Goal: Task Accomplishment & Management: Use online tool/utility

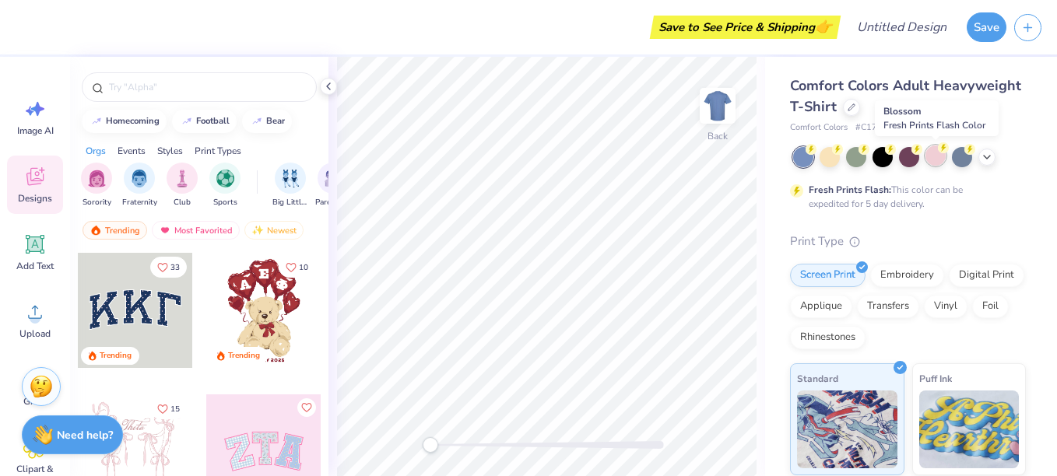
click at [936, 156] on div at bounding box center [935, 156] width 20 height 20
click at [96, 181] on img "filter for Sorority" at bounding box center [97, 177] width 18 height 18
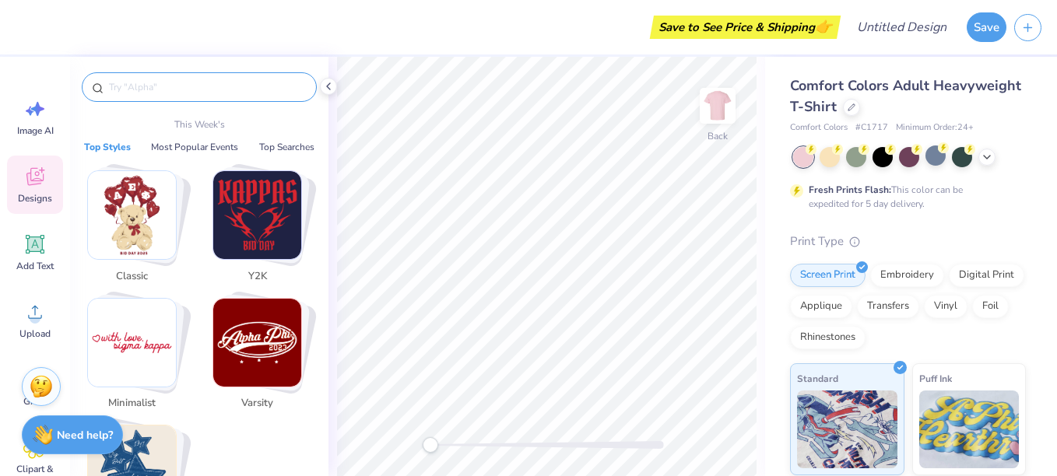
click at [195, 89] on input "text" at bounding box center [206, 87] width 199 height 16
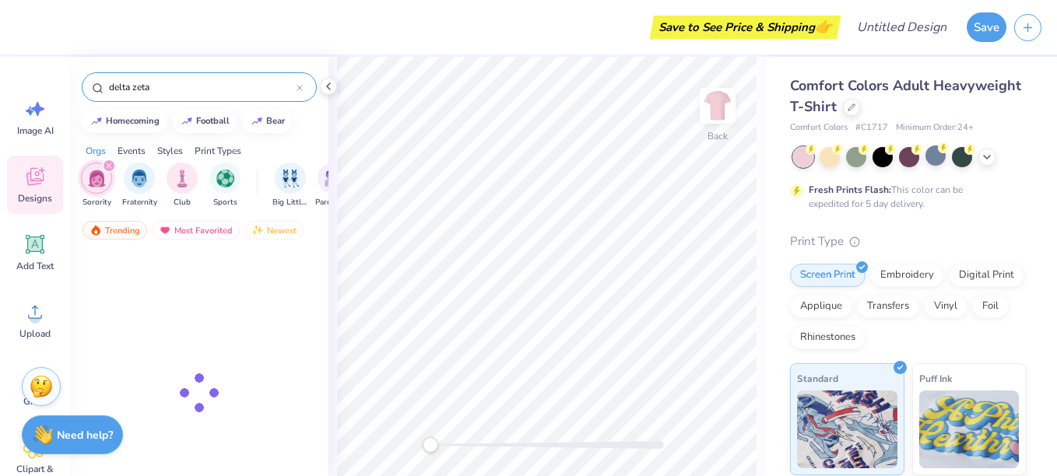
type input "delta zeta"
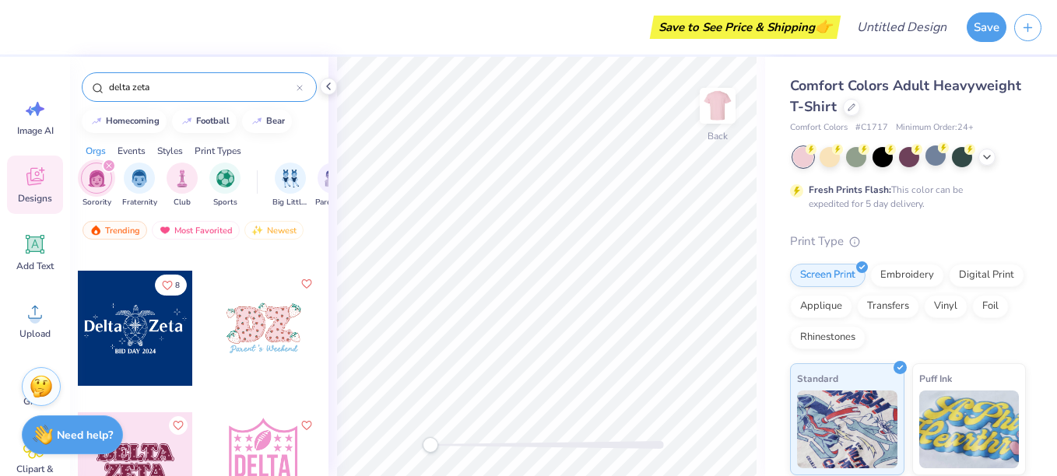
scroll to position [400, 0]
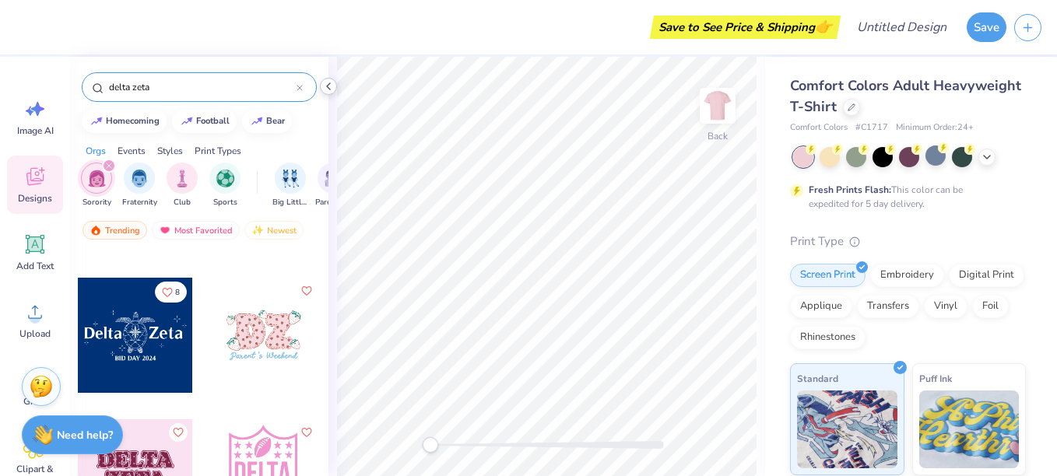
click at [324, 86] on icon at bounding box center [328, 86] width 12 height 12
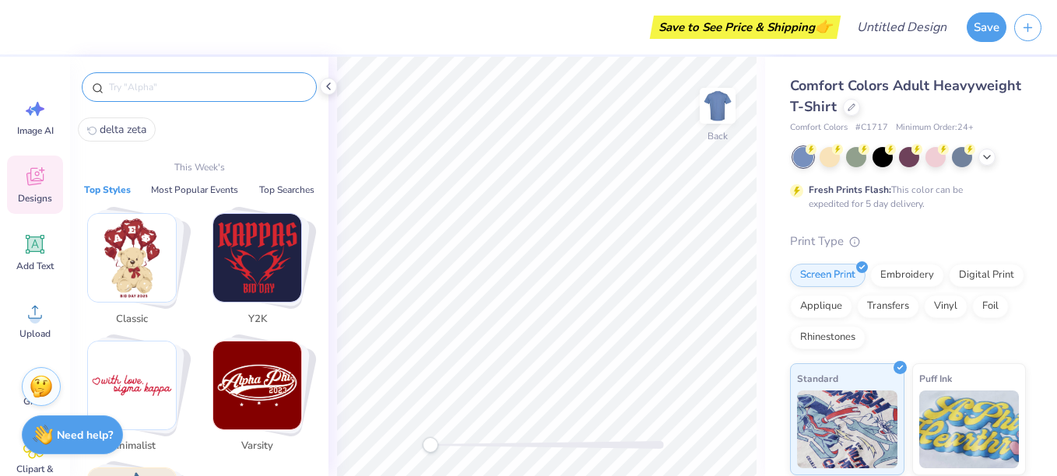
click at [172, 84] on input "text" at bounding box center [206, 87] width 199 height 16
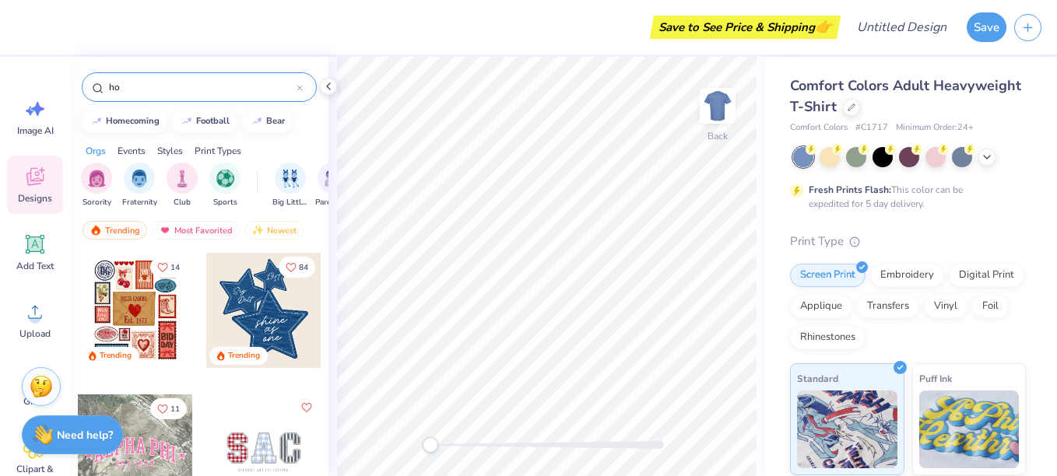
type input "h"
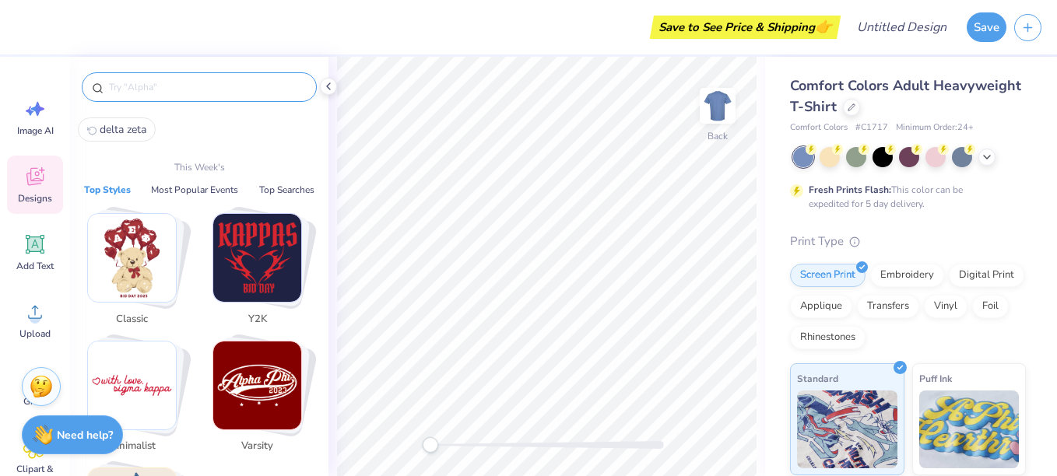
click at [119, 128] on span "delta zeta" at bounding box center [123, 129] width 47 height 15
type input "delta zeta"
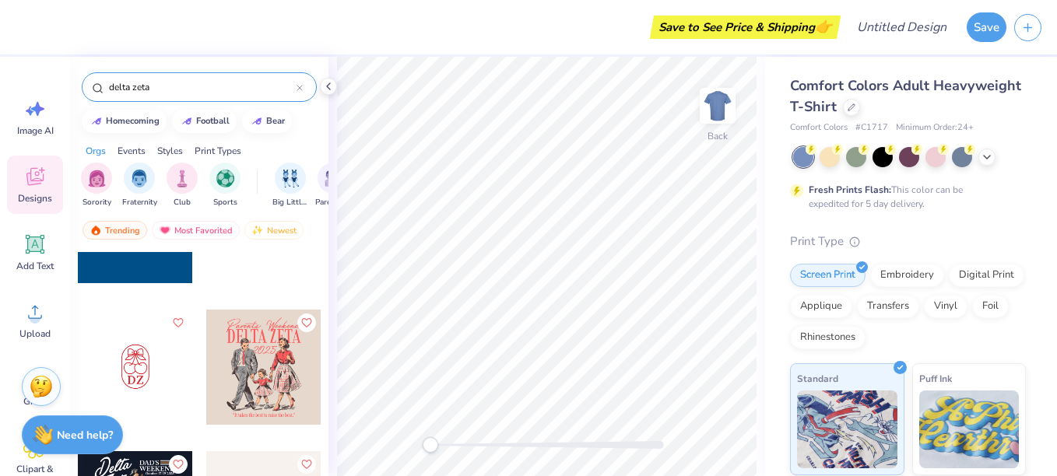
scroll to position [800, 0]
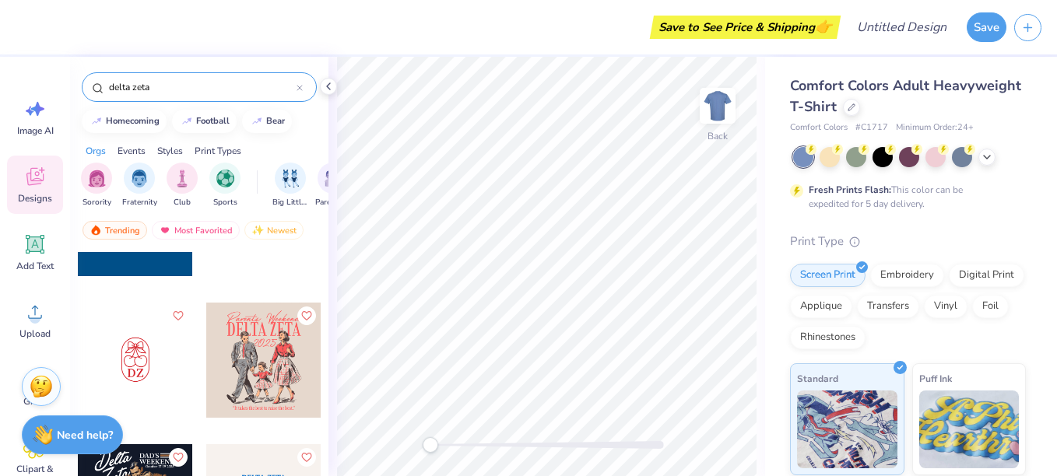
click at [272, 366] on div at bounding box center [263, 360] width 115 height 115
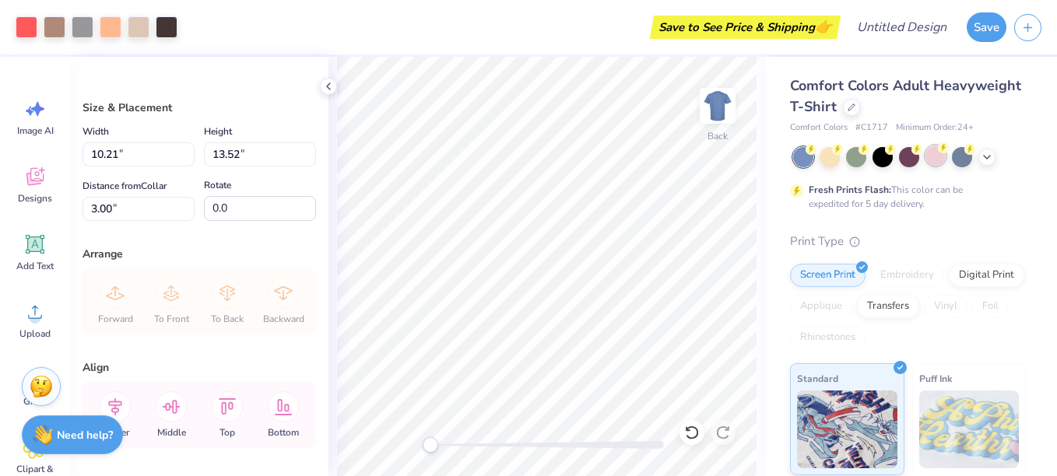
click at [940, 160] on div at bounding box center [935, 156] width 20 height 20
type input "3.68"
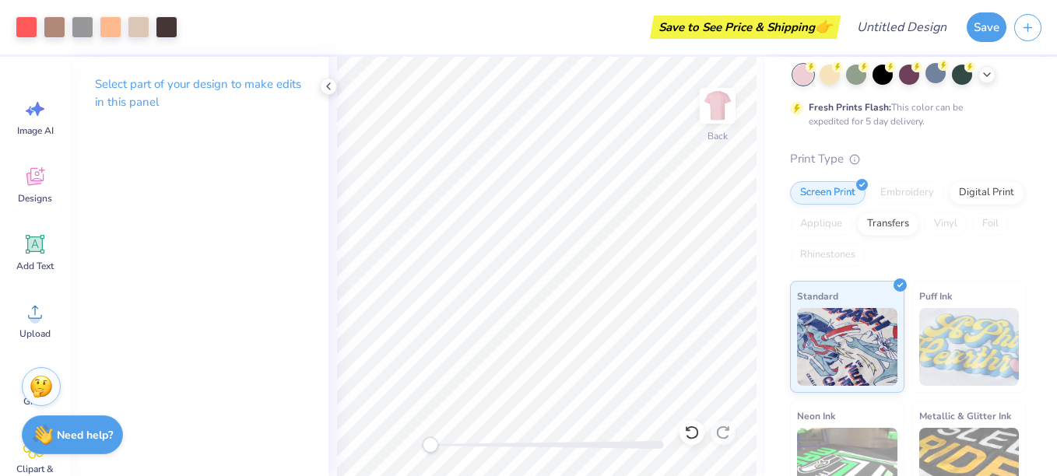
scroll to position [0, 0]
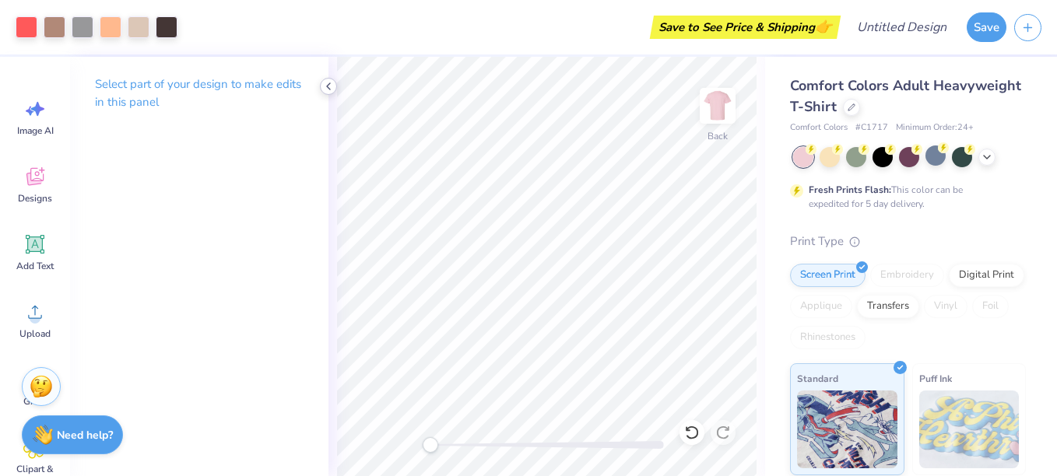
click at [330, 86] on icon at bounding box center [328, 86] width 12 height 12
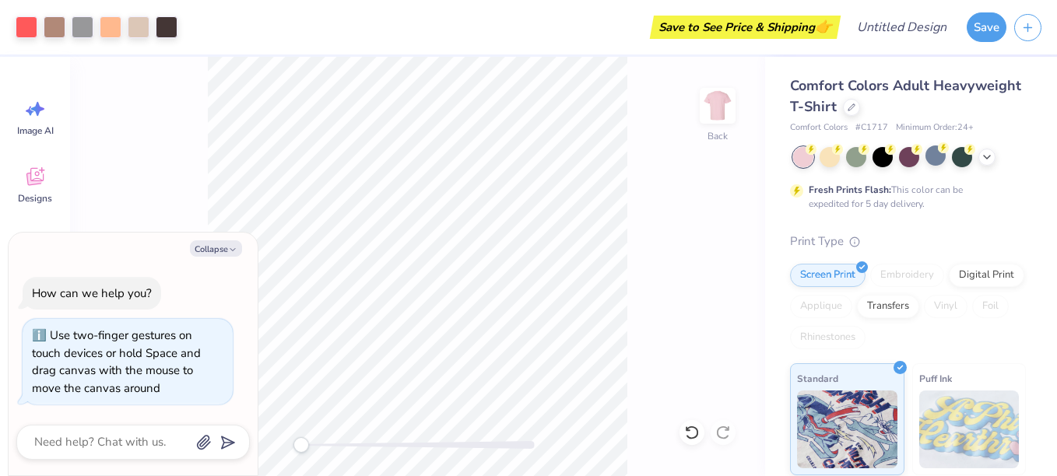
click at [281, 441] on div "Back" at bounding box center [417, 266] width 695 height 419
click at [972, 25] on button "Save" at bounding box center [986, 25] width 40 height 30
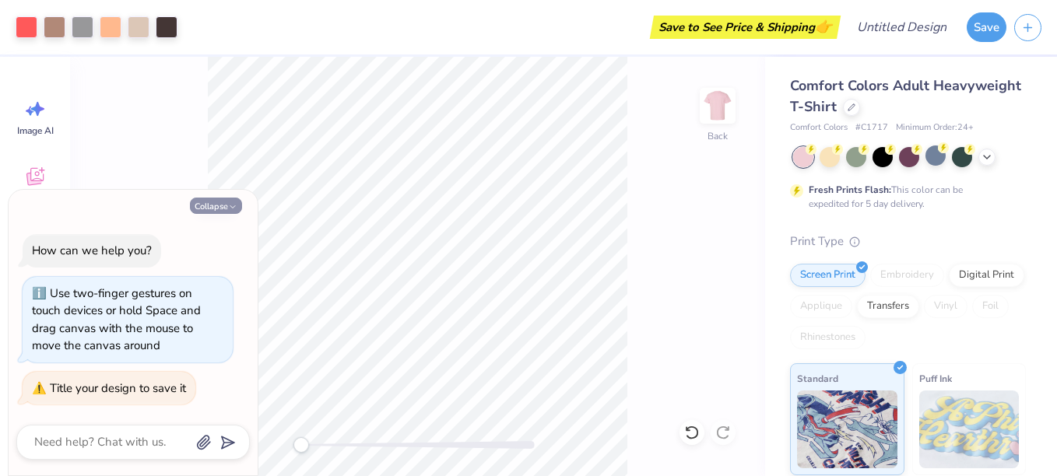
click at [223, 205] on button "Collapse" at bounding box center [216, 206] width 52 height 16
type textarea "x"
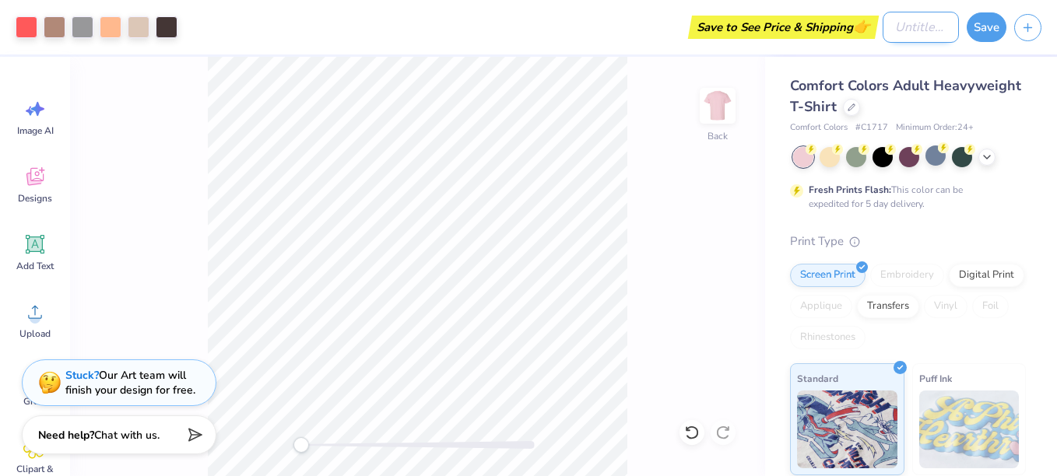
click at [921, 26] on input "Design Title" at bounding box center [920, 27] width 76 height 31
type input "Parents weekend"
click at [983, 29] on button "Save" at bounding box center [986, 25] width 40 height 30
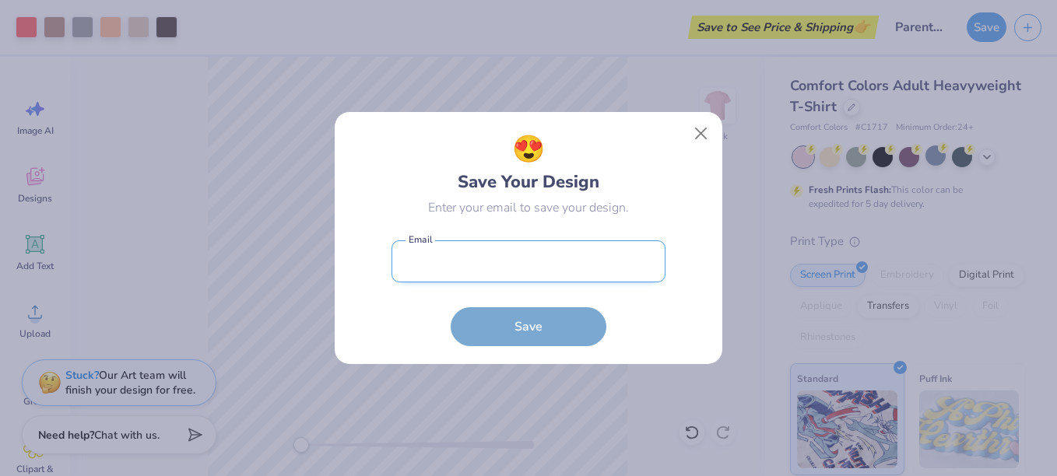
click at [538, 268] on input "email" at bounding box center [528, 261] width 274 height 43
type input "acfinn2@gmail.com"
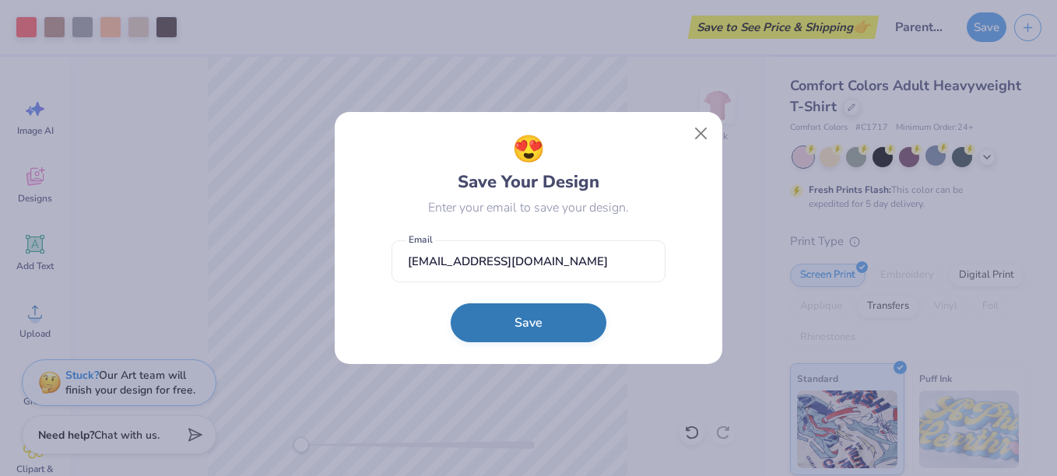
click at [517, 320] on button "Save" at bounding box center [529, 322] width 156 height 39
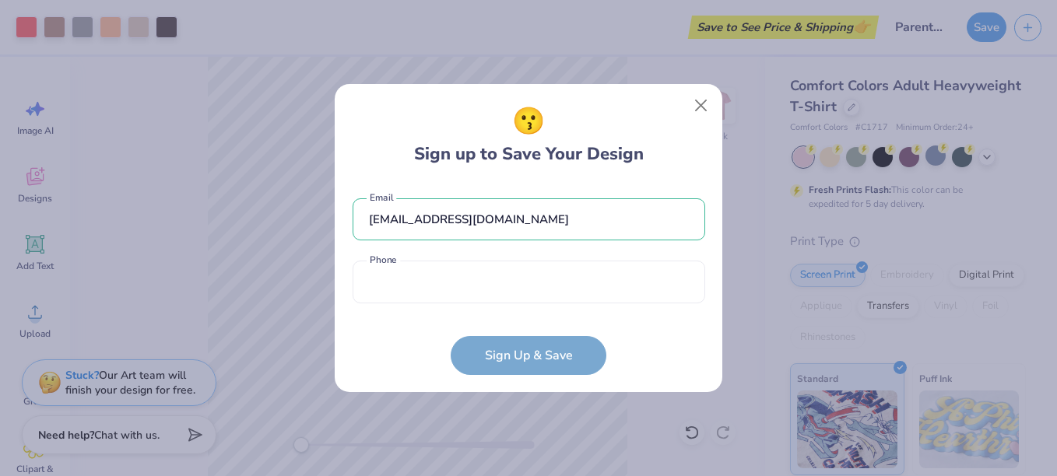
click at [506, 310] on div "acfinn2@gmail.com Email Phone is a required field Phone" at bounding box center [528, 247] width 352 height 128
click at [502, 297] on input "tel" at bounding box center [528, 282] width 352 height 43
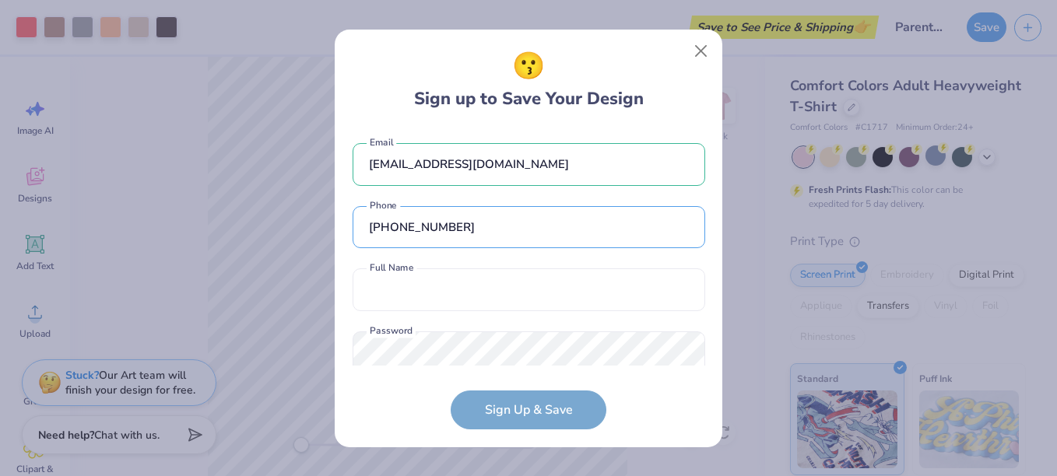
scroll to position [36, 0]
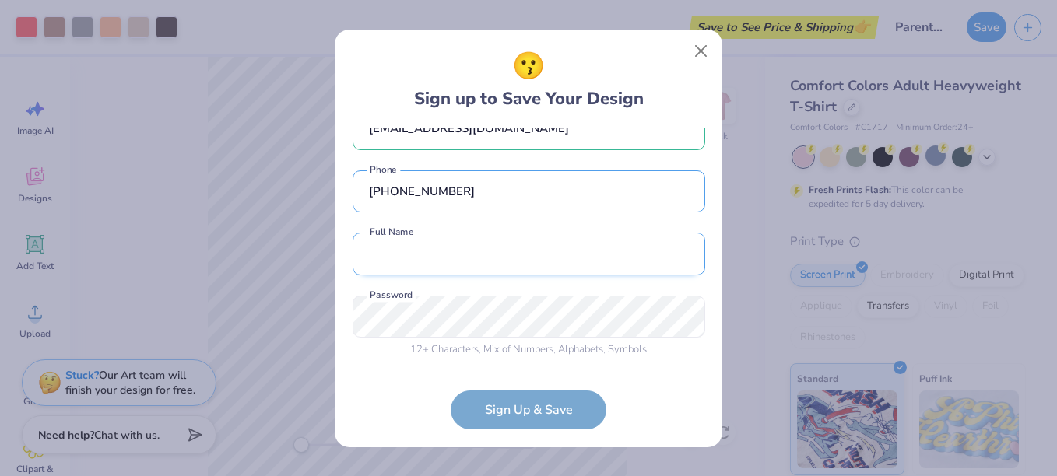
type input "(843) 290-2506"
click at [422, 252] on input "text" at bounding box center [528, 254] width 352 height 43
type input "Amelia Finn"
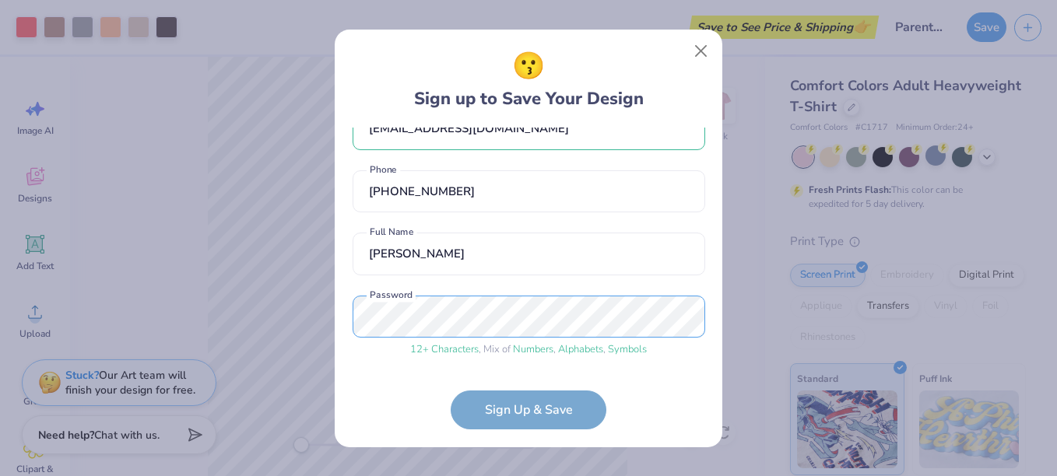
scroll to position [95, 0]
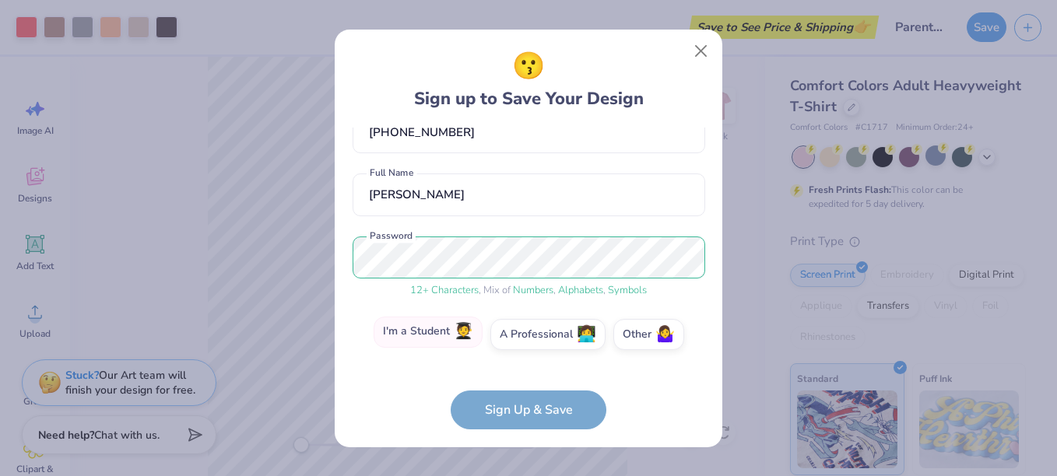
click at [428, 339] on label "I'm a Student 🧑‍🎓" at bounding box center [427, 332] width 109 height 31
click at [524, 428] on input "I'm a Student 🧑‍🎓" at bounding box center [529, 433] width 10 height 10
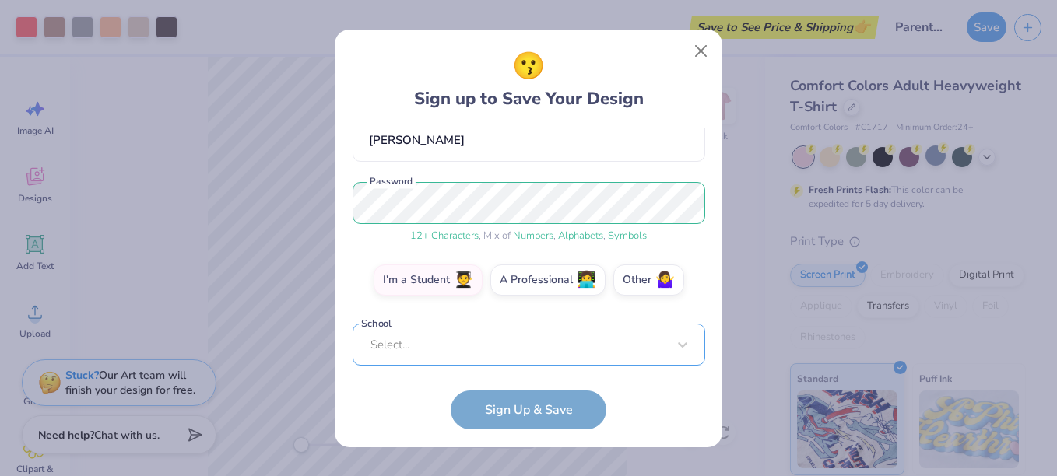
scroll to position [391, 0]
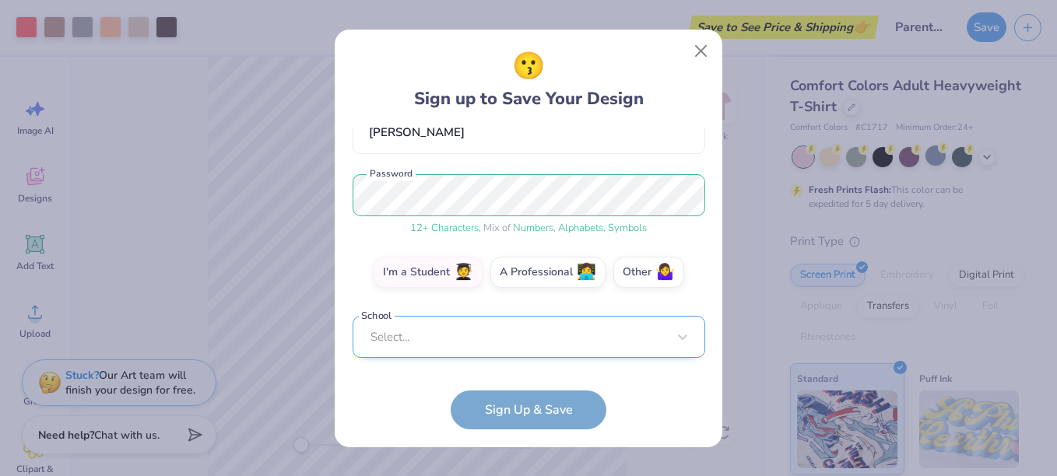
click at [452, 337] on div "Select..." at bounding box center [528, 337] width 352 height 43
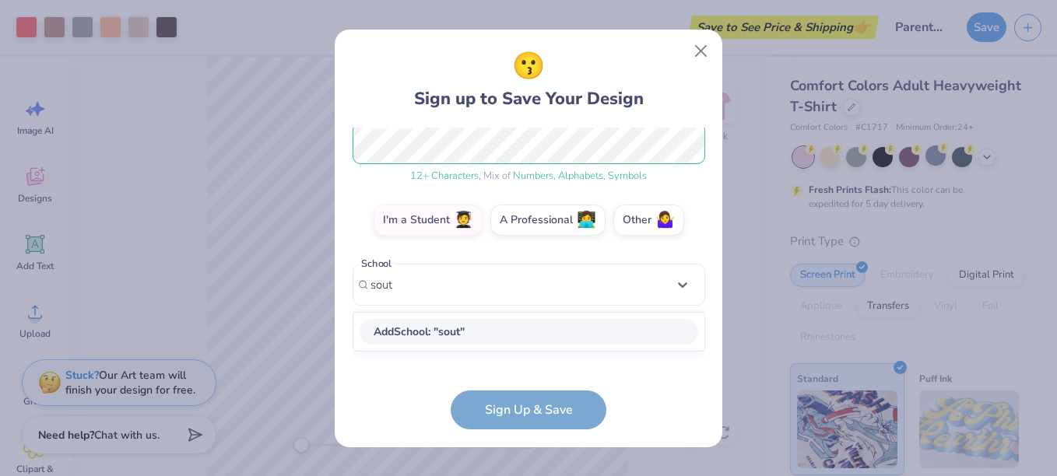
scroll to position [195, 0]
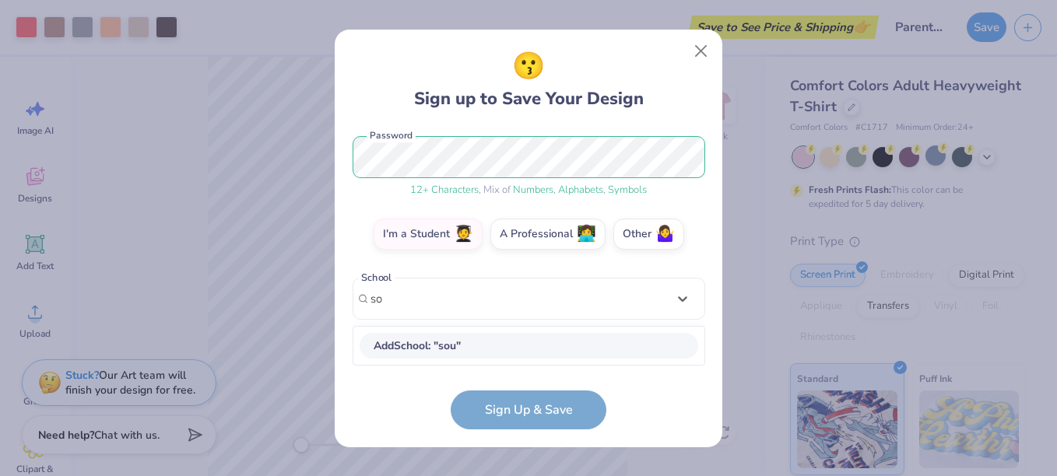
type input "s"
click at [514, 407] on form "acfinn2@gmail.com Email (843) 290-2506 Phone Amelia Finn Full Name 12 + Charact…" at bounding box center [528, 279] width 352 height 302
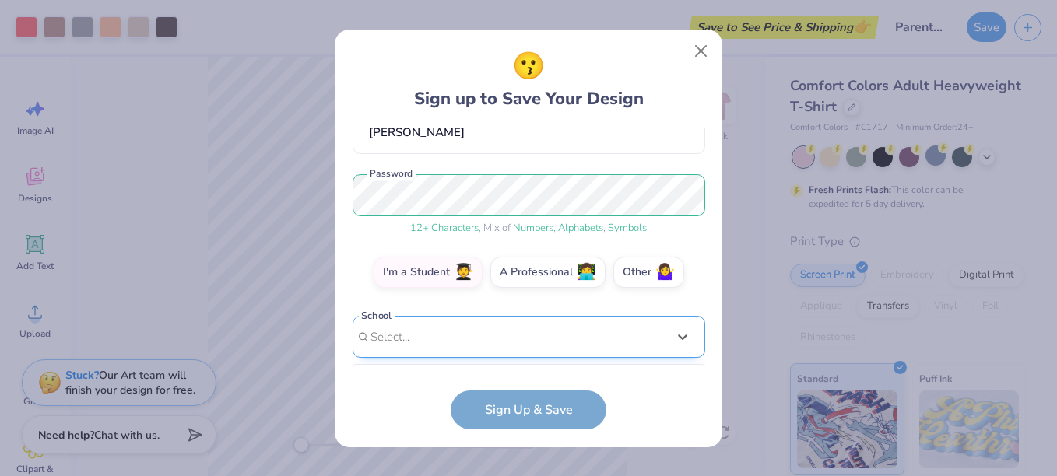
scroll to position [391, 0]
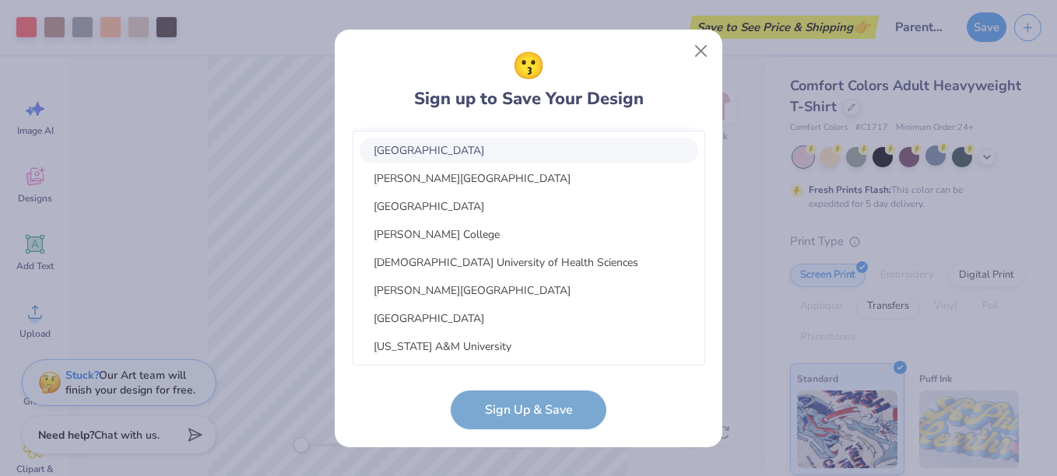
click at [468, 349] on div "option focused, 1 of 30. 30 results available. Use Up and Down to choose option…" at bounding box center [528, 224] width 352 height 284
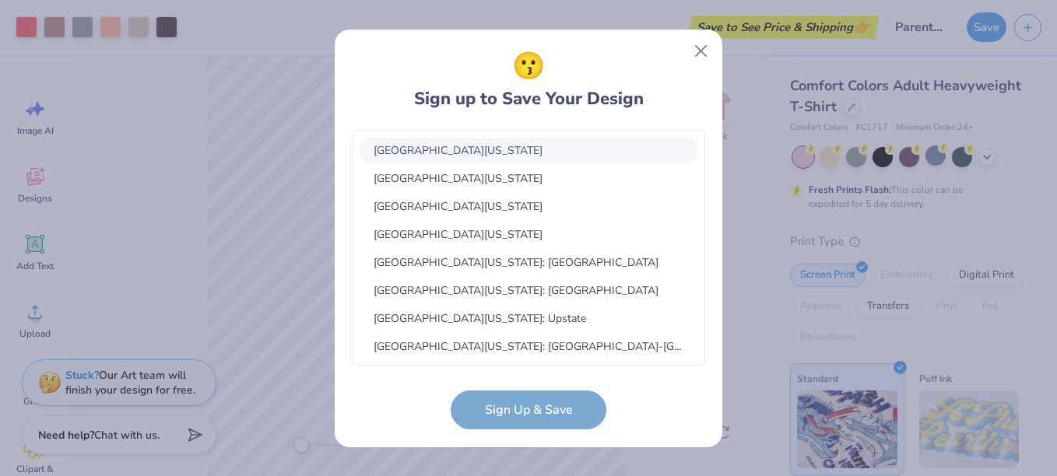
click at [541, 156] on div "University Of South Carolina" at bounding box center [528, 151] width 338 height 26
type input "University of south"
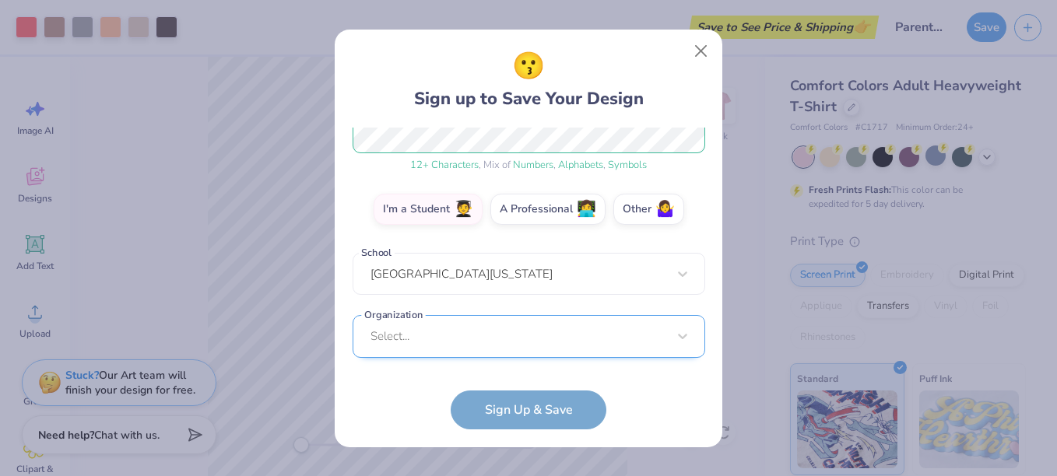
click at [473, 345] on div "Select..." at bounding box center [528, 336] width 352 height 43
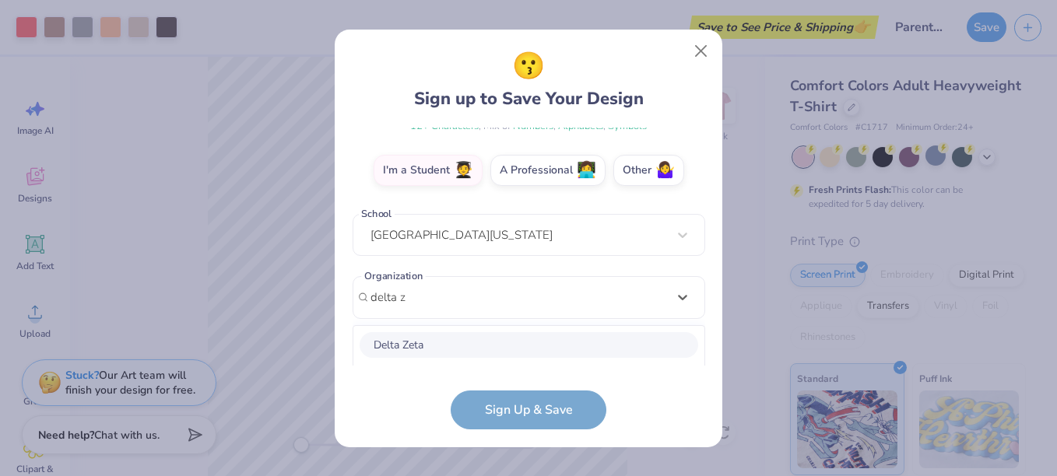
scroll to position [454, 0]
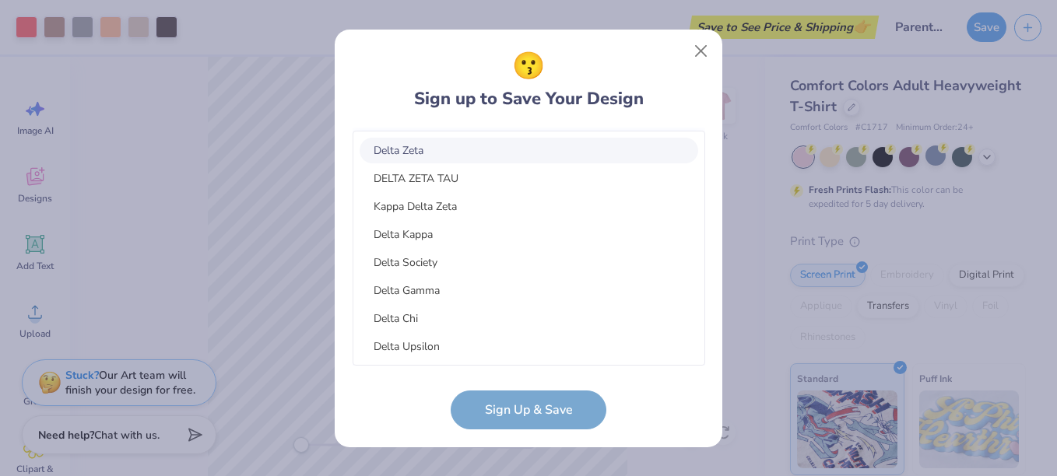
click at [474, 157] on div "Delta Zeta" at bounding box center [528, 151] width 338 height 26
type input "delta z"
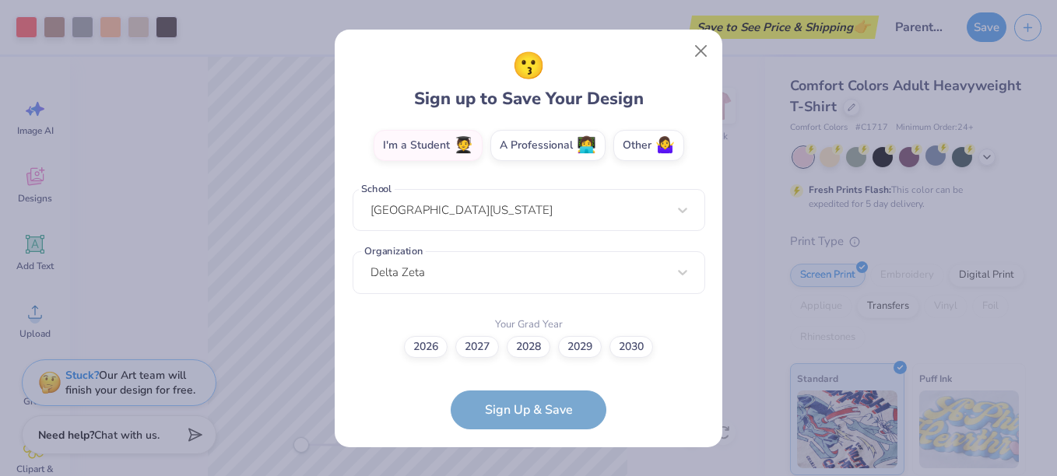
scroll to position [284, 0]
click at [590, 348] on label "2029" at bounding box center [580, 345] width 44 height 22
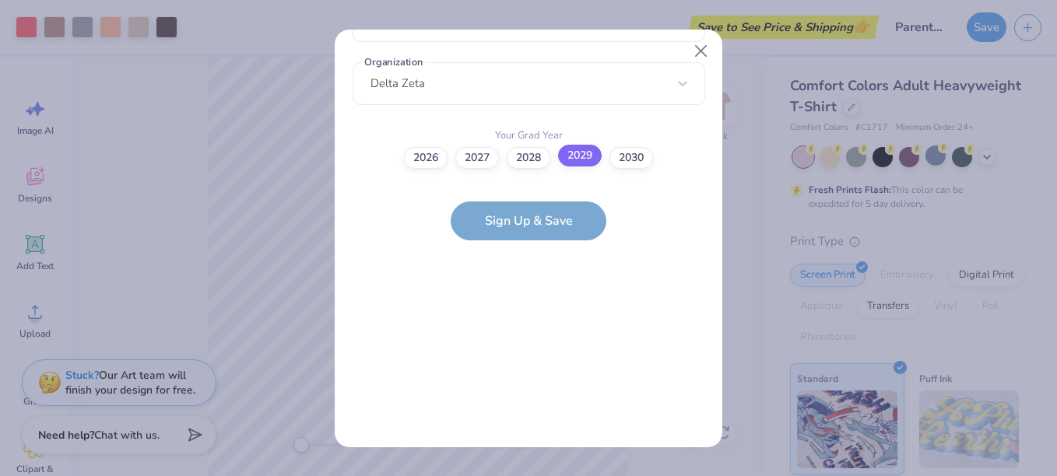
scroll to position [0, 0]
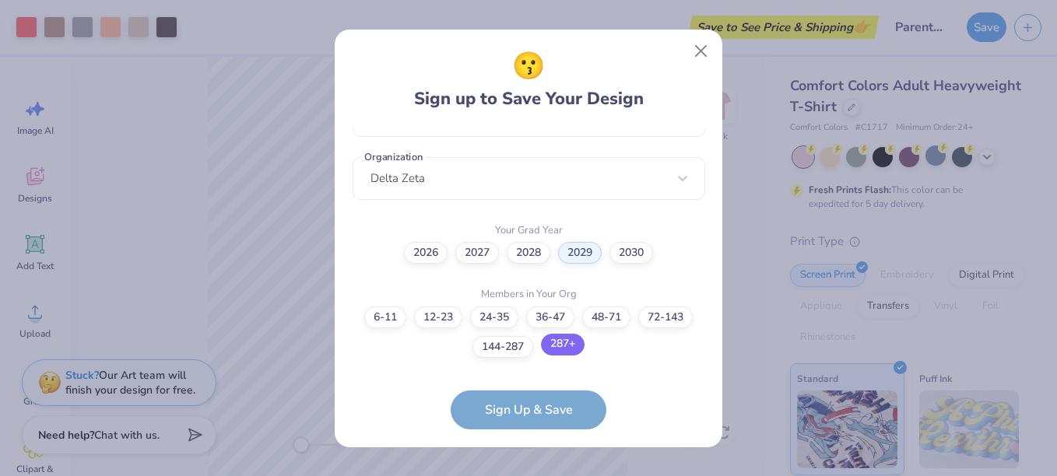
click at [564, 340] on label "287+" at bounding box center [563, 345] width 44 height 22
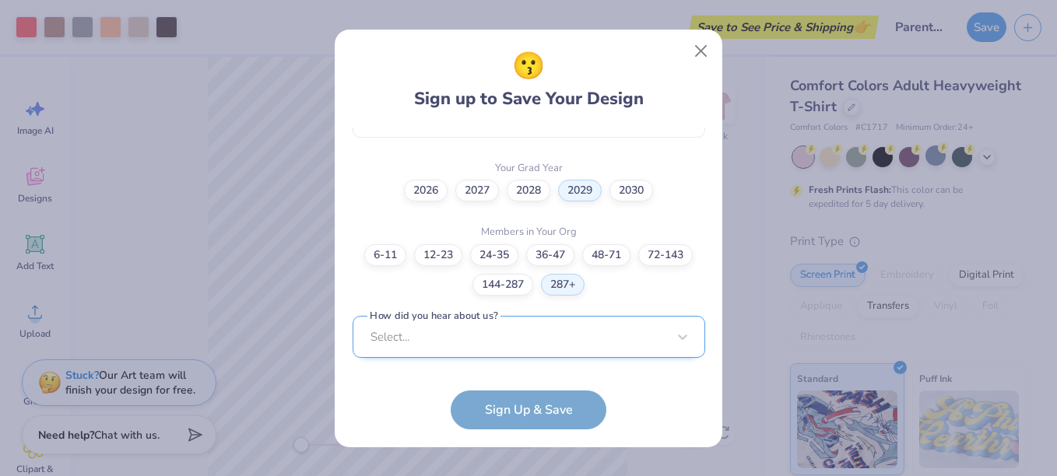
scroll to position [674, 0]
click at [548, 342] on div "Select..." at bounding box center [528, 337] width 352 height 43
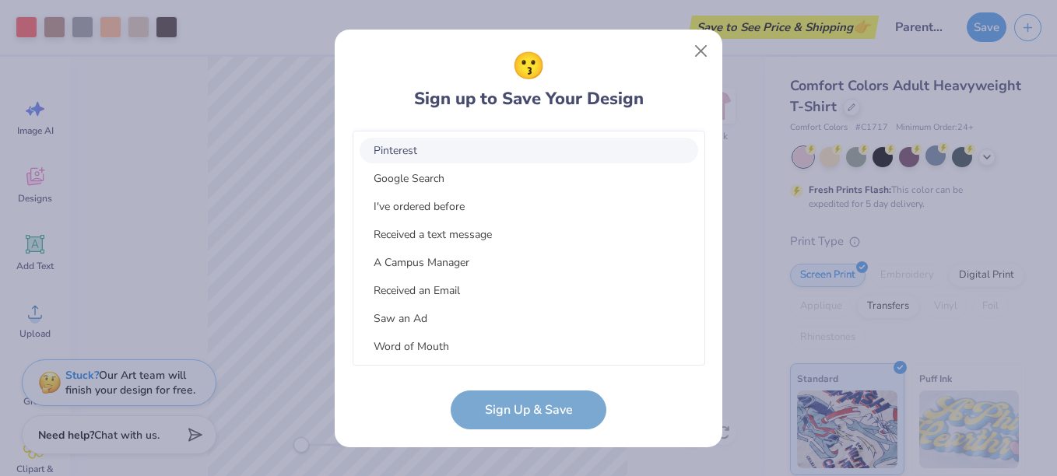
scroll to position [521, 0]
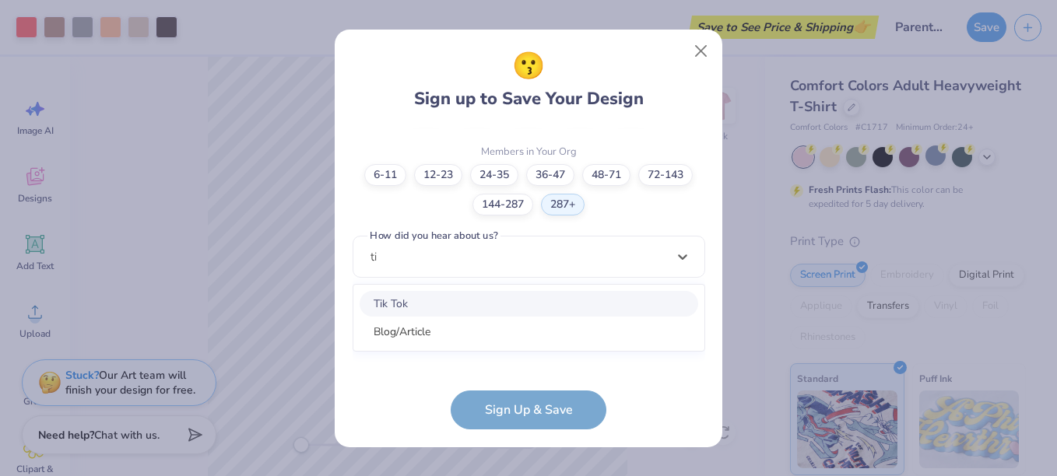
click at [433, 309] on div "Tik Tok" at bounding box center [528, 304] width 338 height 26
type input "ti"
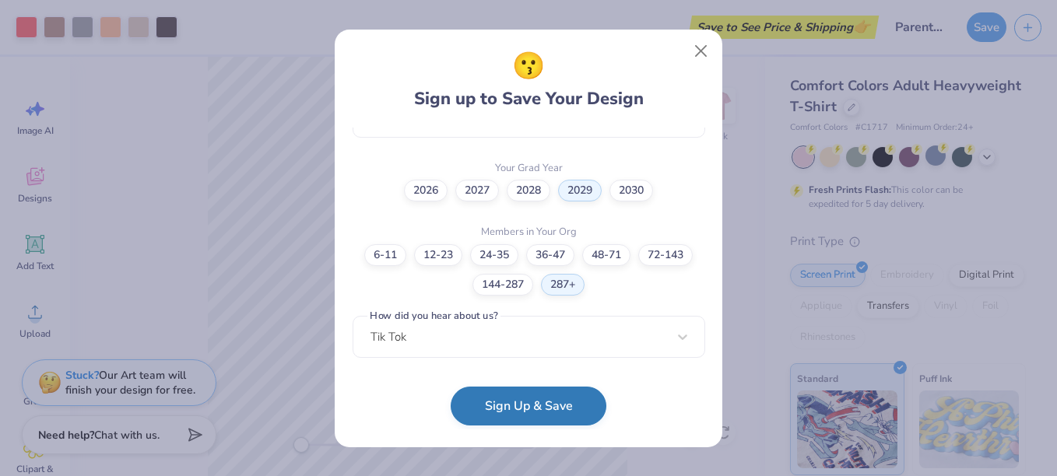
click at [531, 406] on button "Sign Up & Save" at bounding box center [529, 406] width 156 height 39
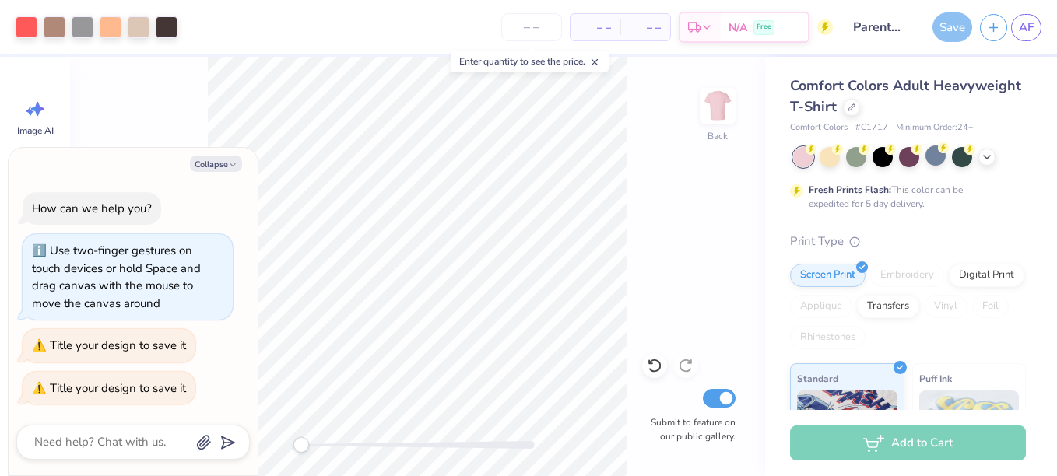
click at [951, 28] on div "Save" at bounding box center [952, 27] width 40 height 30
click at [222, 161] on button "Collapse" at bounding box center [216, 164] width 52 height 16
type textarea "x"
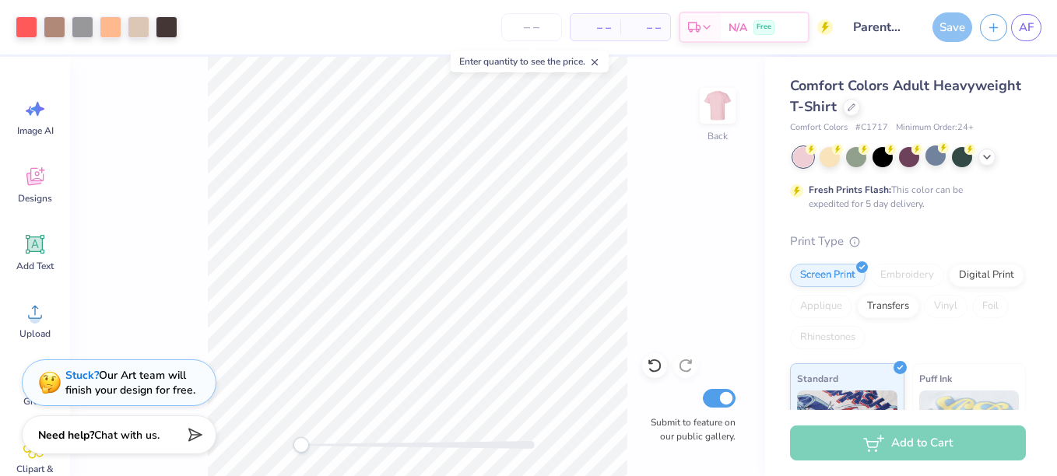
scroll to position [27, 0]
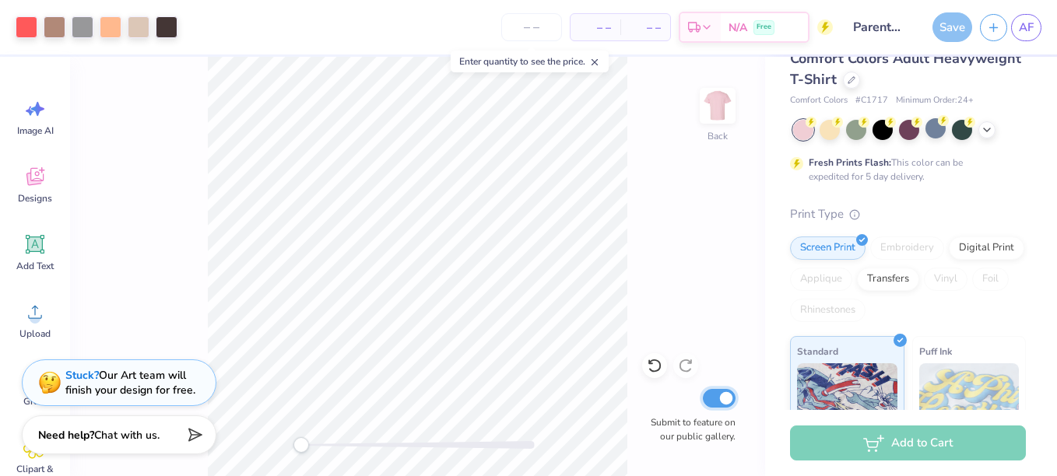
click at [718, 405] on input "Submit to feature on our public gallery." at bounding box center [719, 398] width 33 height 19
checkbox input "false"
click at [693, 400] on div "Submit to feature on our public gallery." at bounding box center [688, 415] width 93 height 58
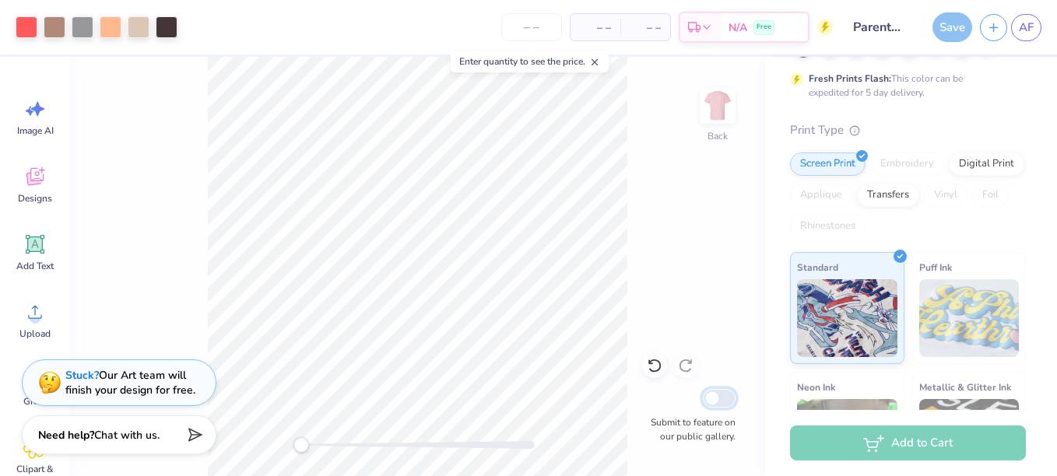
scroll to position [0, 0]
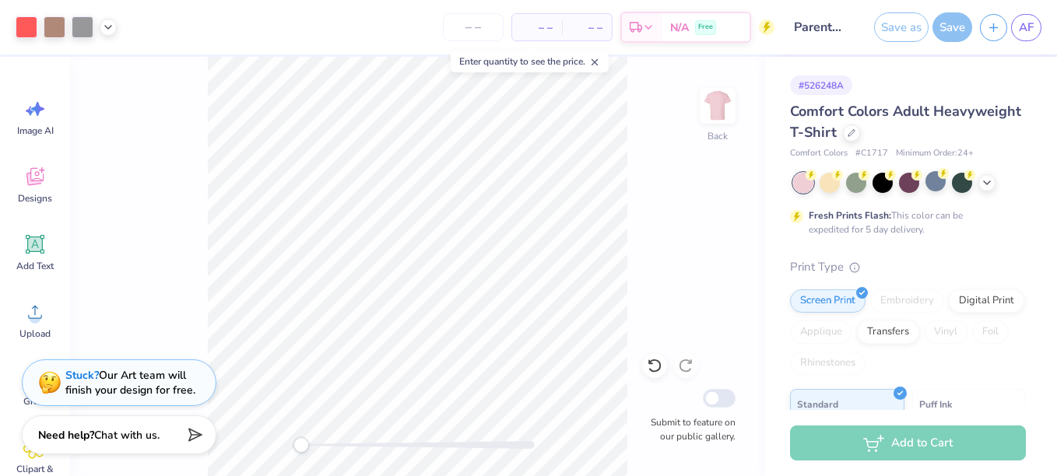
click at [948, 26] on div "Save as Save" at bounding box center [923, 27] width 98 height 30
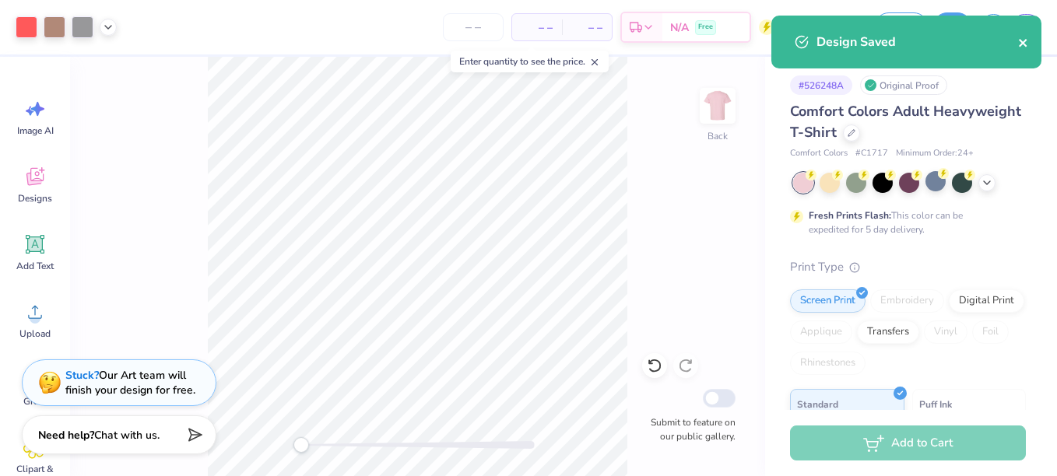
click at [1026, 44] on icon "close" at bounding box center [1023, 43] width 11 height 12
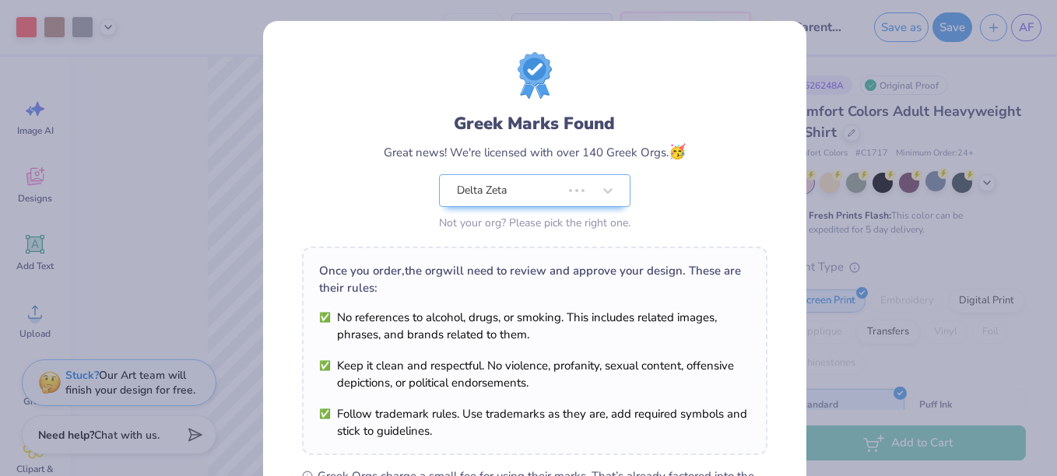
click at [1031, 26] on div "Greek Marks Found Great news! We're licensed with over 140 Greek Orgs. 🥳 Delta …" at bounding box center [528, 238] width 1057 height 476
click at [987, 132] on div "Greek Marks Found Great news! We're licensed with over 140 Greek Orgs. 🥳 Delta …" at bounding box center [528, 238] width 1057 height 476
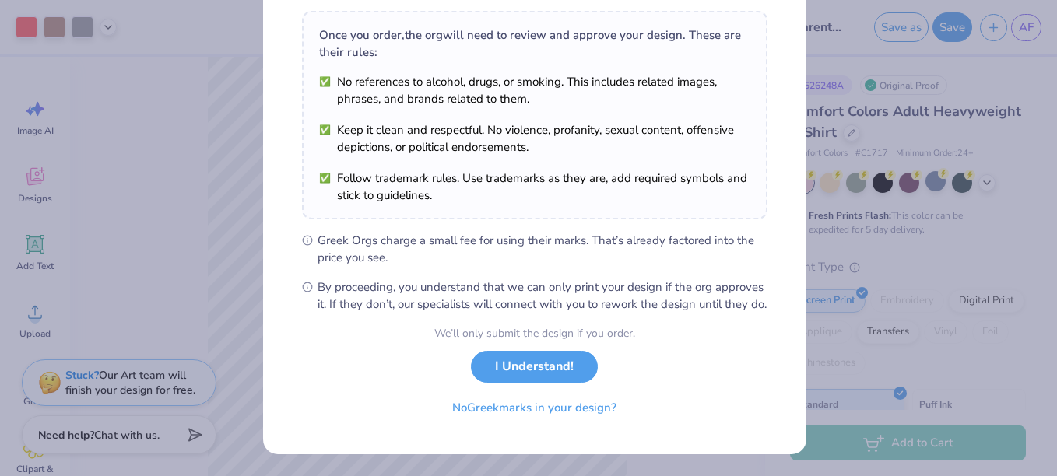
scroll to position [244, 0]
click at [521, 373] on button "I Understand!" at bounding box center [534, 363] width 127 height 32
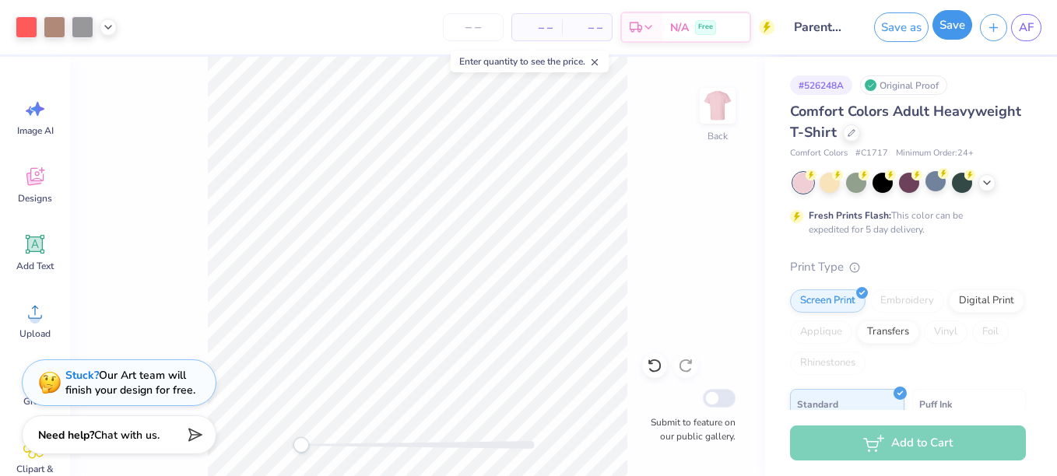
click at [962, 29] on button "Save" at bounding box center [952, 25] width 40 height 30
click at [991, 25] on line "button" at bounding box center [994, 25] width 8 height 0
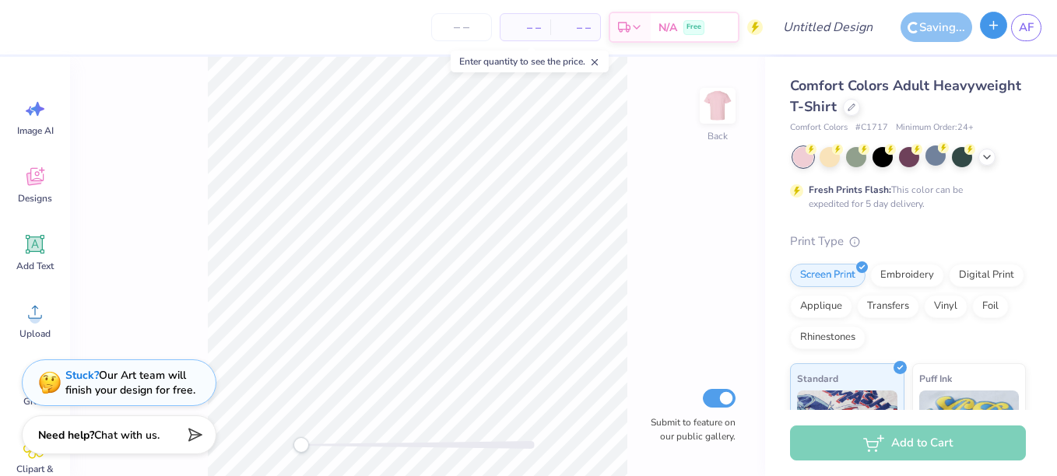
checkbox input "true"
click at [855, 107] on icon at bounding box center [851, 106] width 8 height 8
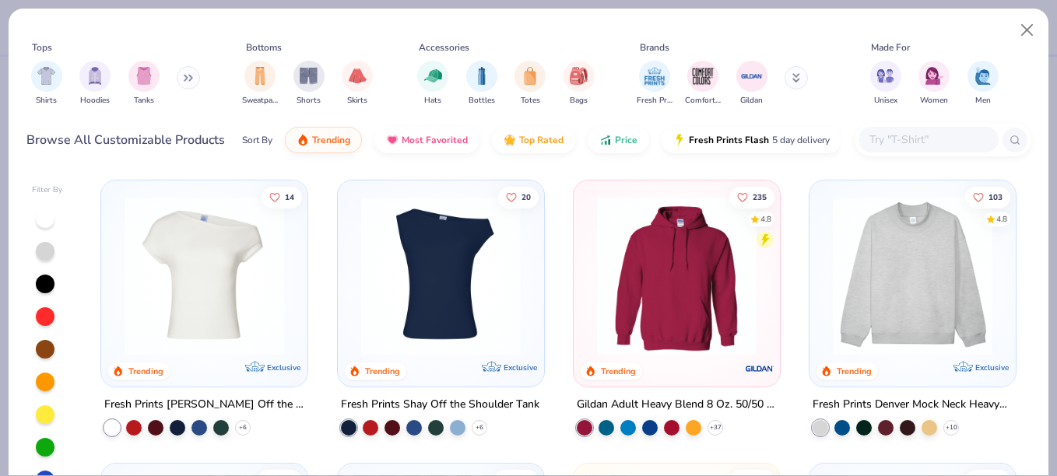
type input "Parents weekend"
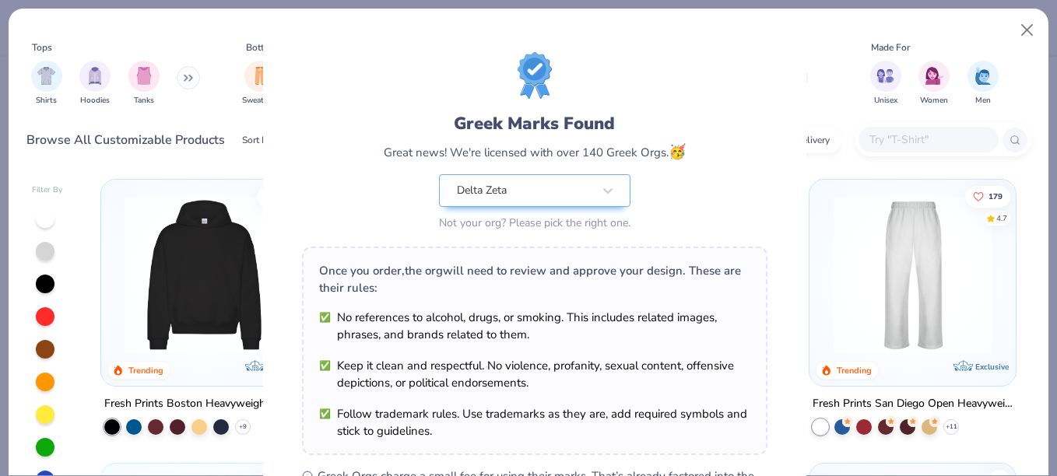
scroll to position [281, 0]
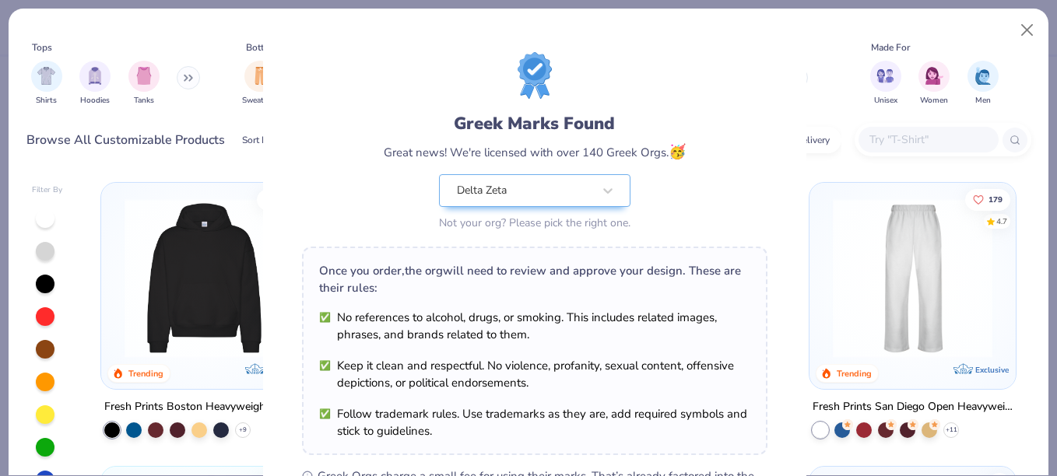
click at [895, 283] on div "Greek Marks Found Great news! We're licensed with over 140 Greek Orgs. 🥳 Delta …" at bounding box center [528, 238] width 1057 height 476
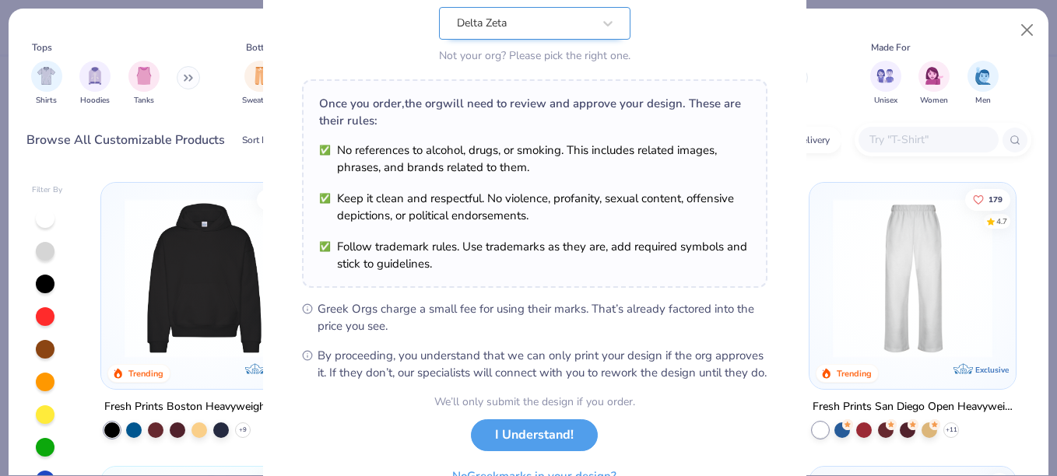
scroll to position [223, 0]
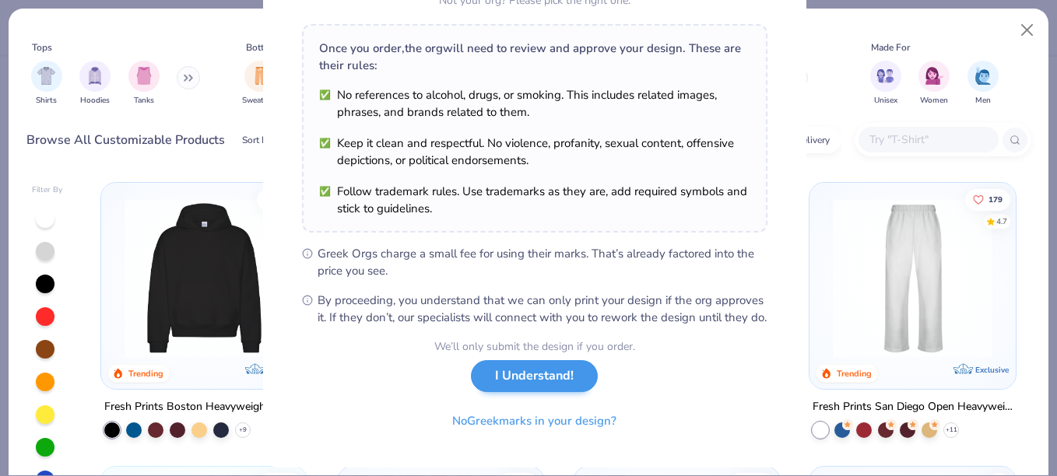
click at [537, 392] on button "I Understand!" at bounding box center [534, 376] width 127 height 32
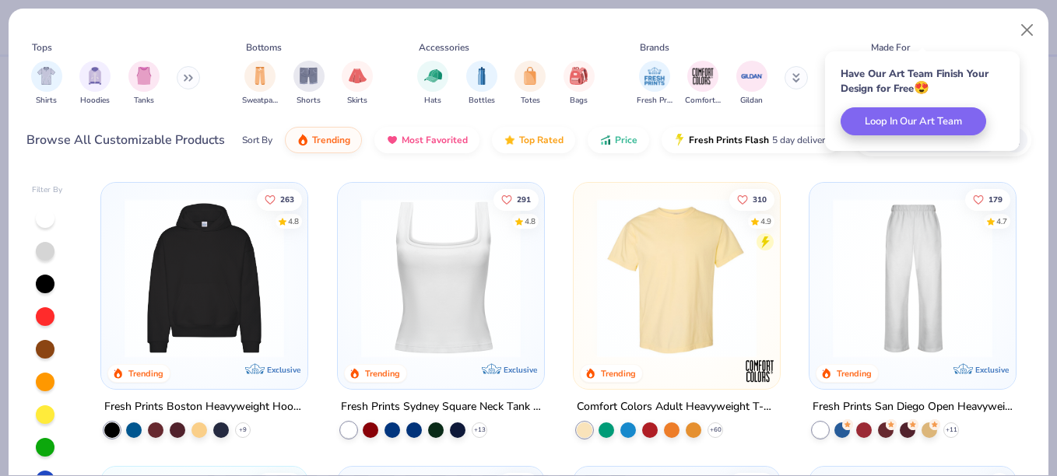
scroll to position [0, 0]
click at [917, 335] on img at bounding box center [912, 278] width 175 height 160
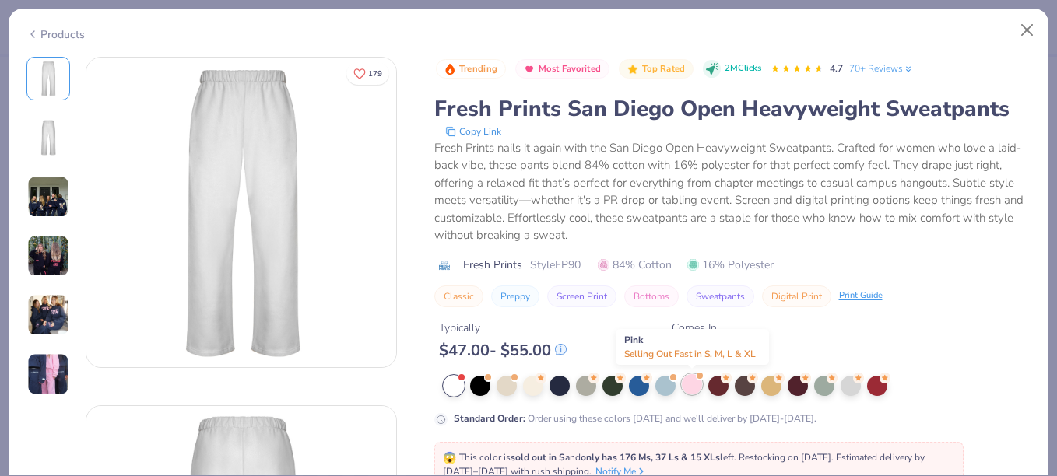
click at [686, 386] on div at bounding box center [692, 384] width 20 height 20
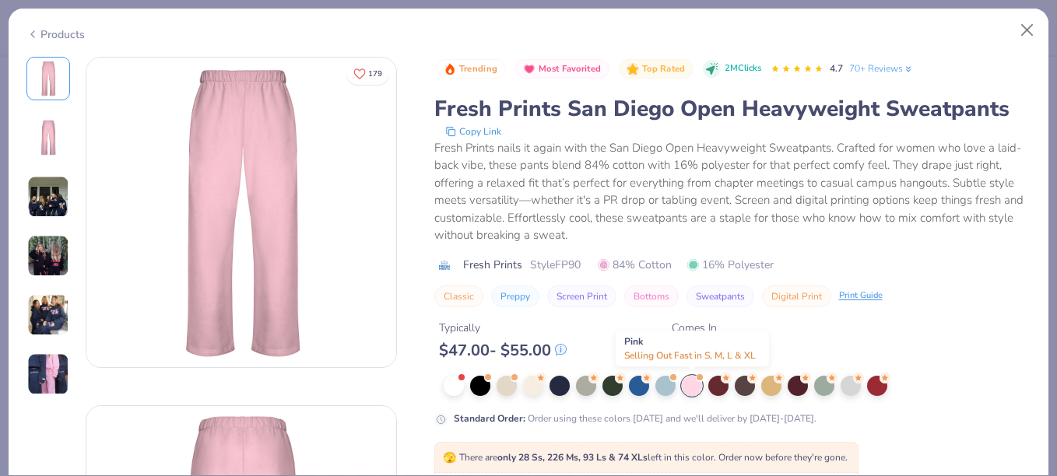
click at [691, 382] on div at bounding box center [692, 386] width 20 height 20
click at [461, 293] on button "Classic" at bounding box center [458, 297] width 49 height 22
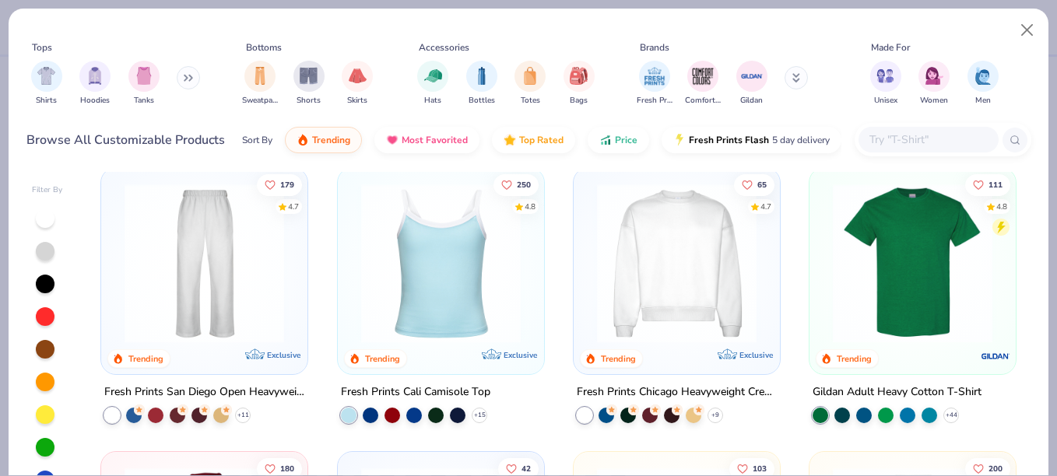
scroll to position [282, 0]
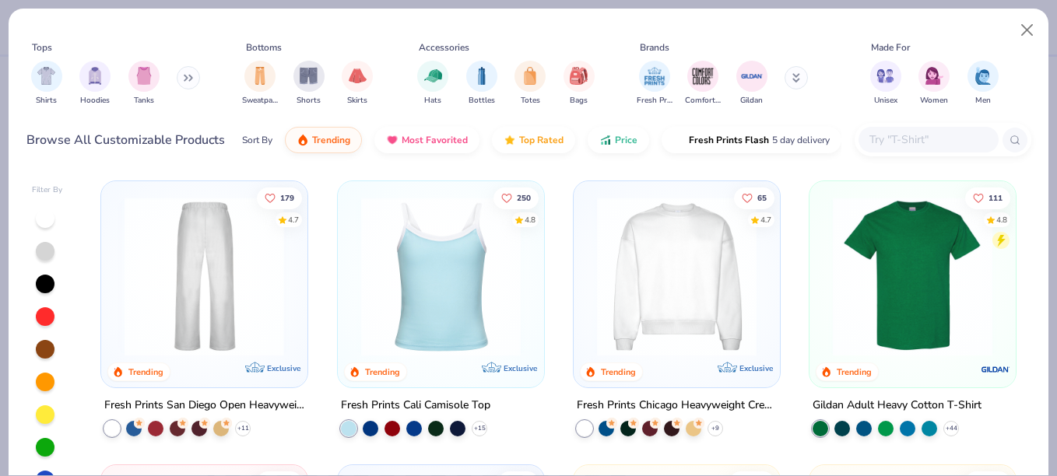
click at [218, 338] on img at bounding box center [204, 277] width 175 height 160
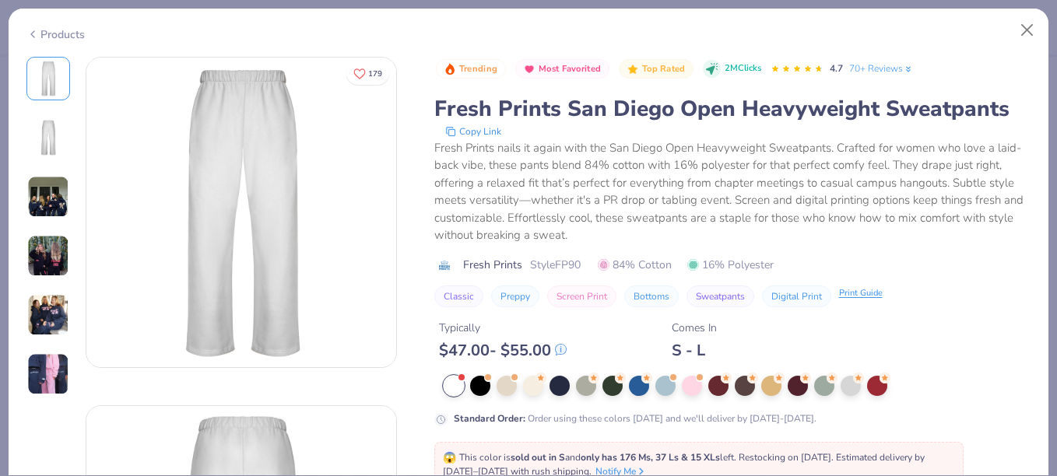
click at [863, 296] on div "Print Guide" at bounding box center [861, 293] width 44 height 13
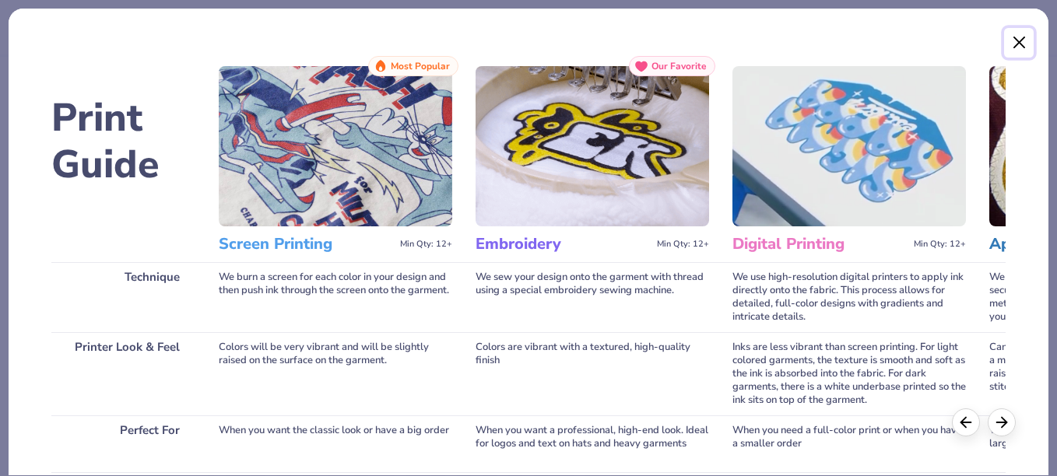
click at [1016, 41] on button "Close" at bounding box center [1019, 43] width 30 height 30
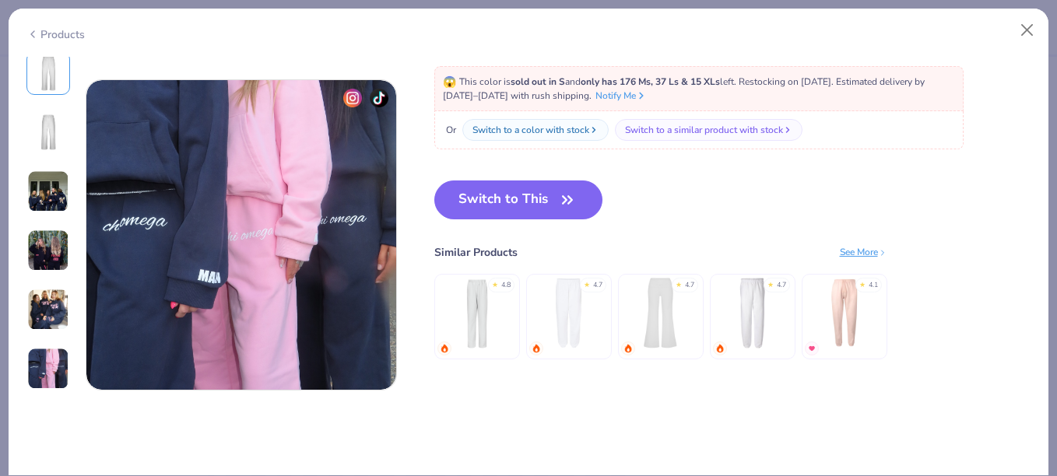
scroll to position [1713, 0]
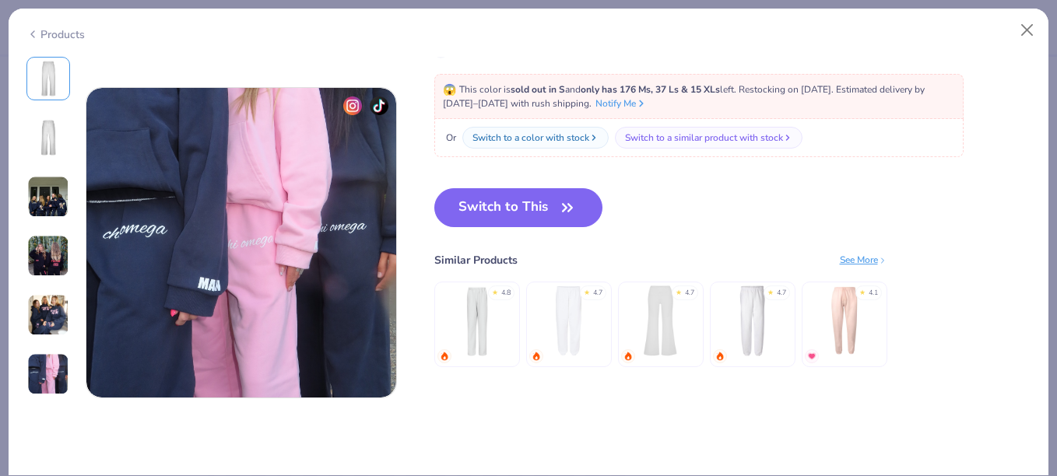
click at [542, 227] on div "Switch to This Similar Products See More ★ 4.8 ★ 4.7 ★ 4.7 ★ 4.7 ★ 4.1" at bounding box center [660, 293] width 453 height 210
click at [538, 212] on button "Switch to This" at bounding box center [518, 207] width 169 height 39
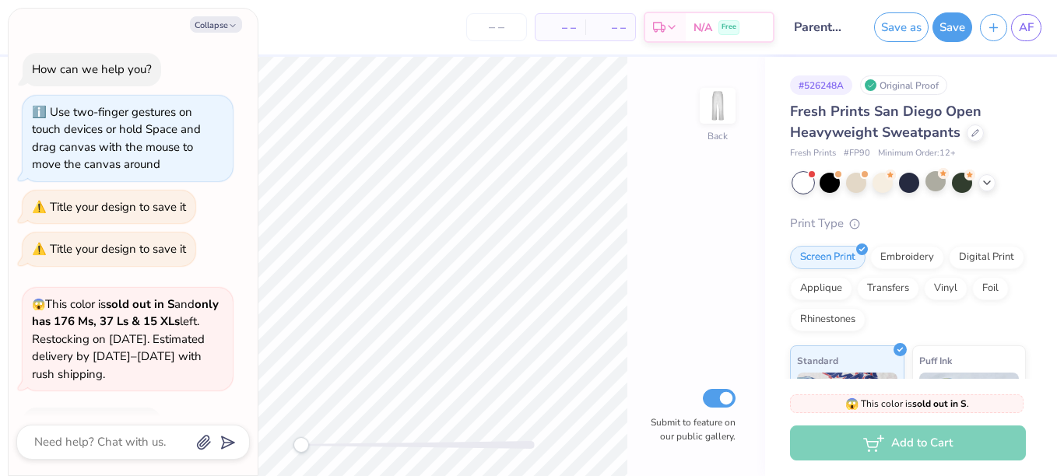
scroll to position [99, 0]
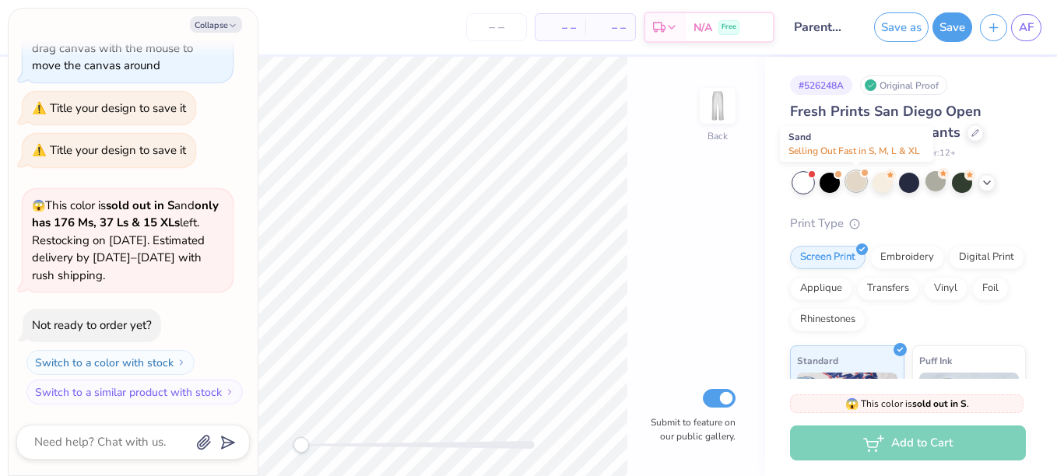
click at [857, 179] on div at bounding box center [856, 181] width 20 height 20
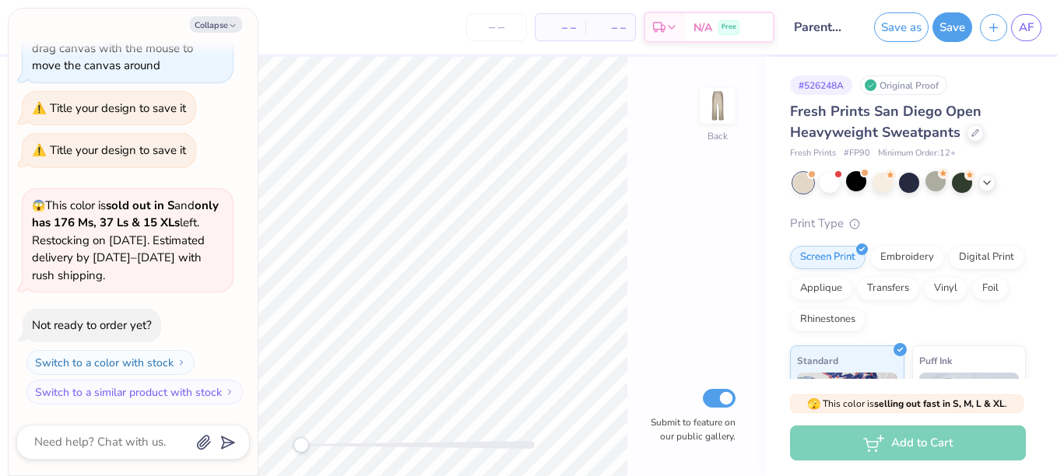
scroll to position [301, 0]
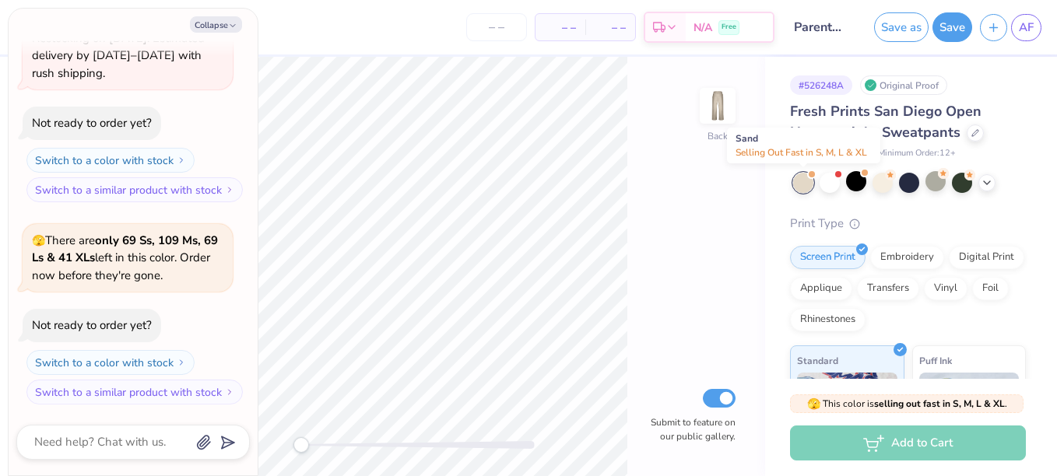
click at [807, 186] on div at bounding box center [803, 183] width 20 height 20
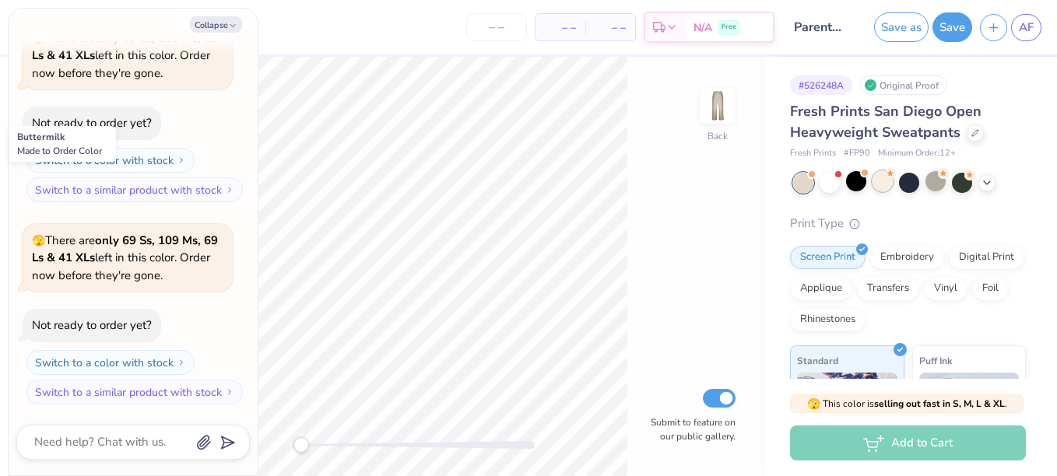
click at [879, 174] on div at bounding box center [882, 181] width 20 height 20
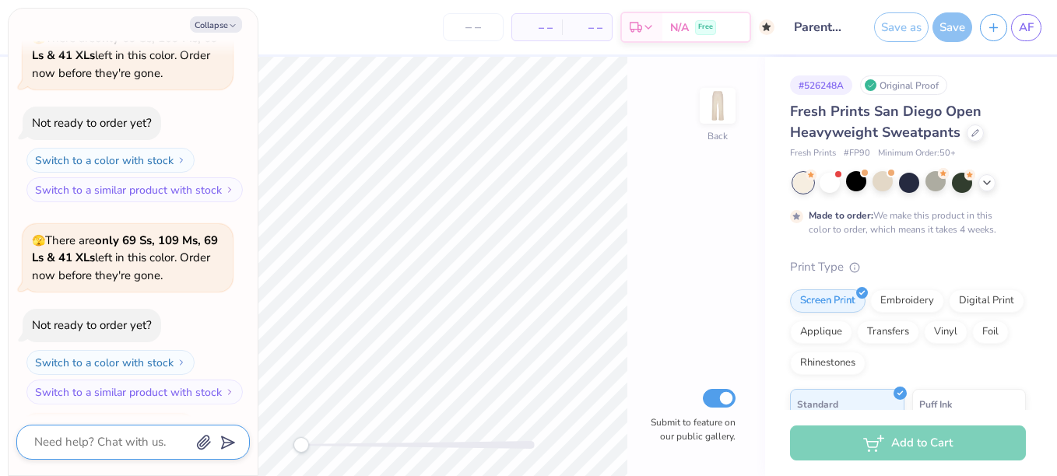
scroll to position [675, 0]
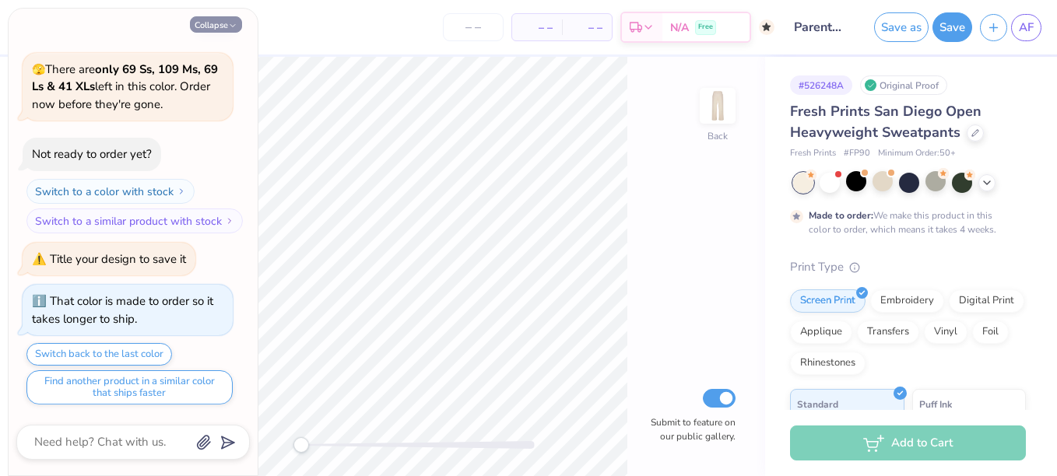
click at [227, 25] on button "Collapse" at bounding box center [216, 24] width 52 height 16
type textarea "x"
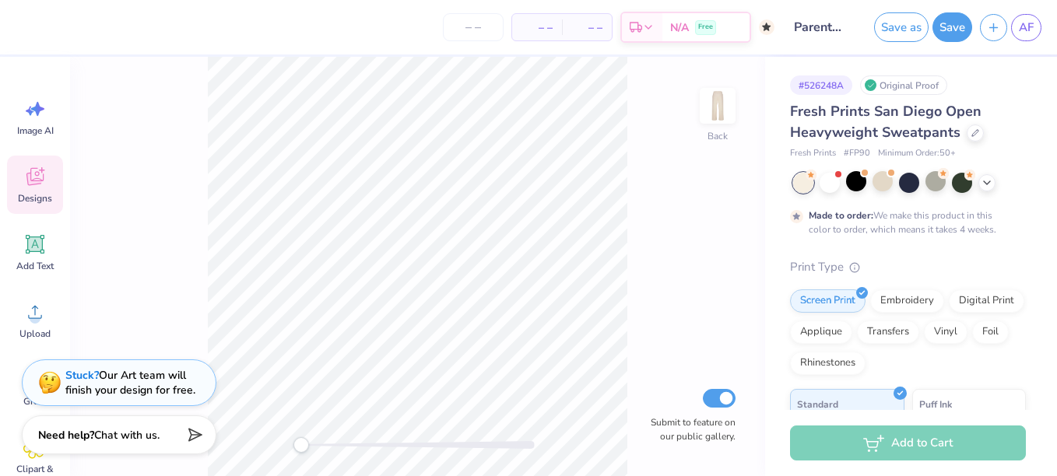
click at [33, 177] on icon at bounding box center [34, 176] width 23 height 23
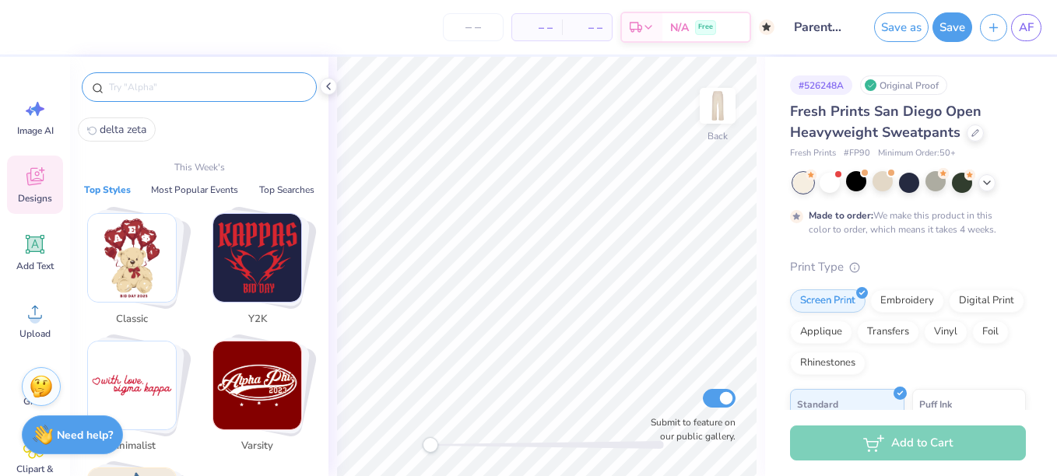
click at [169, 89] on input "text" at bounding box center [206, 87] width 199 height 16
click at [129, 130] on span "delta zeta" at bounding box center [123, 129] width 47 height 15
type input "delta zeta"
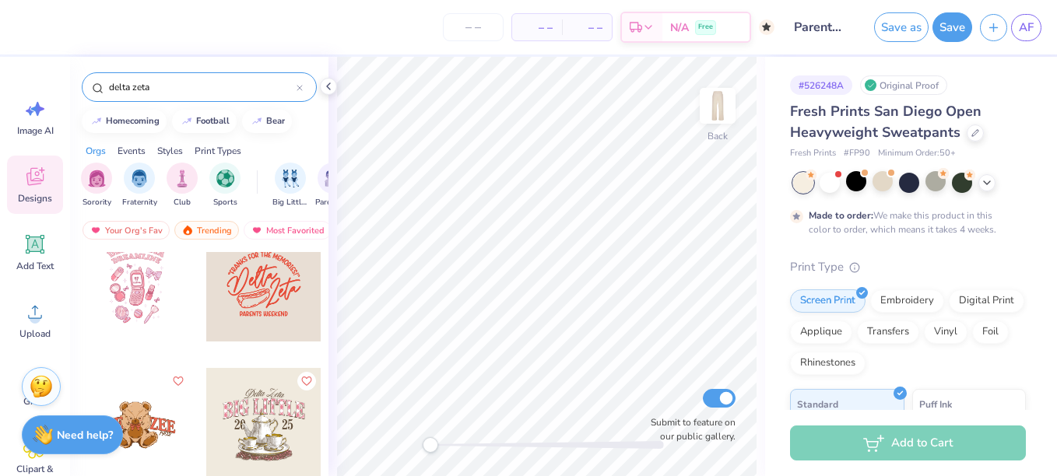
scroll to position [1457, 0]
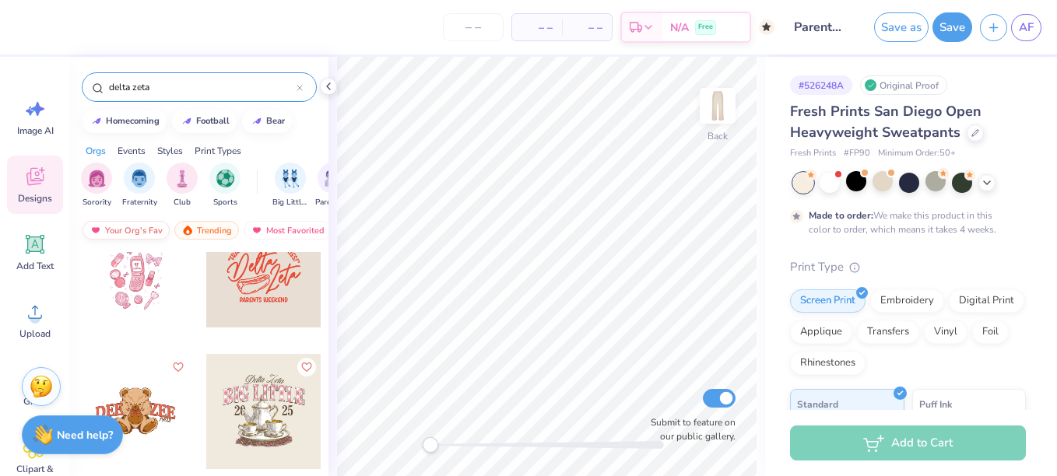
click at [125, 232] on div "Your Org's Fav" at bounding box center [125, 230] width 87 height 19
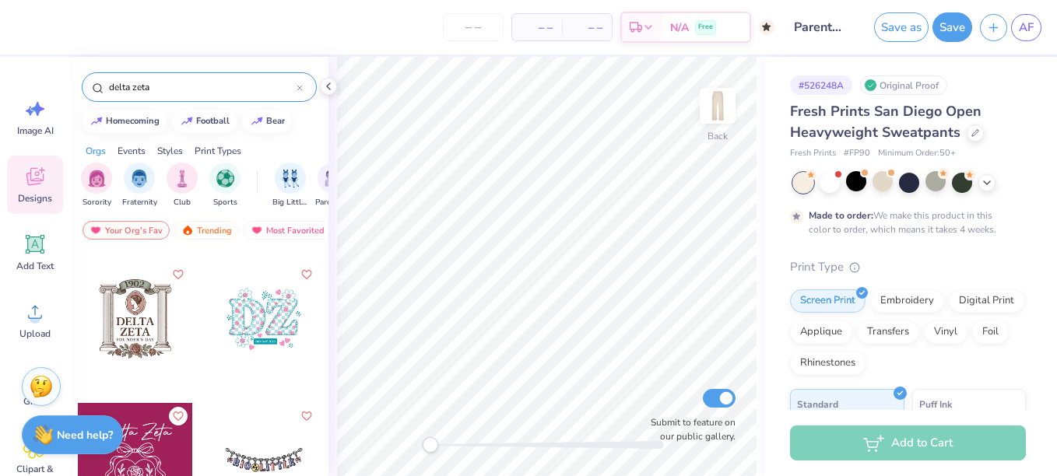
scroll to position [1846, 0]
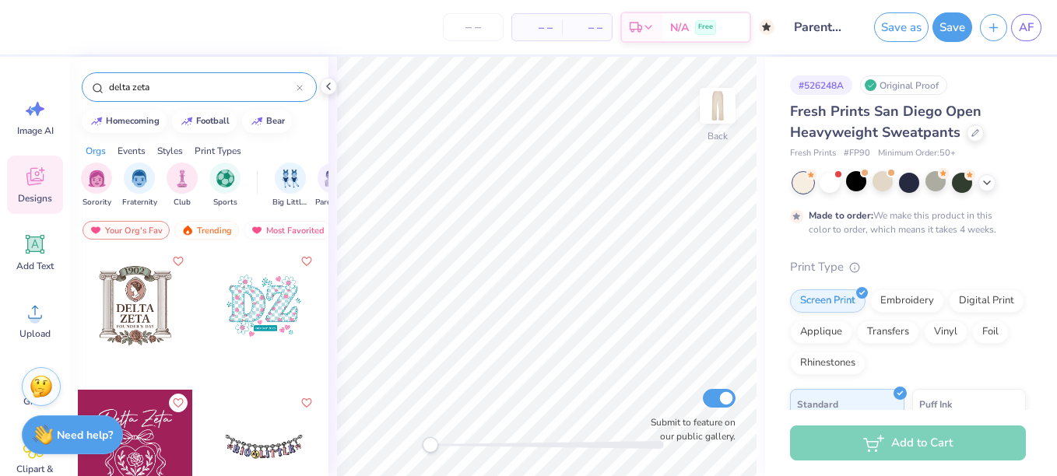
click at [261, 303] on div at bounding box center [263, 305] width 115 height 115
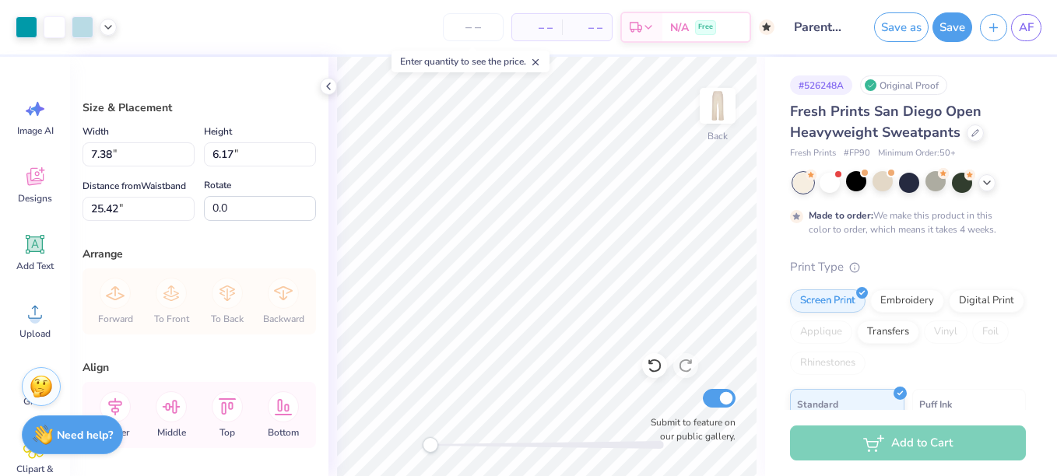
type input "7.38"
type input "6.17"
type input "25.42"
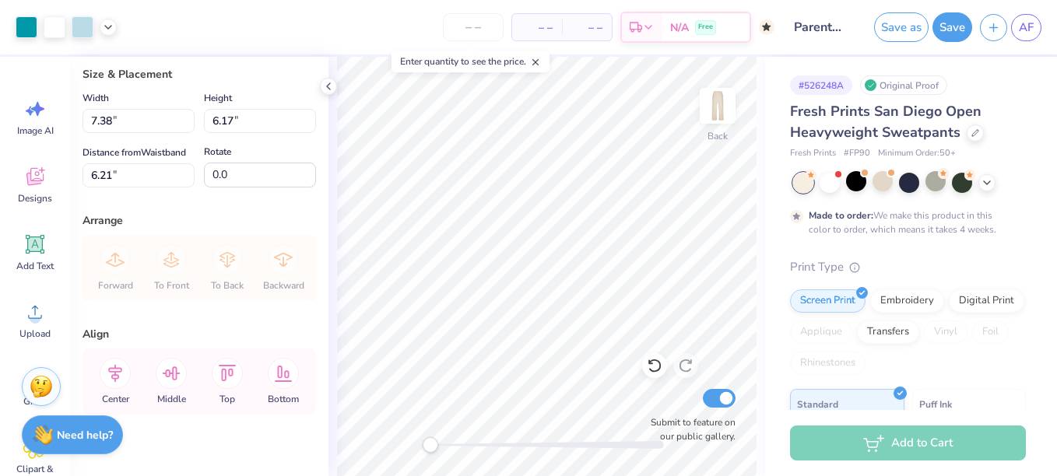
scroll to position [75, 0]
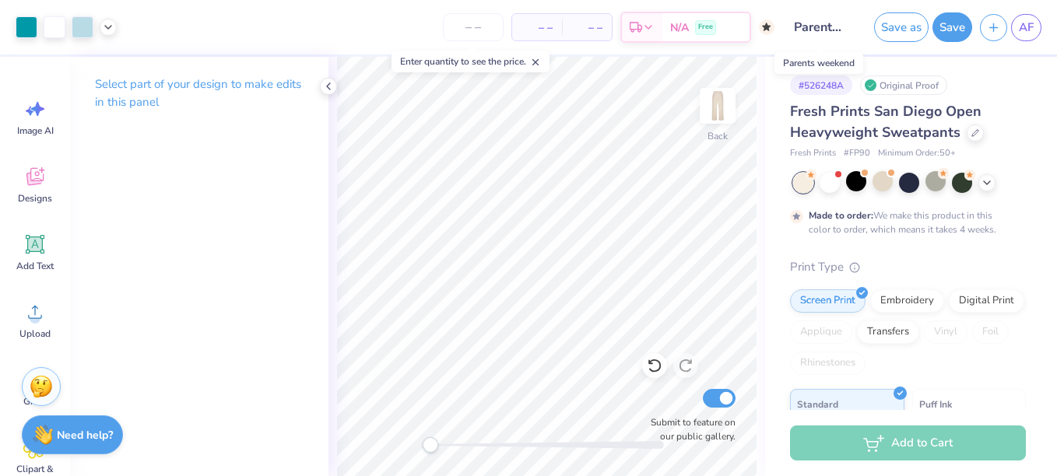
click at [822, 25] on input "Parents weekend" at bounding box center [820, 27] width 76 height 31
drag, startPoint x: 793, startPoint y: 23, endPoint x: 885, endPoint y: 31, distance: 92.1
click at [885, 31] on div "Art colors – – Per Item – – Total Est. Delivery N/A Free Design Title Parents w…" at bounding box center [528, 27] width 1057 height 54
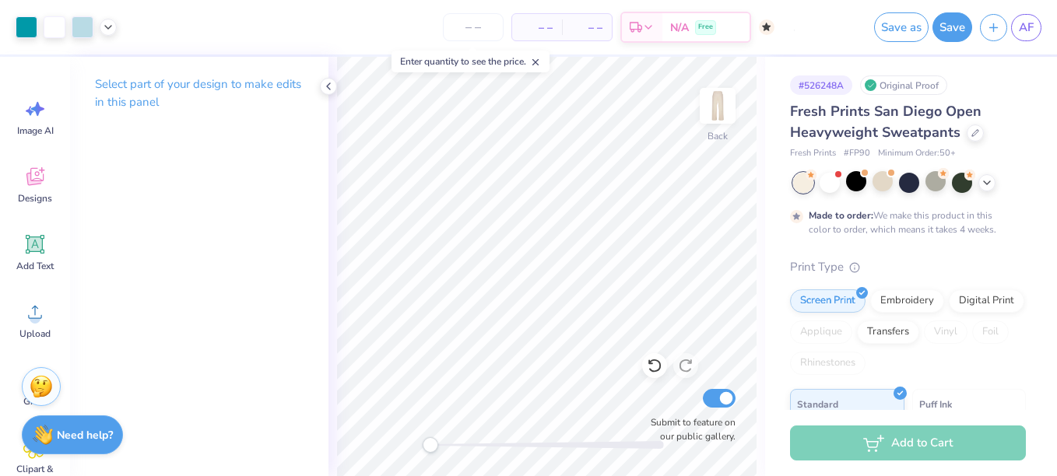
drag, startPoint x: 885, startPoint y: 31, endPoint x: 847, endPoint y: 23, distance: 38.3
click at [847, 23] on input "Parents weekend" at bounding box center [820, 27] width 76 height 31
drag, startPoint x: 847, startPoint y: 23, endPoint x: 767, endPoint y: 65, distance: 90.9
click at [767, 65] on div "# 526248A Original Proof Fresh Prints San Diego Open Heavyweight Sweatpants Fre…" at bounding box center [911, 399] width 292 height 684
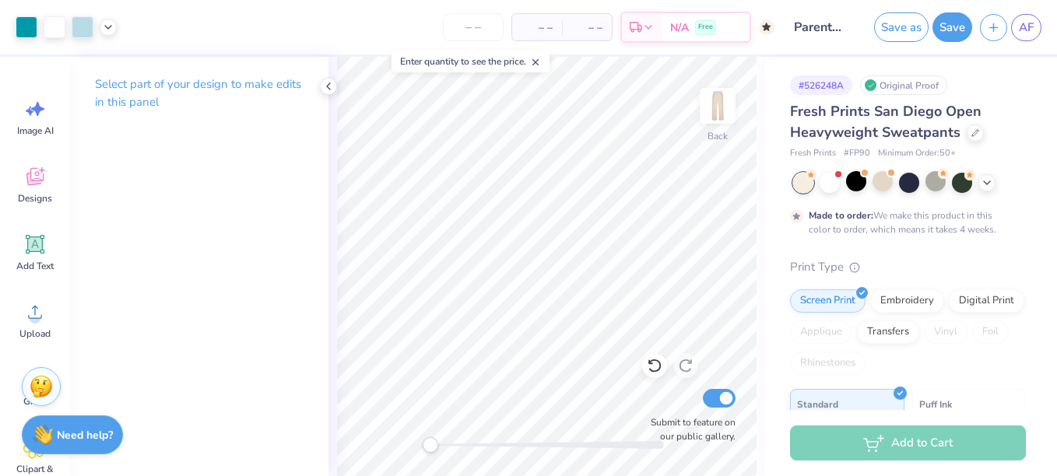
click at [822, 32] on input "Parents weekend" at bounding box center [820, 27] width 76 height 31
click at [830, 25] on input "Parents weekend" at bounding box center [820, 27] width 76 height 31
click at [826, 29] on input "Parents weekend" at bounding box center [820, 27] width 76 height 31
click at [828, 30] on input "Parents weekend" at bounding box center [820, 27] width 76 height 31
click at [808, 27] on input "Parents weekend" at bounding box center [820, 27] width 76 height 31
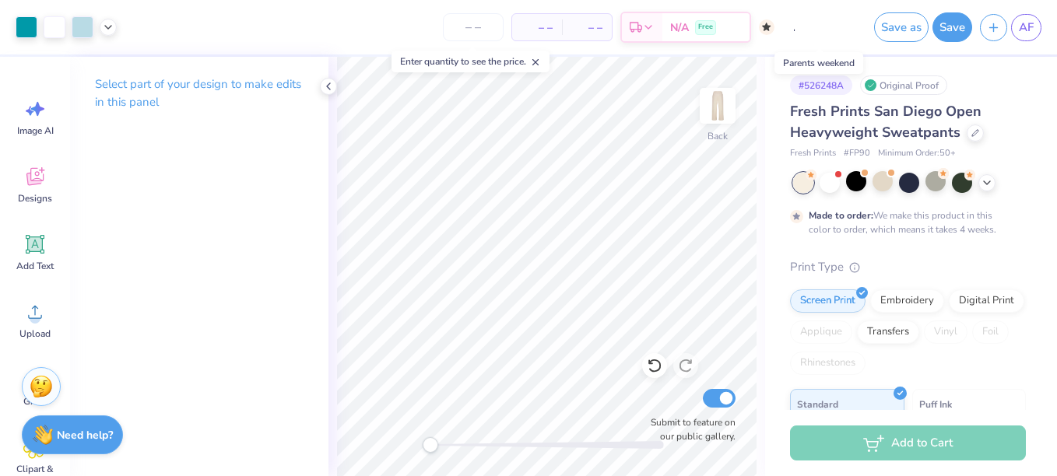
scroll to position [0, 47]
click at [833, 26] on input "Parents weekend" at bounding box center [820, 27] width 76 height 31
drag, startPoint x: 833, startPoint y: 26, endPoint x: 1006, endPoint y: 63, distance: 177.3
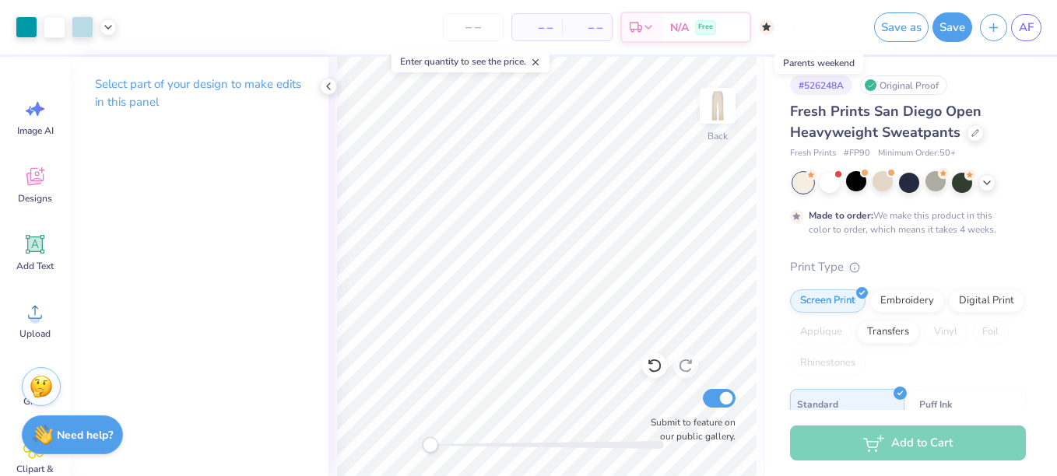
click at [1006, 63] on div "# 526248A Original Proof Fresh Prints San Diego Open Heavyweight Sweatpants Fre…" at bounding box center [911, 399] width 292 height 684
click at [957, 33] on button "Save" at bounding box center [952, 25] width 40 height 30
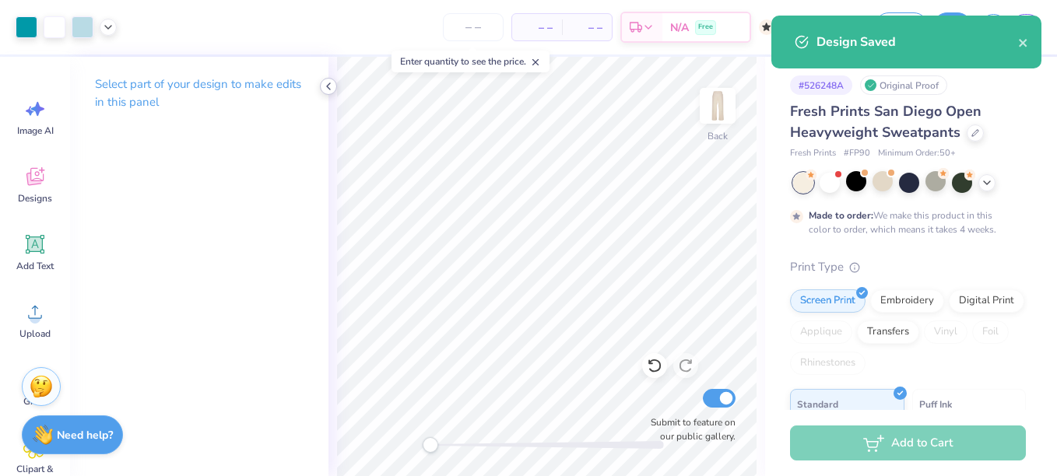
click at [326, 90] on icon at bounding box center [328, 86] width 12 height 12
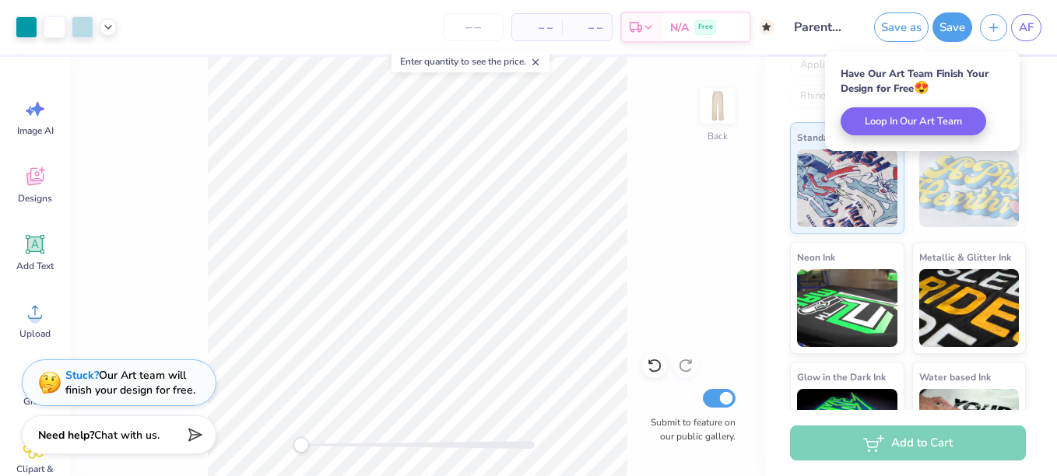
scroll to position [331, 0]
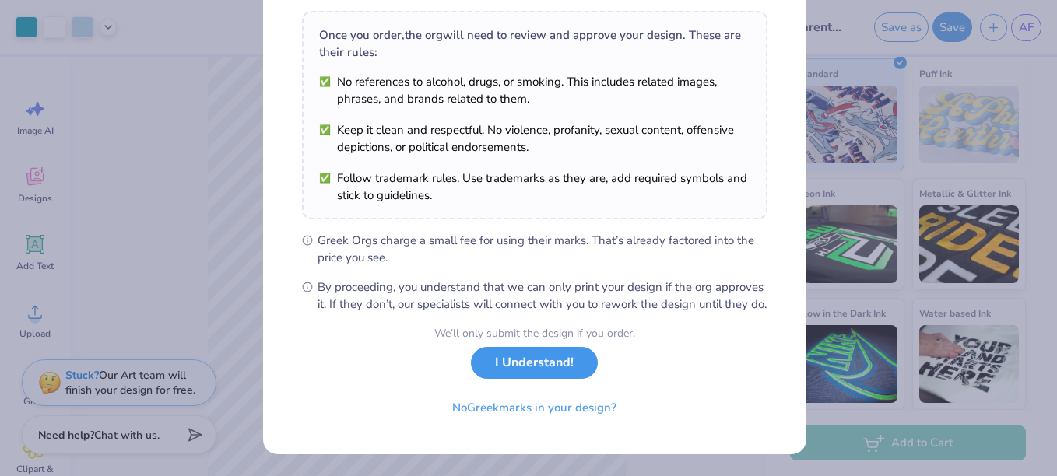
click at [549, 363] on button "I Understand!" at bounding box center [534, 363] width 127 height 32
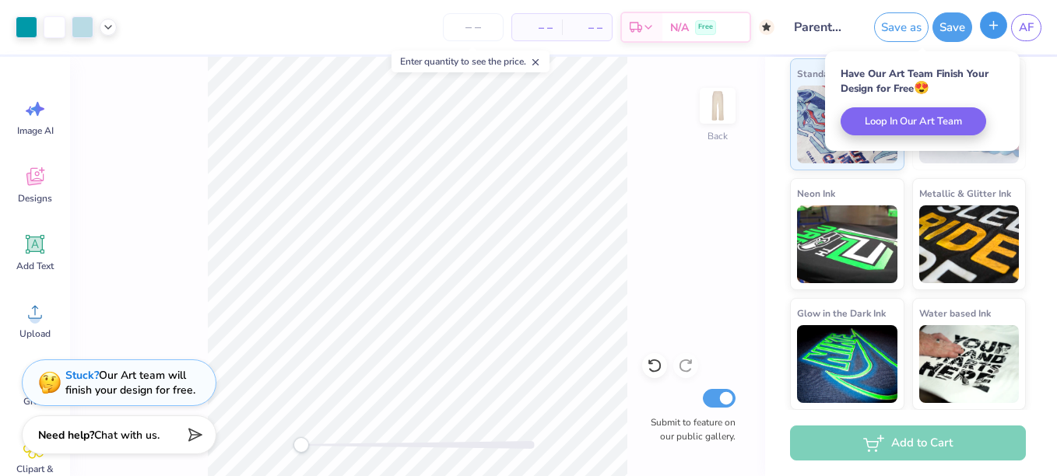
click at [998, 23] on icon "button" at bounding box center [993, 25] width 13 height 13
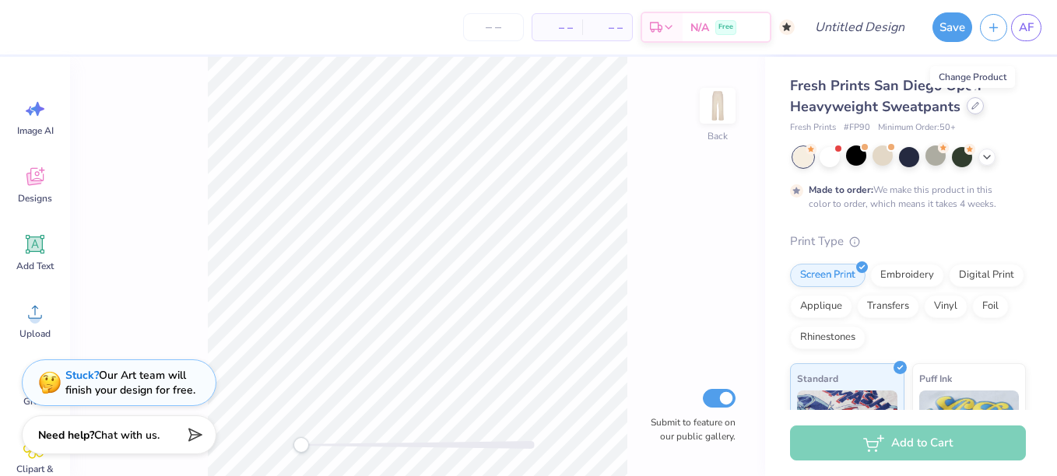
click at [974, 110] on div at bounding box center [974, 105] width 17 height 17
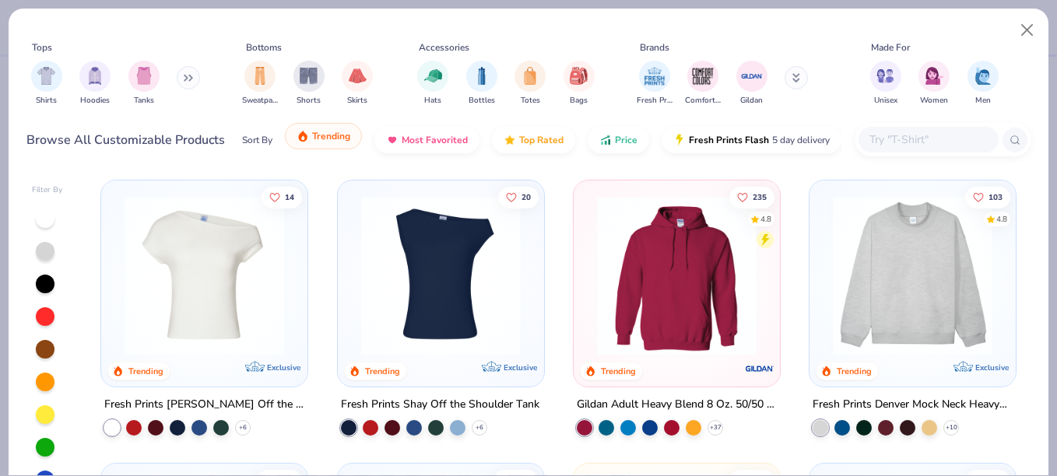
click at [345, 142] on span "Trending" at bounding box center [331, 136] width 38 height 12
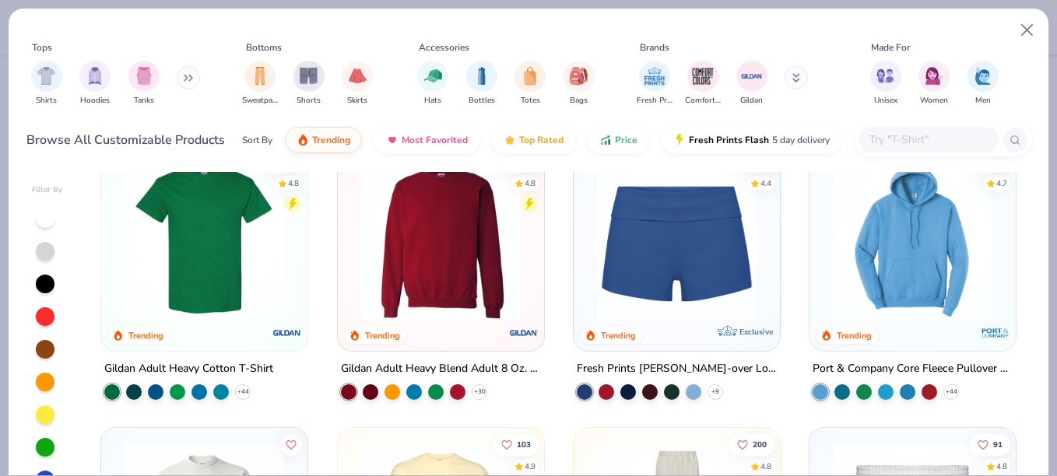
scroll to position [907, 0]
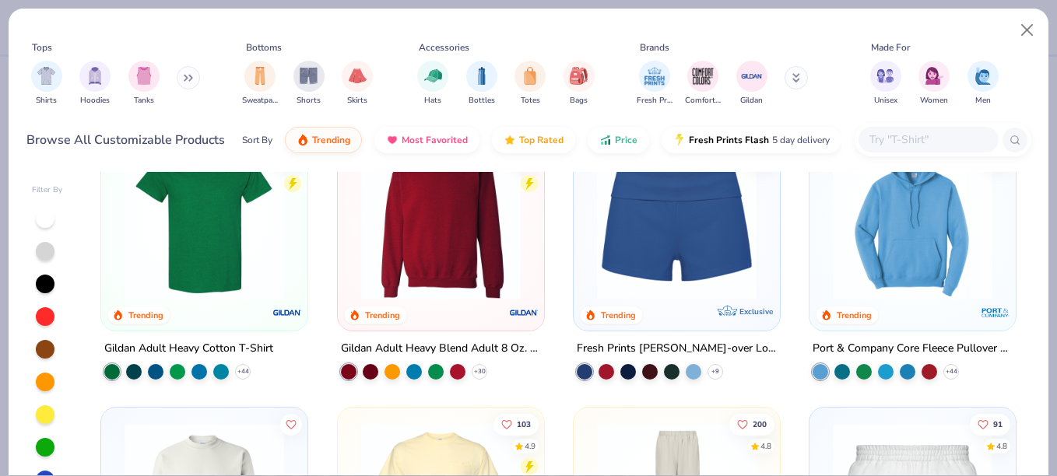
click at [913, 278] on img at bounding box center [912, 220] width 175 height 160
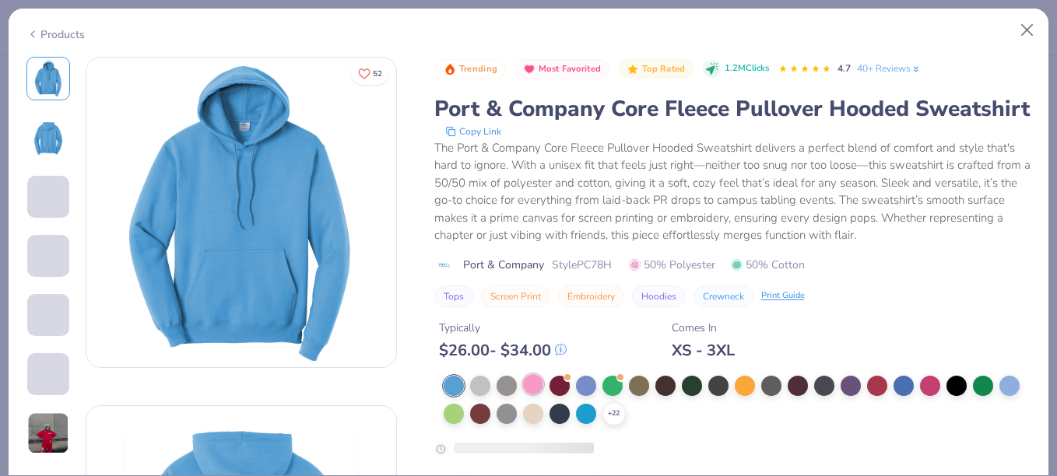
click at [529, 395] on div at bounding box center [533, 384] width 20 height 20
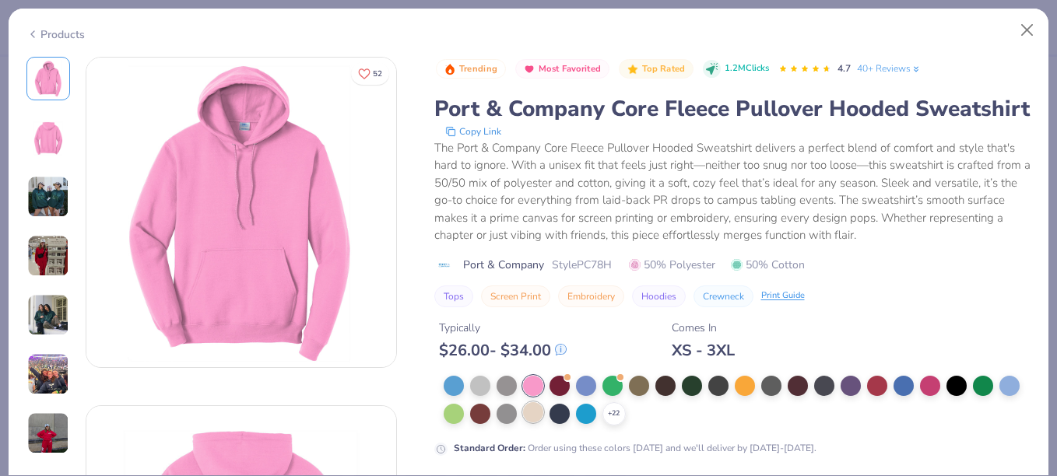
click at [531, 423] on div at bounding box center [533, 412] width 20 height 20
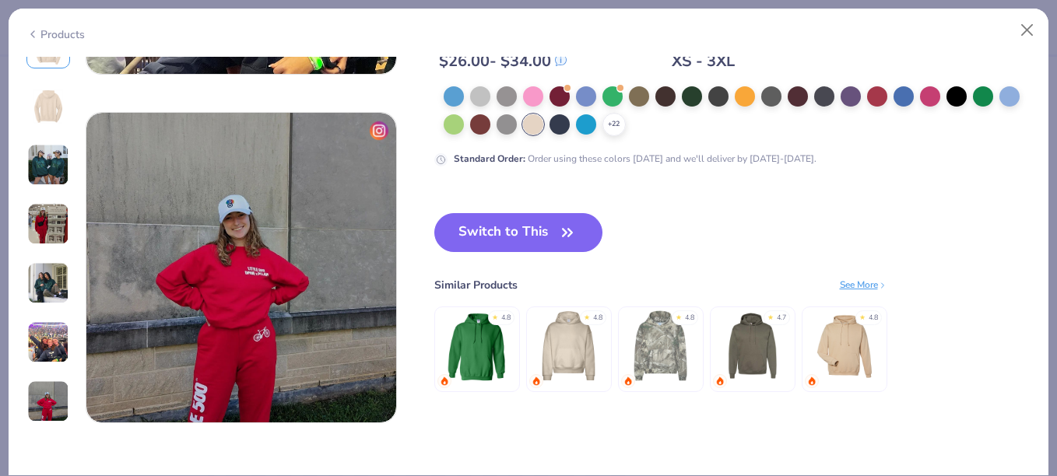
scroll to position [2028, 0]
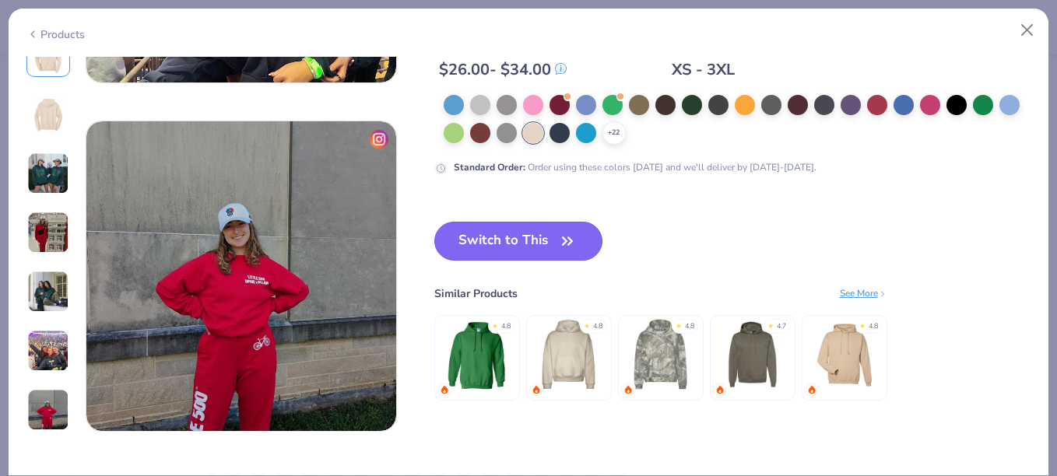
click at [518, 247] on button "Switch to This" at bounding box center [518, 241] width 169 height 39
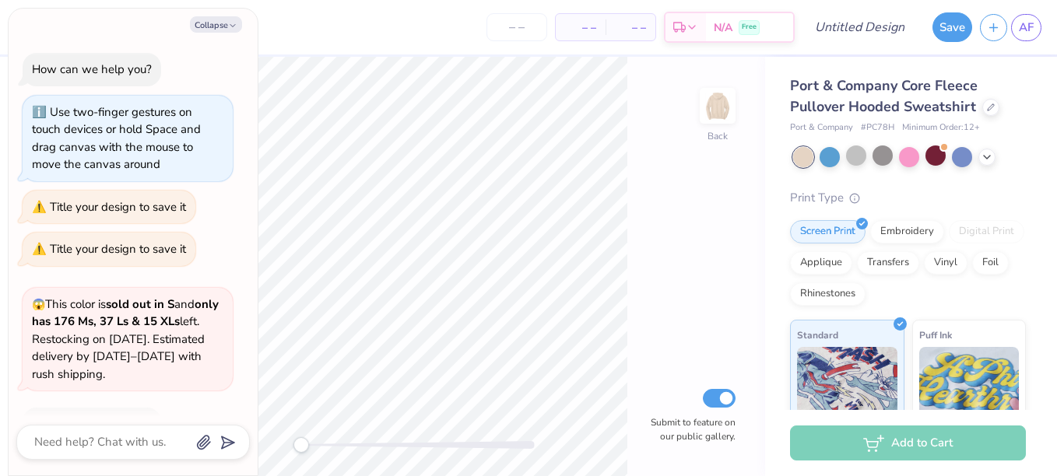
scroll to position [794, 0]
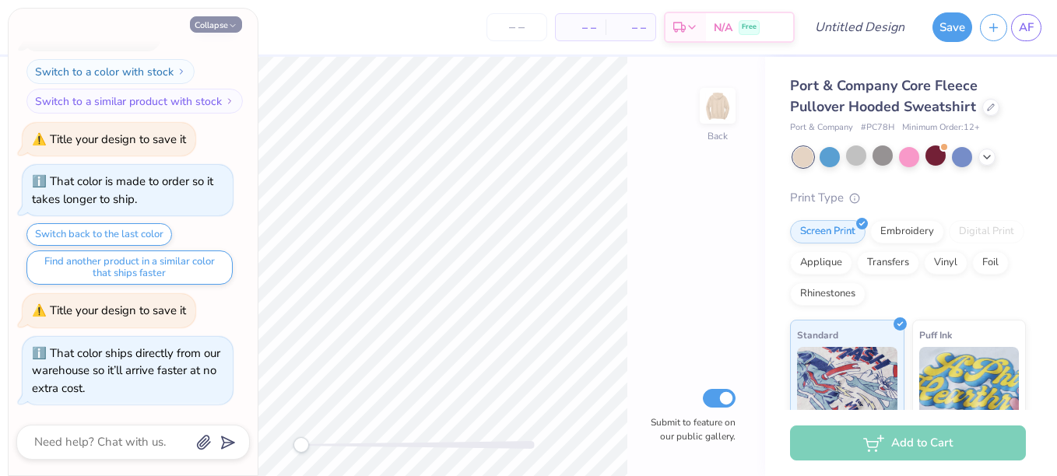
click at [219, 30] on button "Collapse" at bounding box center [216, 24] width 52 height 16
type textarea "x"
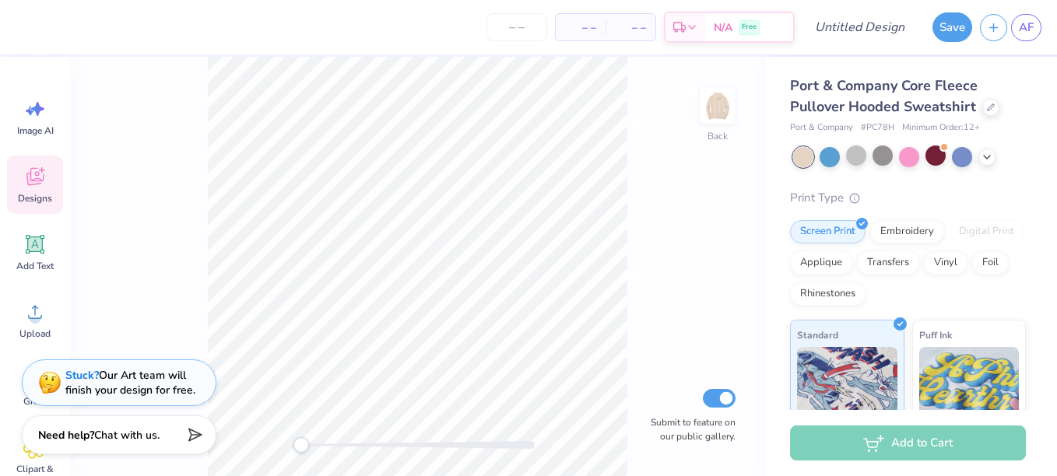
click at [40, 189] on div "Designs" at bounding box center [35, 185] width 56 height 58
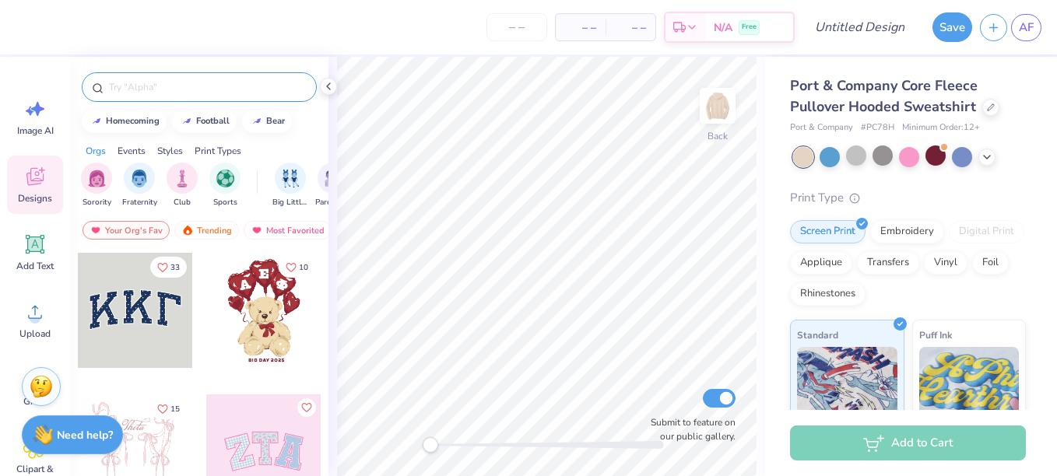
click at [147, 84] on input "text" at bounding box center [206, 87] width 199 height 16
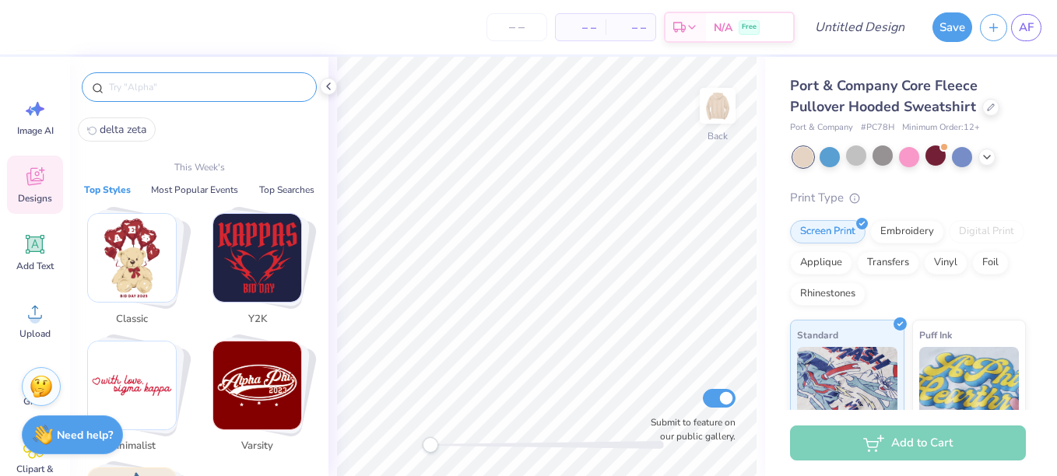
click at [131, 126] on span "delta zeta" at bounding box center [123, 129] width 47 height 15
type input "delta zeta"
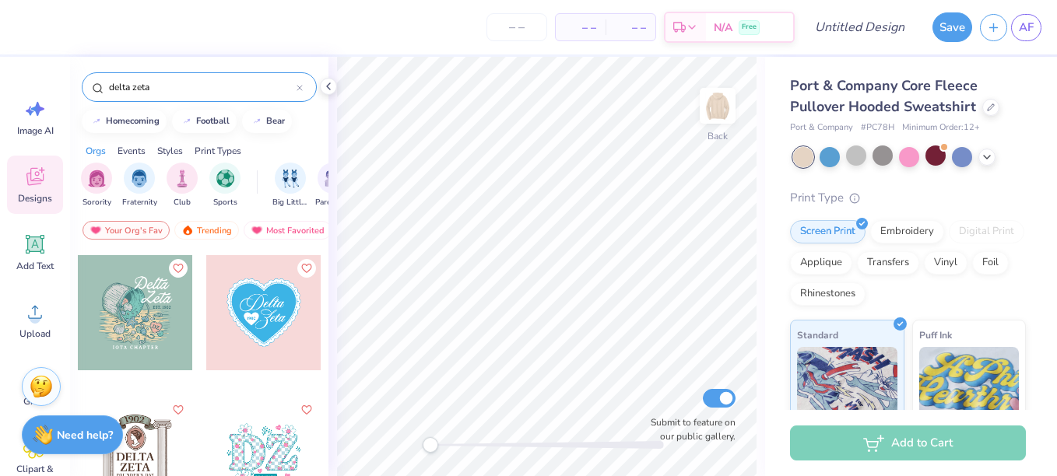
scroll to position [1725, 0]
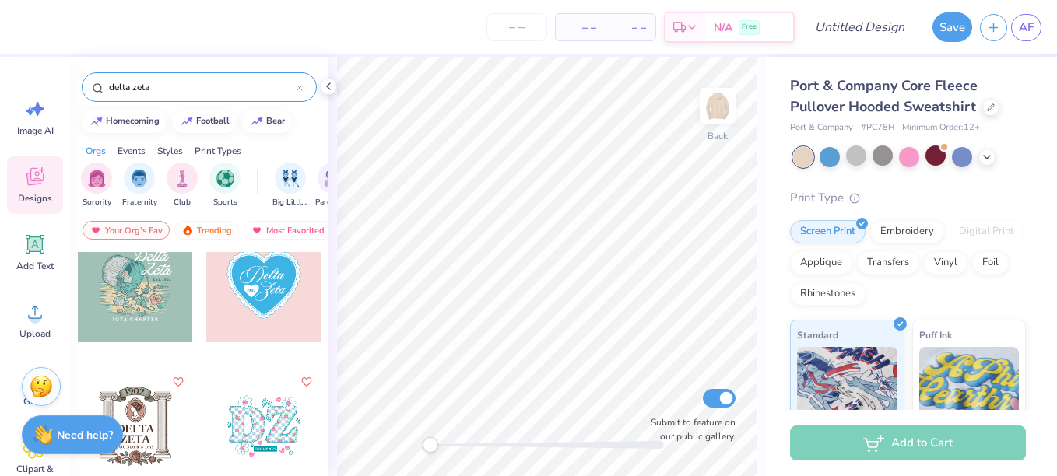
click at [253, 420] on div at bounding box center [263, 426] width 115 height 115
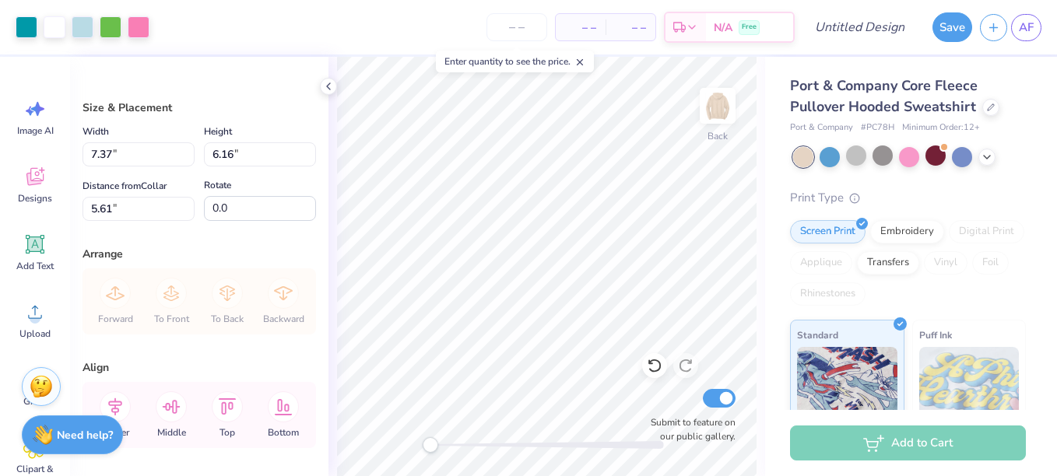
type input "7.37"
type input "6.16"
type input "5.61"
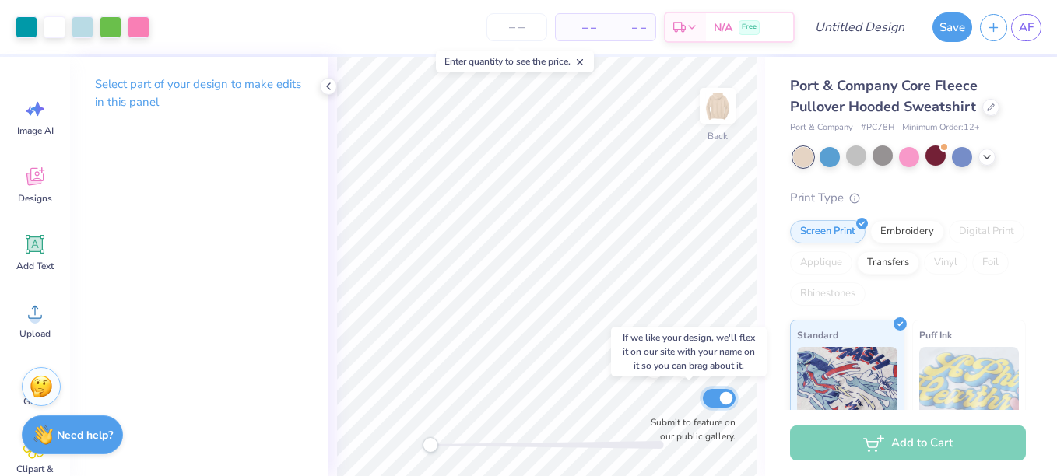
click at [724, 394] on input "Submit to feature on our public gallery." at bounding box center [719, 398] width 33 height 19
checkbox input "false"
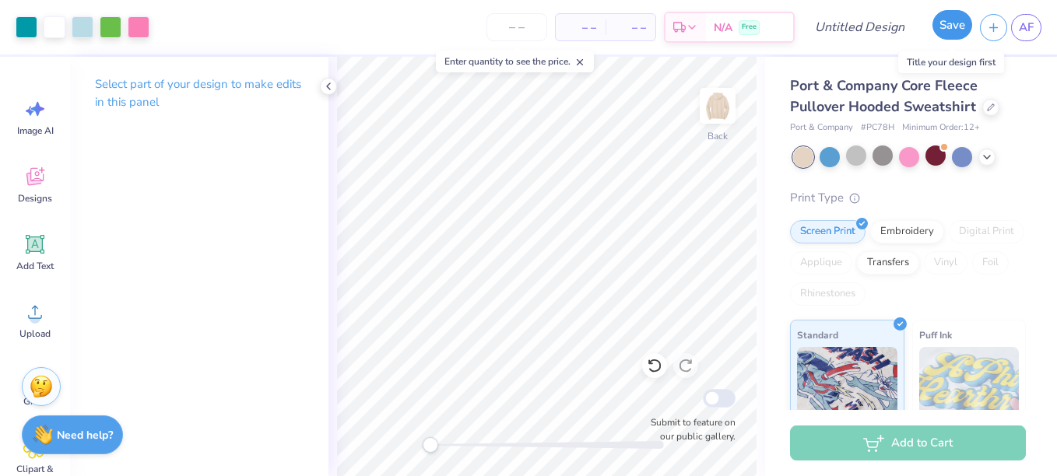
click at [953, 28] on button "Save" at bounding box center [952, 25] width 40 height 30
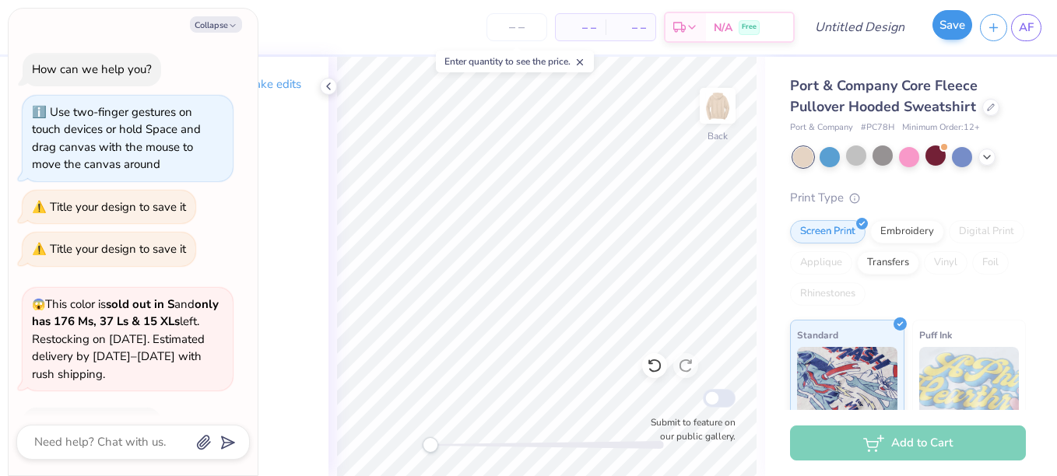
scroll to position [837, 0]
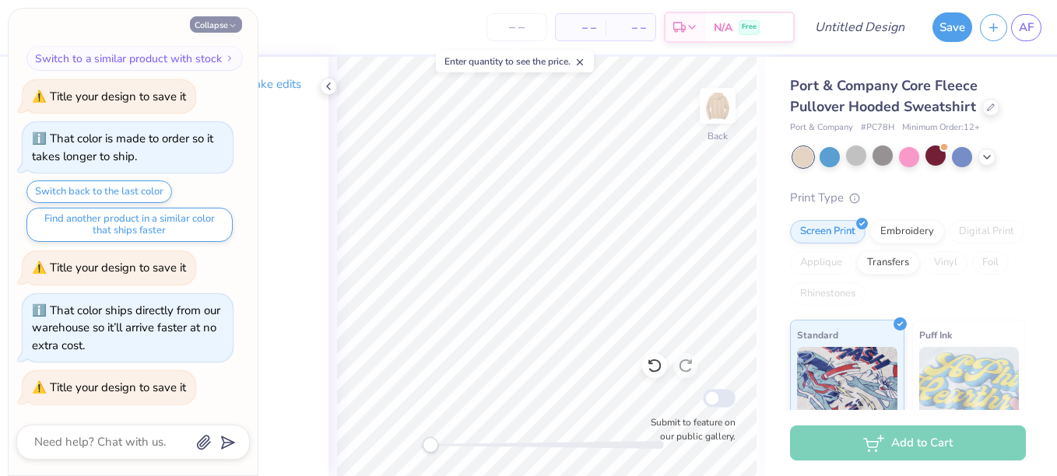
click at [218, 24] on button "Collapse" at bounding box center [216, 24] width 52 height 16
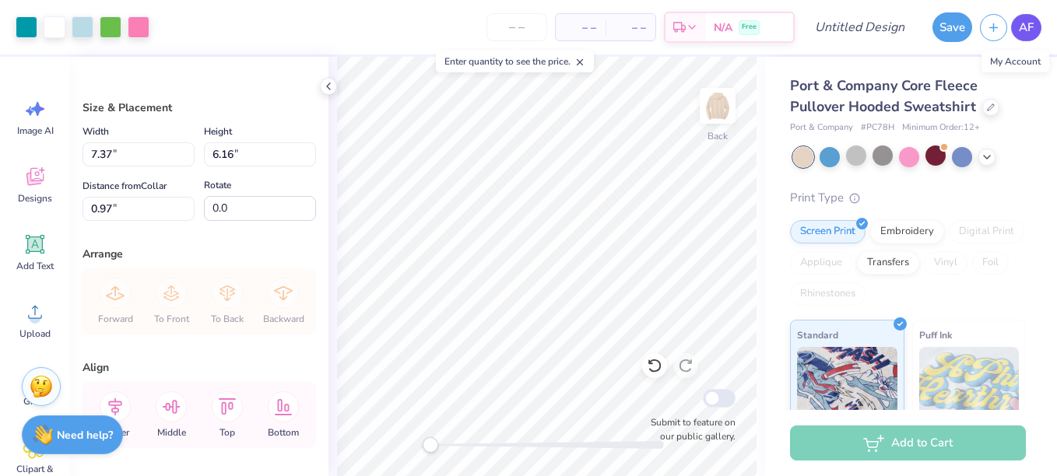
click at [1026, 34] on span "AF" at bounding box center [1026, 28] width 15 height 18
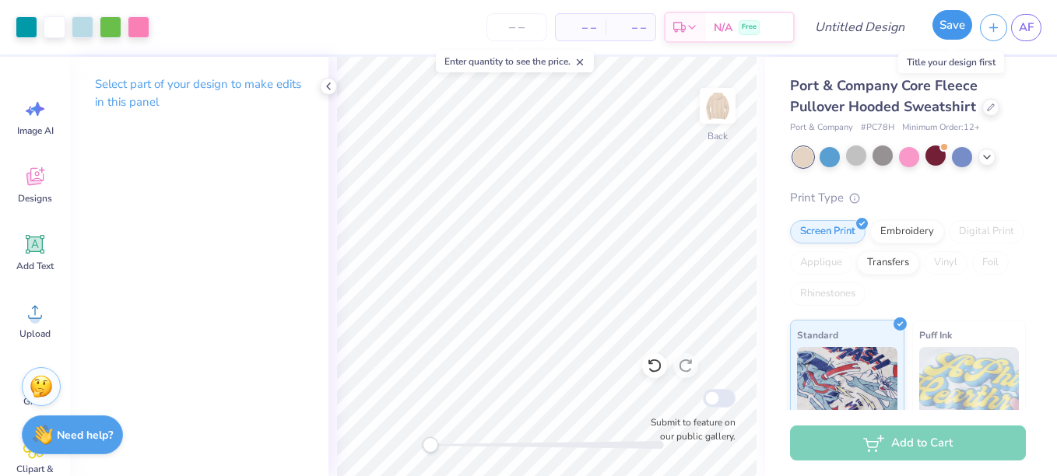
click at [942, 37] on button "Save" at bounding box center [952, 25] width 40 height 30
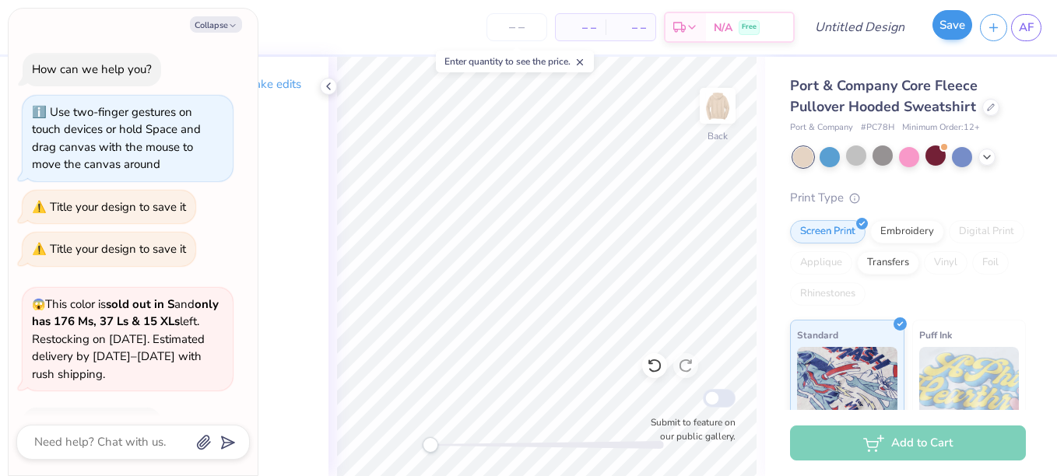
scroll to position [879, 0]
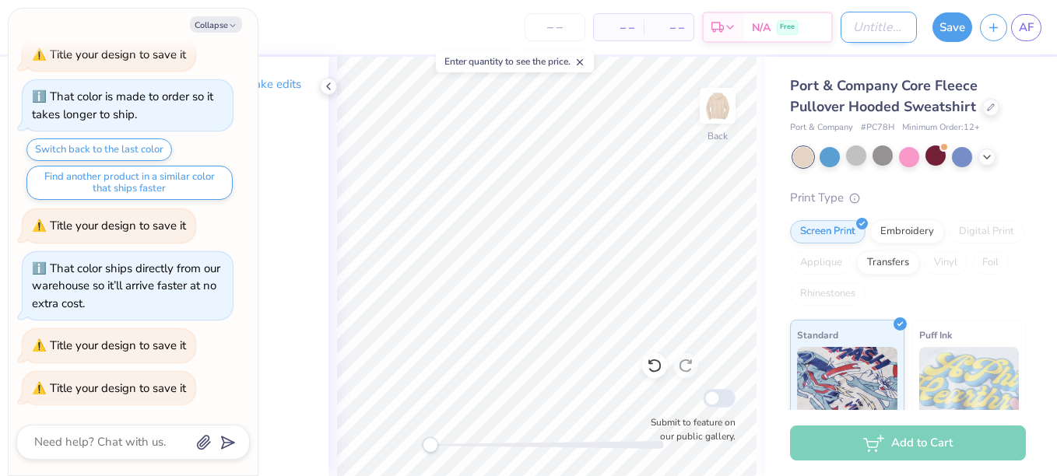
click at [863, 39] on input "Design Title" at bounding box center [878, 27] width 76 height 31
type textarea "x"
type input "S"
type textarea "x"
type input "Se"
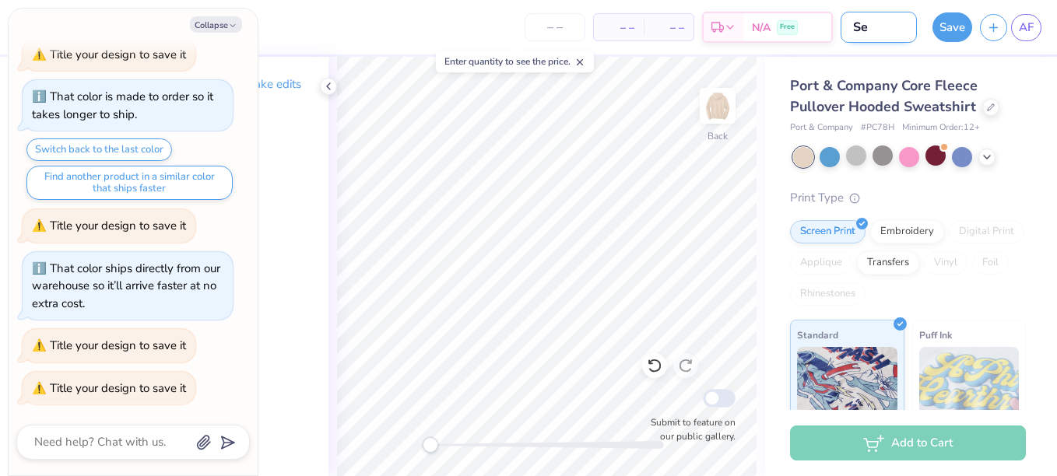
type textarea "x"
type input "Set"
type textarea "x"
type input "Set"
click at [959, 38] on button "Save" at bounding box center [952, 25] width 40 height 30
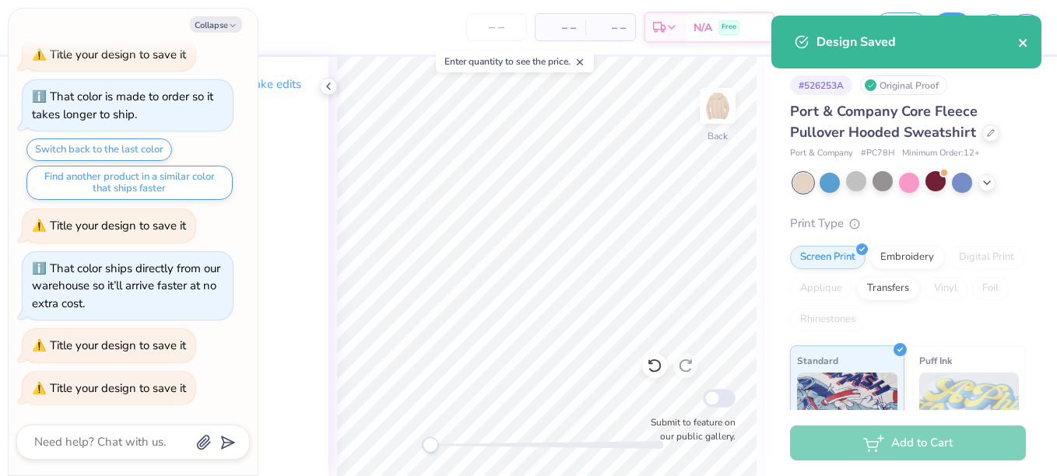
click at [1023, 44] on icon "close" at bounding box center [1023, 43] width 8 height 8
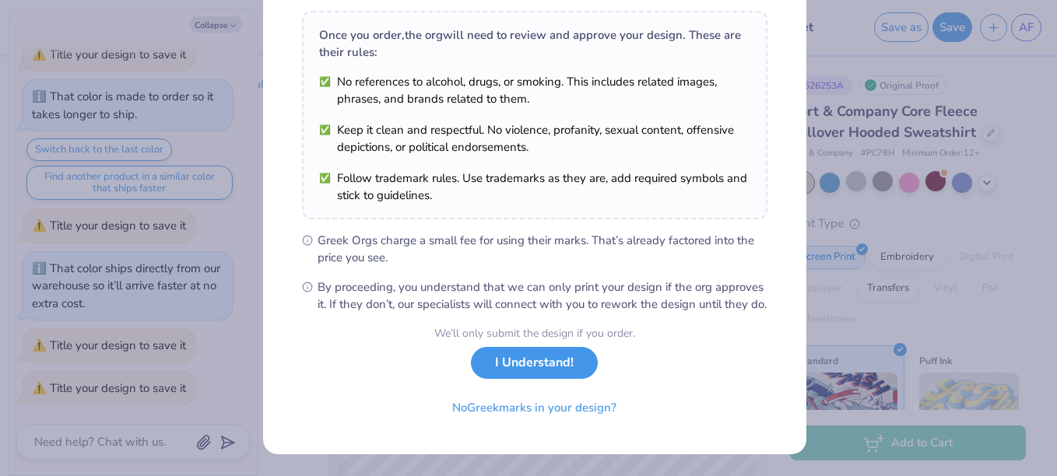
click at [566, 374] on button "I Understand!" at bounding box center [534, 363] width 127 height 32
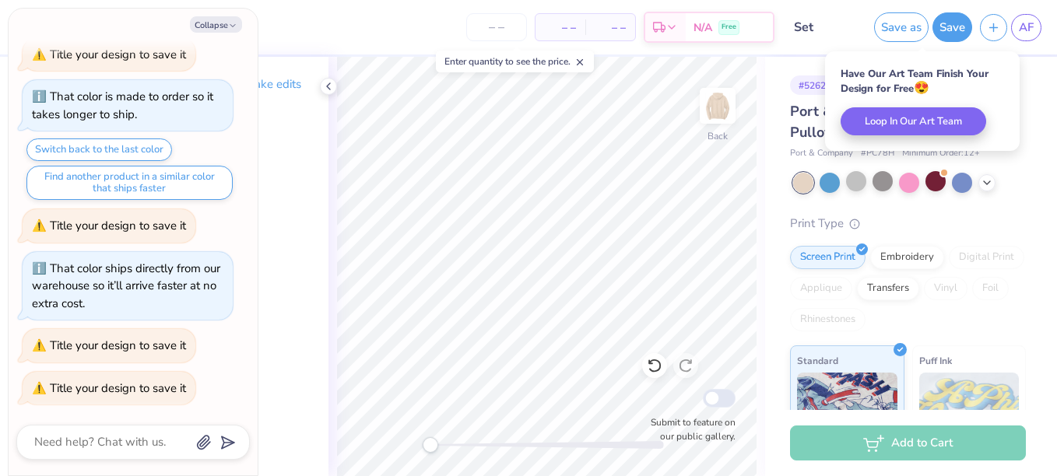
scroll to position [24, 0]
click at [230, 26] on icon "button" at bounding box center [232, 25] width 9 height 9
type textarea "x"
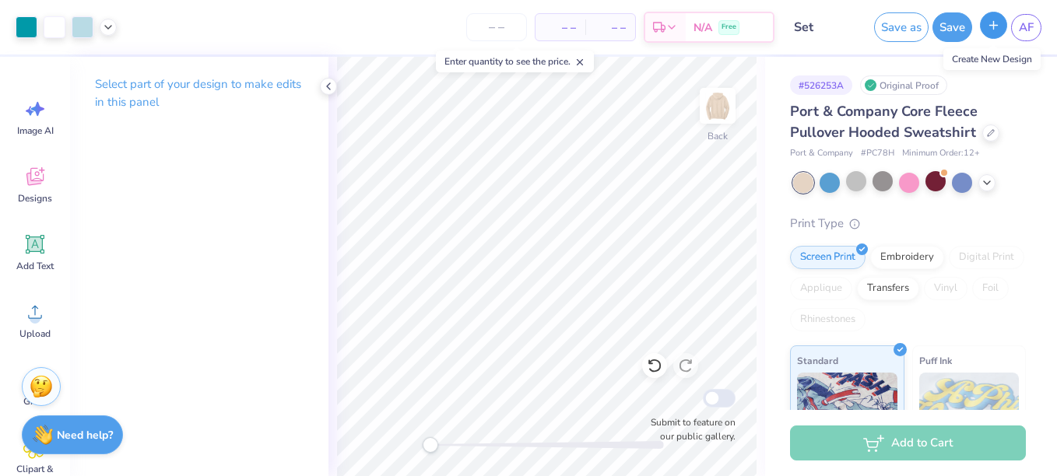
click at [992, 26] on icon "button" at bounding box center [993, 25] width 13 height 13
checkbox input "true"
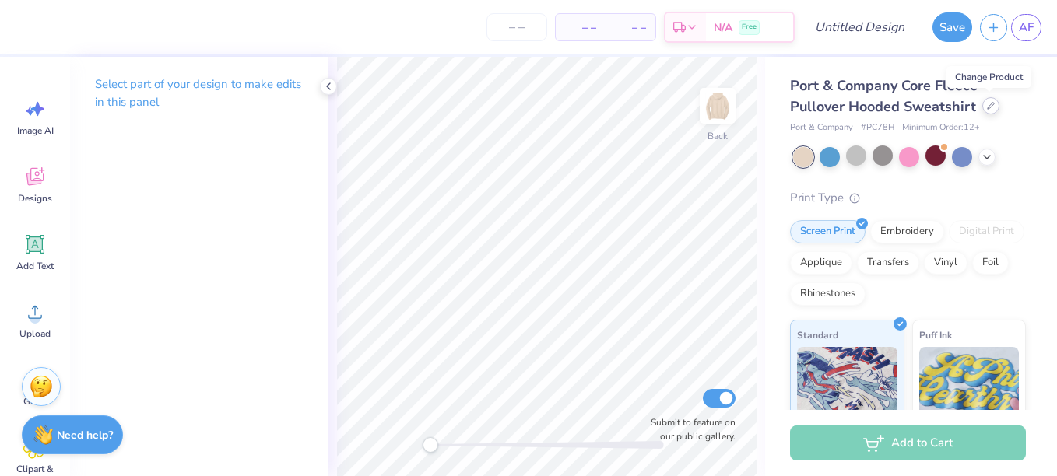
click at [989, 110] on div at bounding box center [990, 105] width 17 height 17
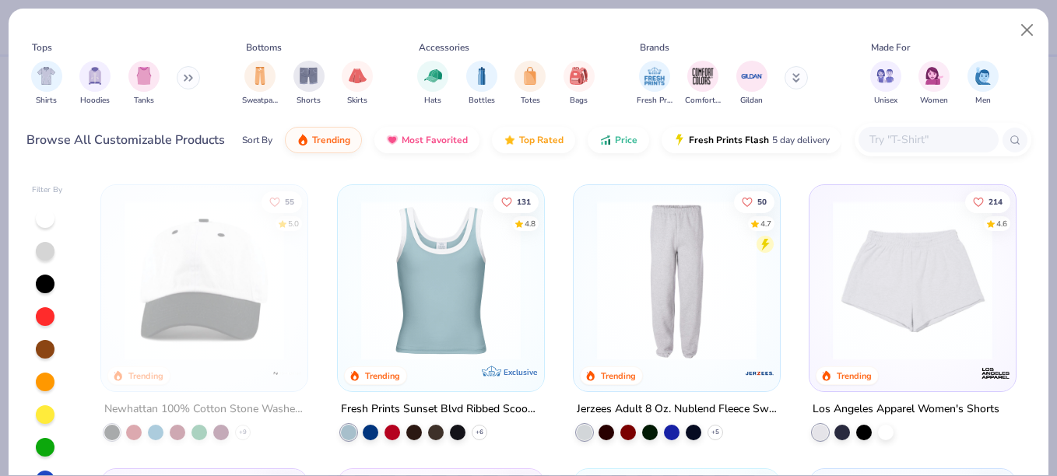
scroll to position [2556, 0]
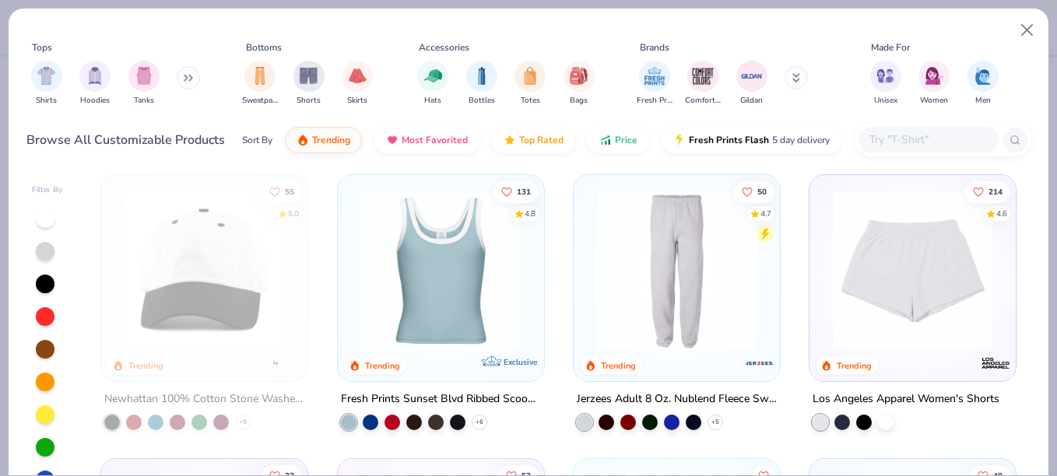
click at [454, 305] on img at bounding box center [440, 271] width 175 height 160
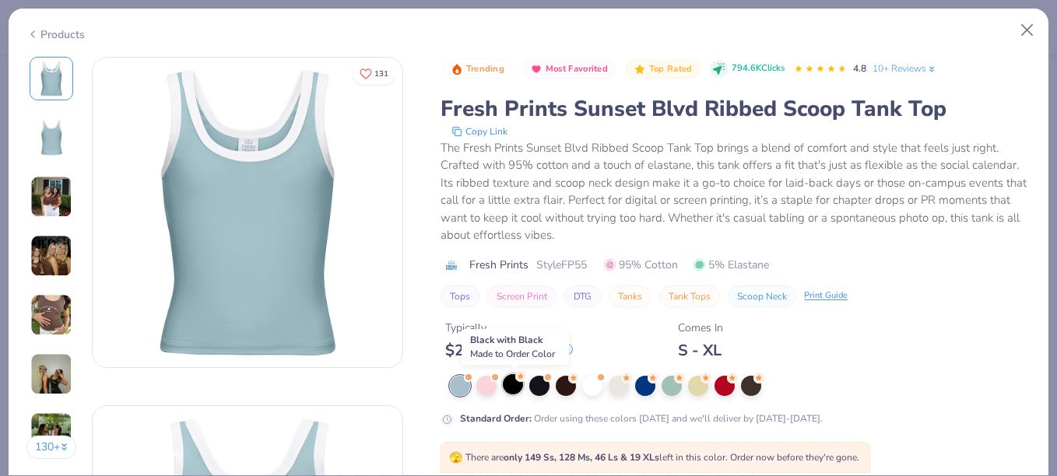
click at [513, 380] on div at bounding box center [513, 384] width 20 height 20
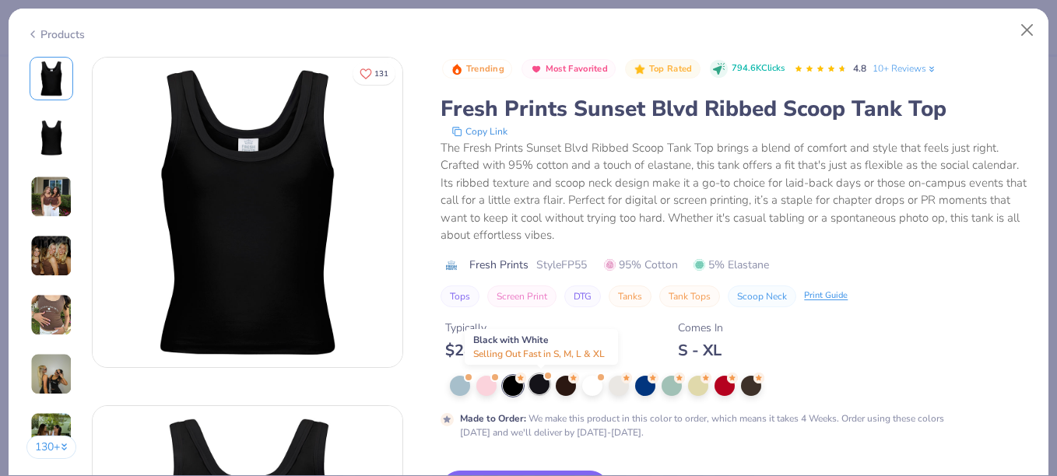
click at [535, 380] on div at bounding box center [539, 384] width 20 height 20
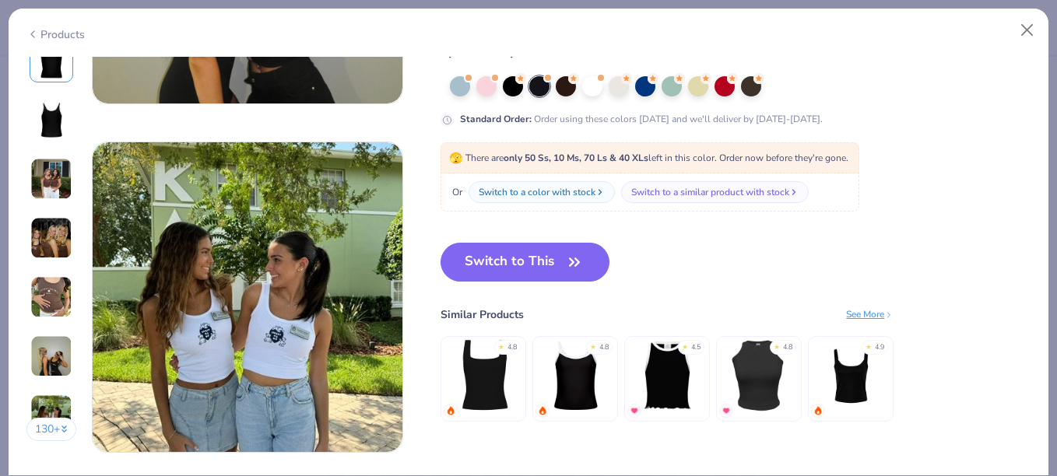
scroll to position [2030, 0]
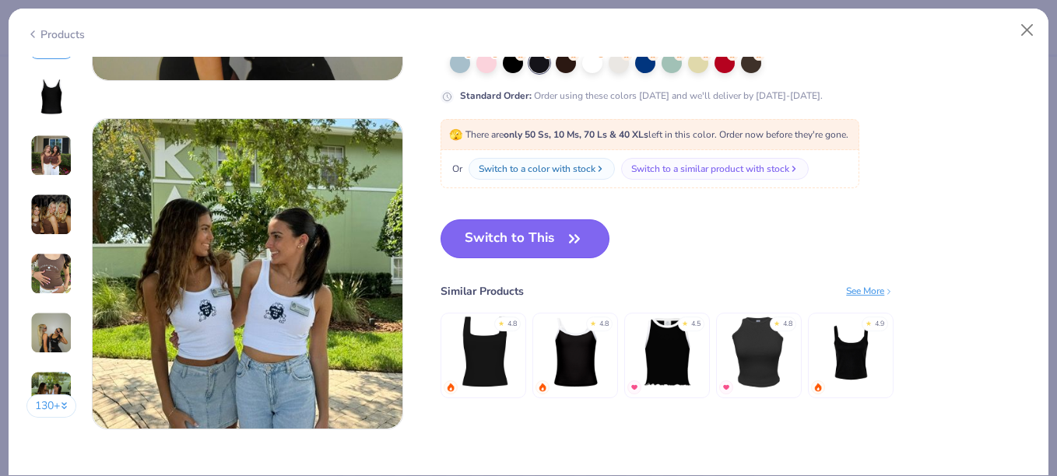
click at [526, 238] on button "Switch to This" at bounding box center [524, 238] width 169 height 39
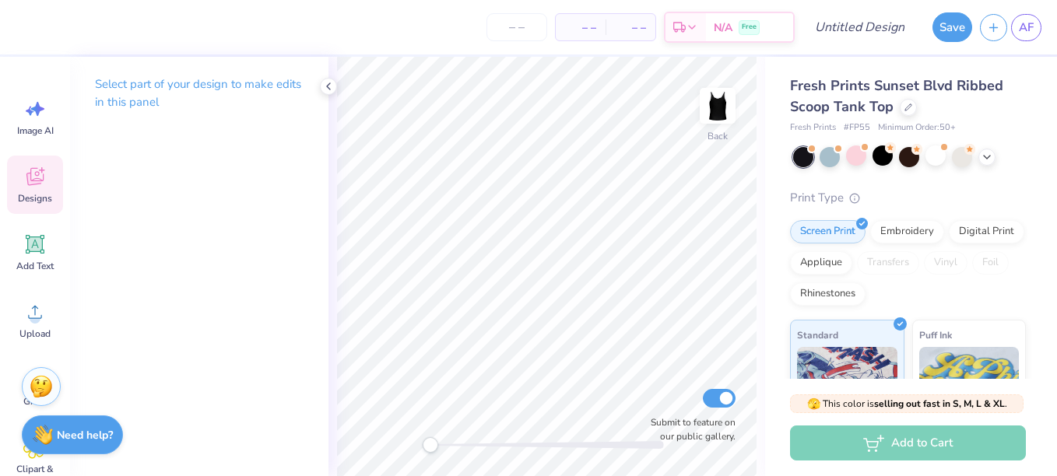
click at [27, 191] on div "Designs" at bounding box center [35, 185] width 56 height 58
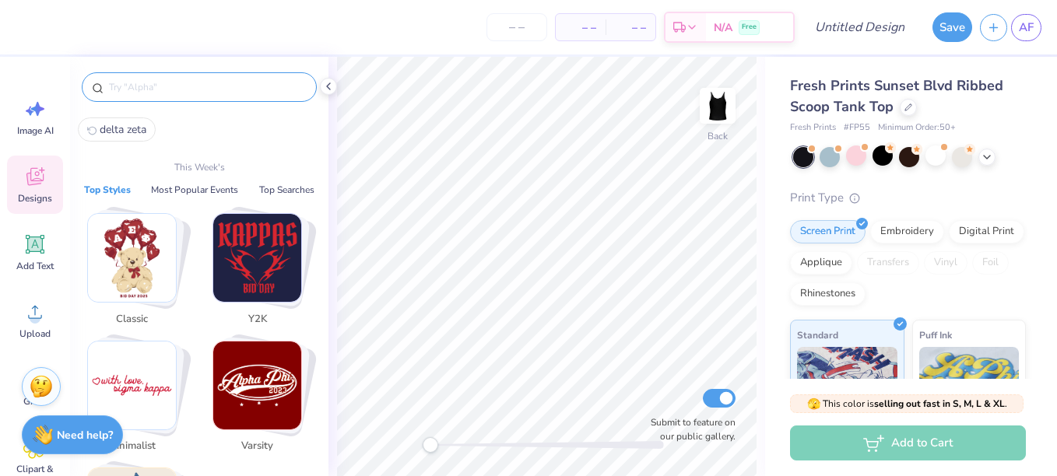
click at [195, 93] on input "text" at bounding box center [206, 87] width 199 height 16
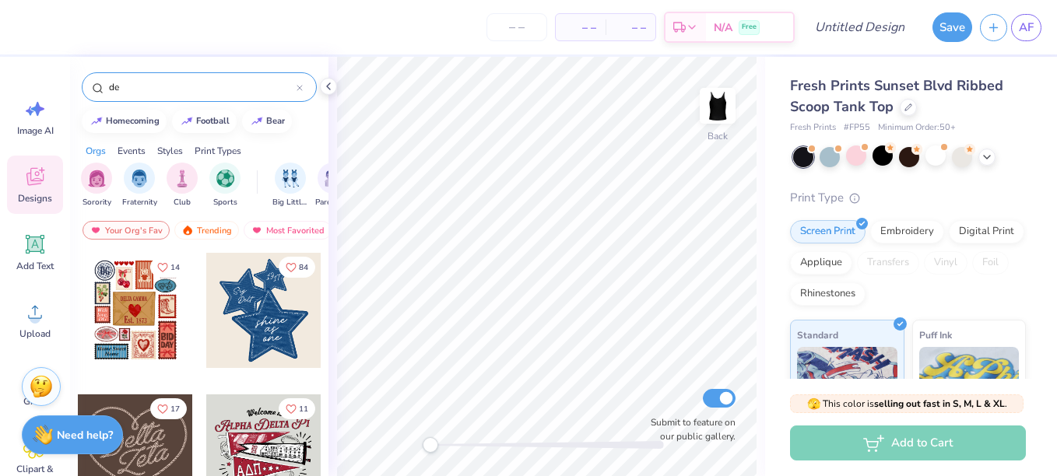
type input "d"
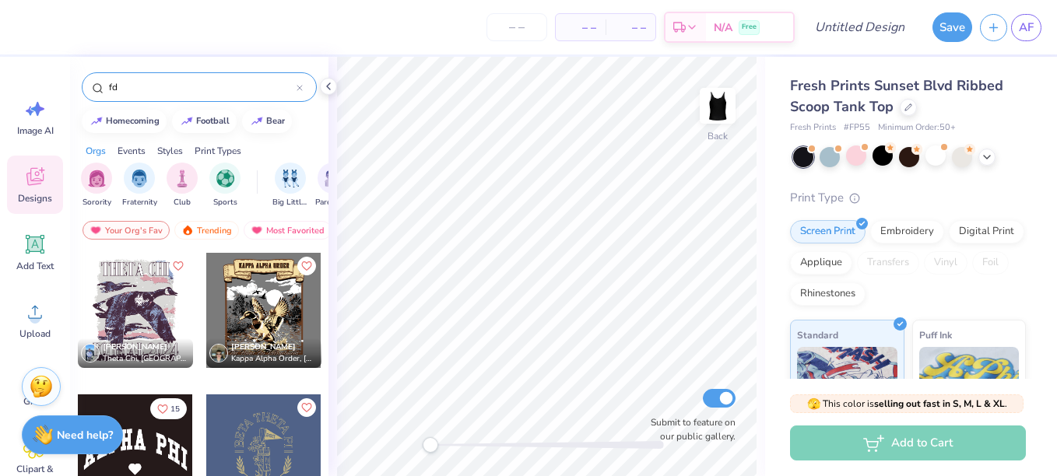
type input "f"
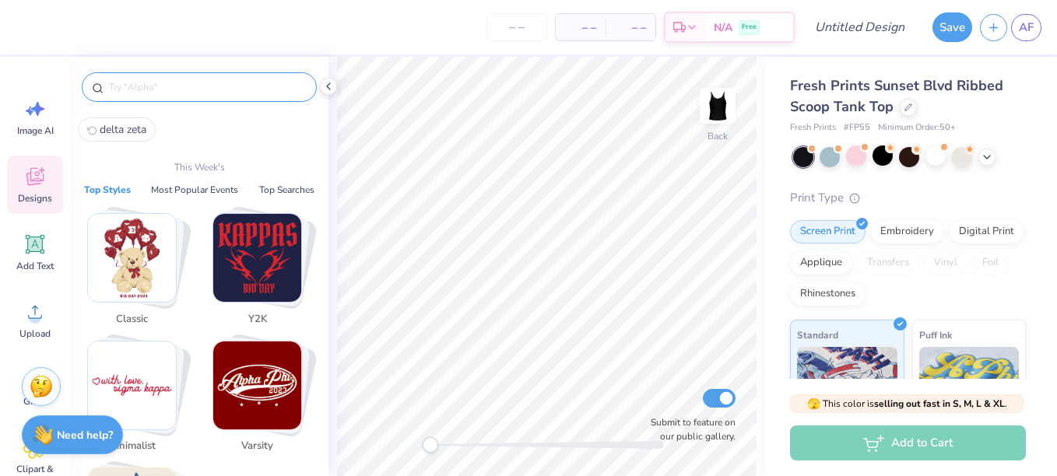
click at [121, 128] on span "delta zeta" at bounding box center [123, 129] width 47 height 15
type input "delta zeta"
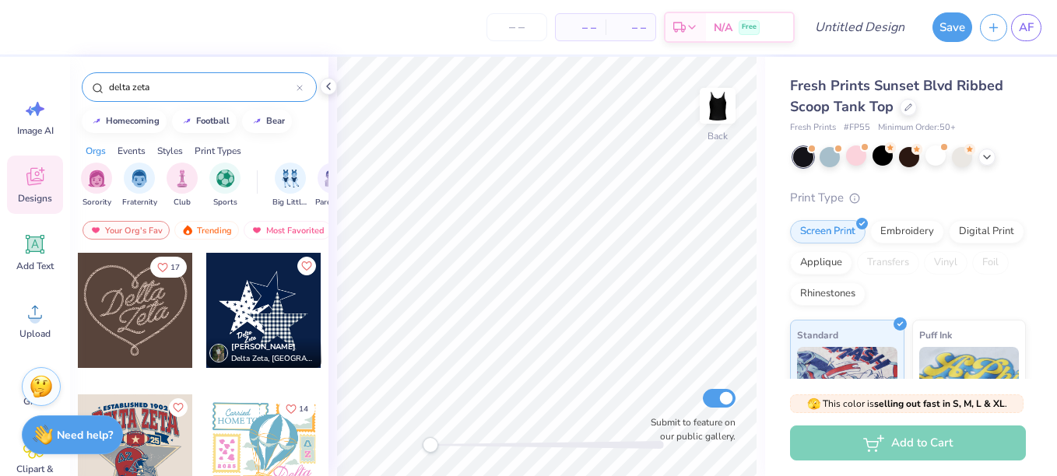
click at [126, 147] on div "Events" at bounding box center [131, 151] width 28 height 14
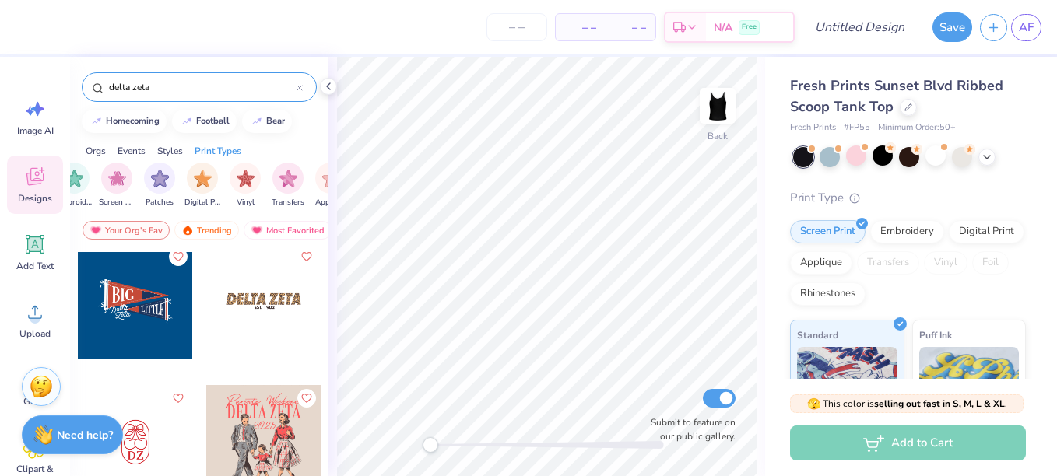
scroll to position [662, 0]
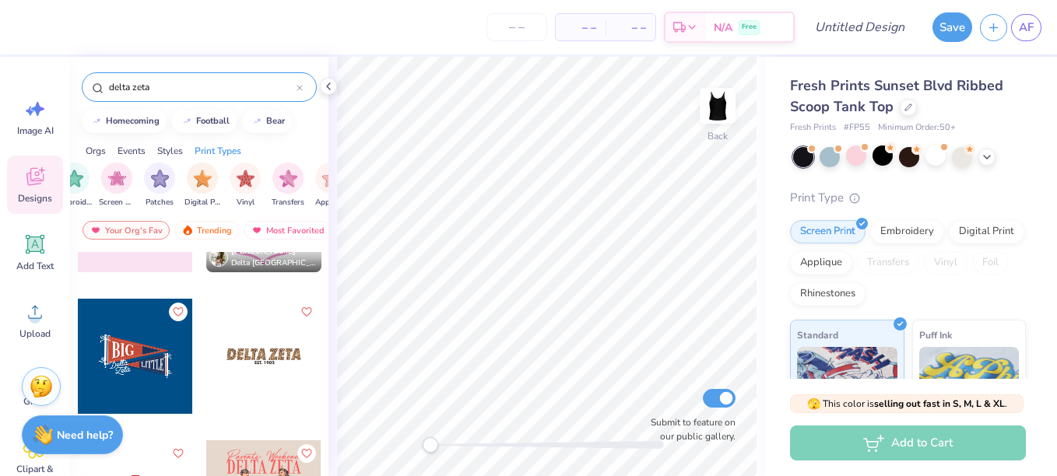
click at [263, 353] on div at bounding box center [263, 356] width 115 height 115
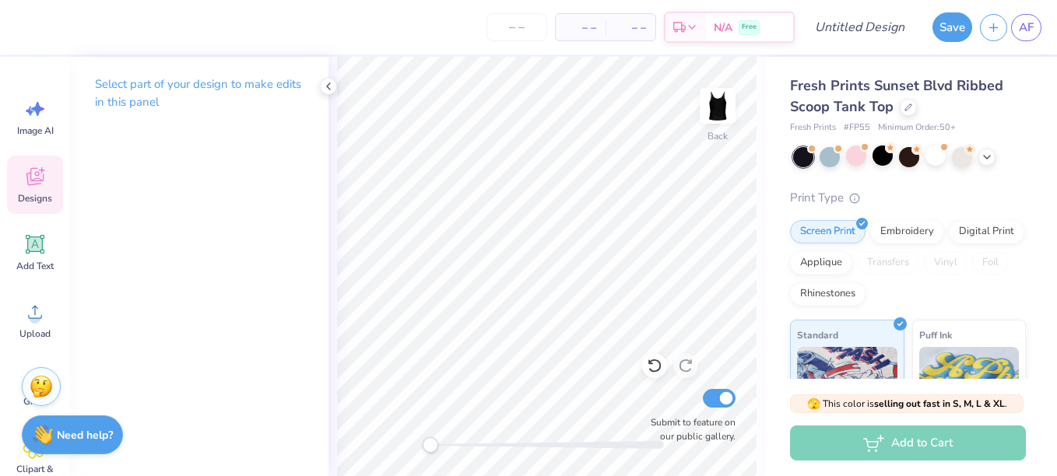
click at [37, 188] on icon at bounding box center [34, 176] width 23 height 23
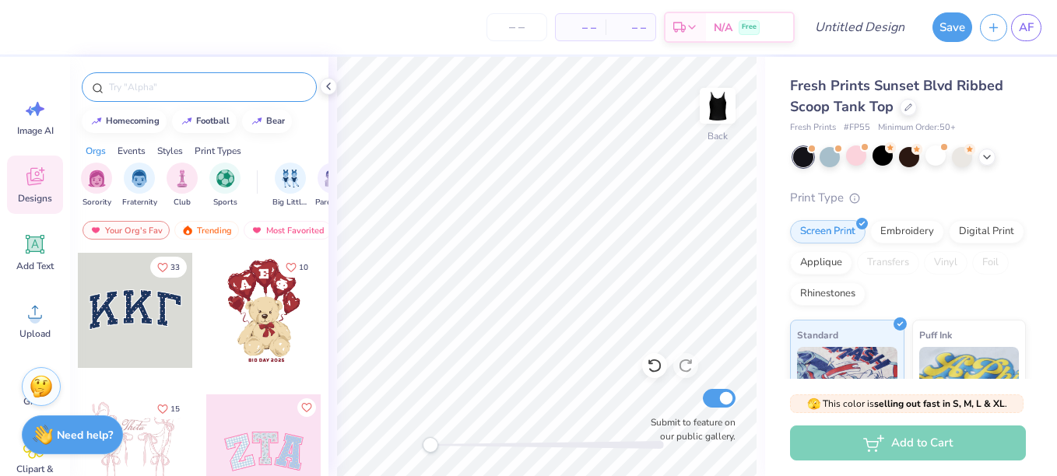
click at [177, 85] on input "text" at bounding box center [206, 87] width 199 height 16
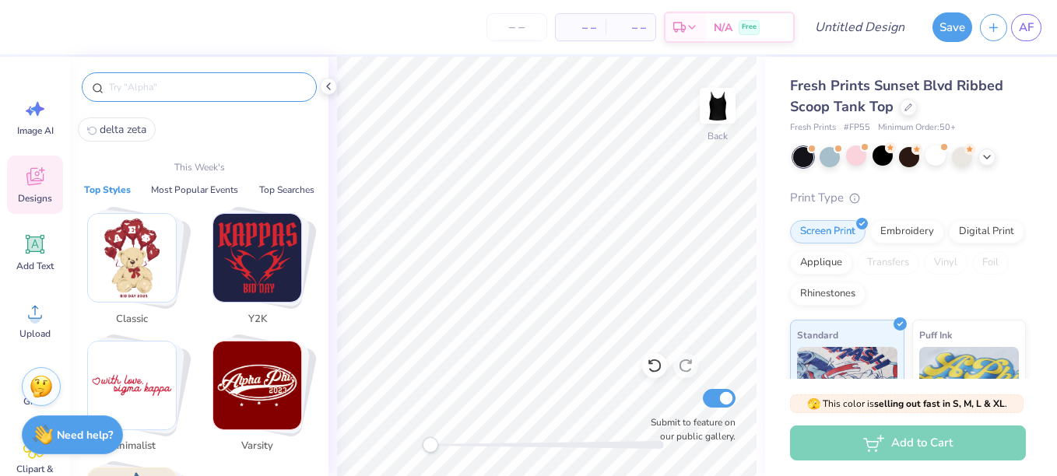
click at [124, 126] on span "delta zeta" at bounding box center [123, 129] width 47 height 15
type input "delta zeta"
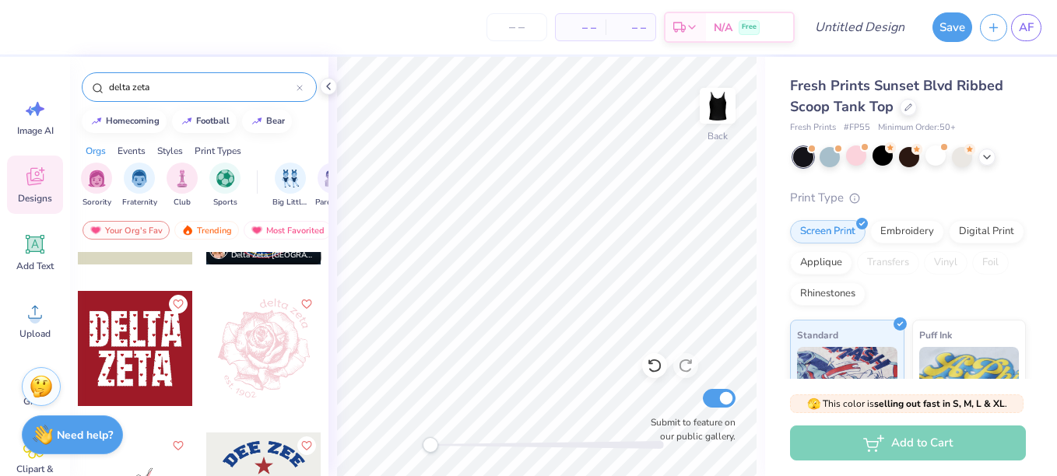
scroll to position [2539, 0]
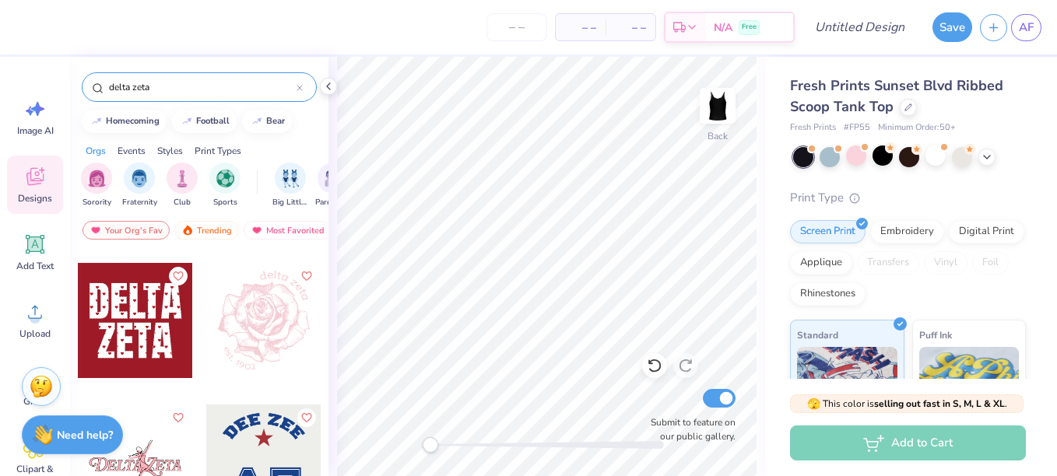
click at [126, 349] on div at bounding box center [135, 320] width 115 height 115
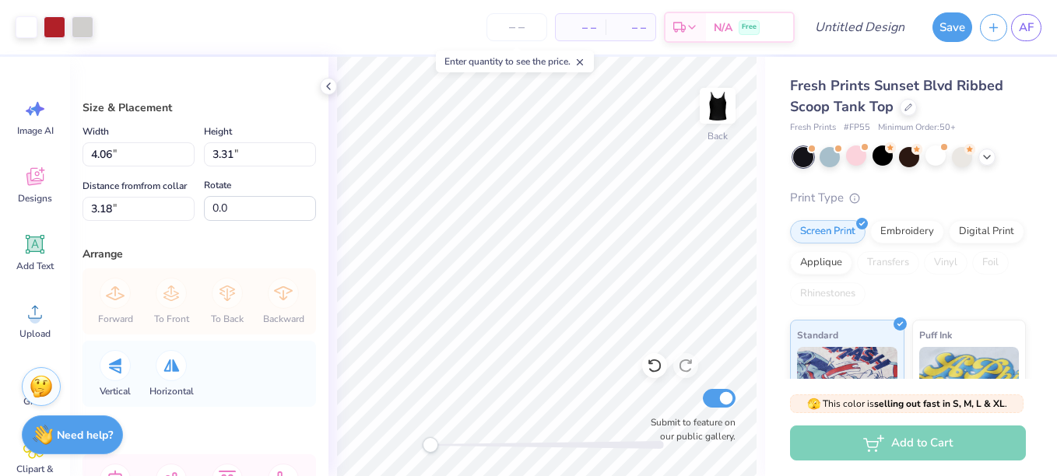
type input "4.06"
type input "3.31"
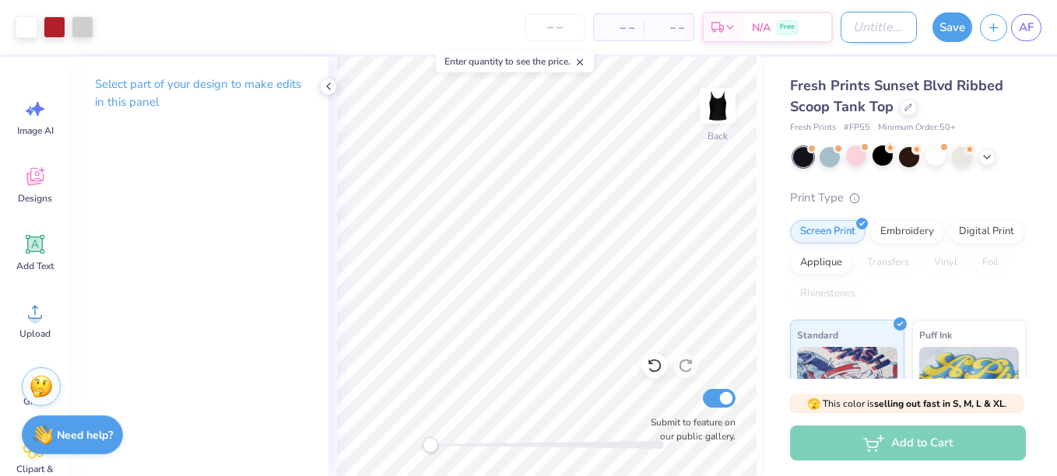
click at [861, 33] on input "Design Title" at bounding box center [878, 27] width 76 height 31
type input "fdoc"
click at [718, 394] on input "Submit to feature on our public gallery." at bounding box center [719, 398] width 33 height 19
checkbox input "false"
click at [956, 33] on button "Save" at bounding box center [952, 25] width 40 height 30
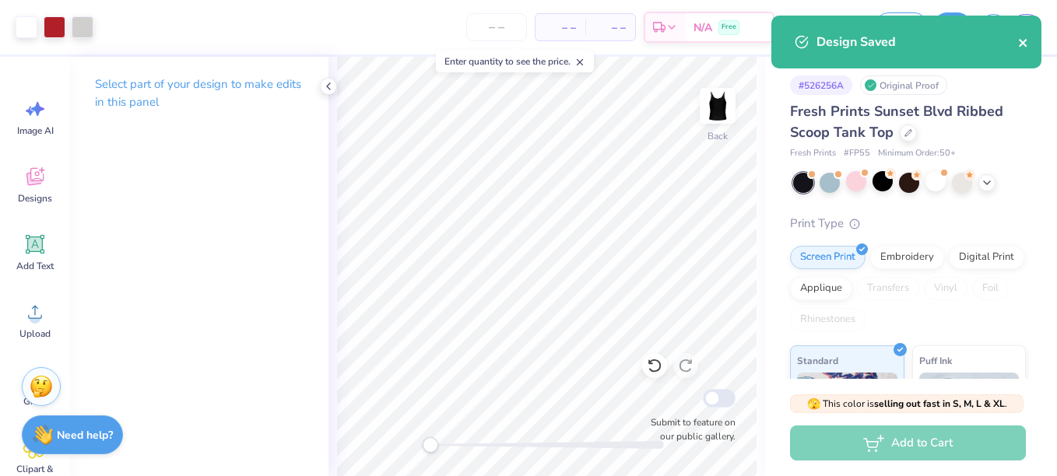
click at [1020, 41] on icon "close" at bounding box center [1023, 43] width 8 height 8
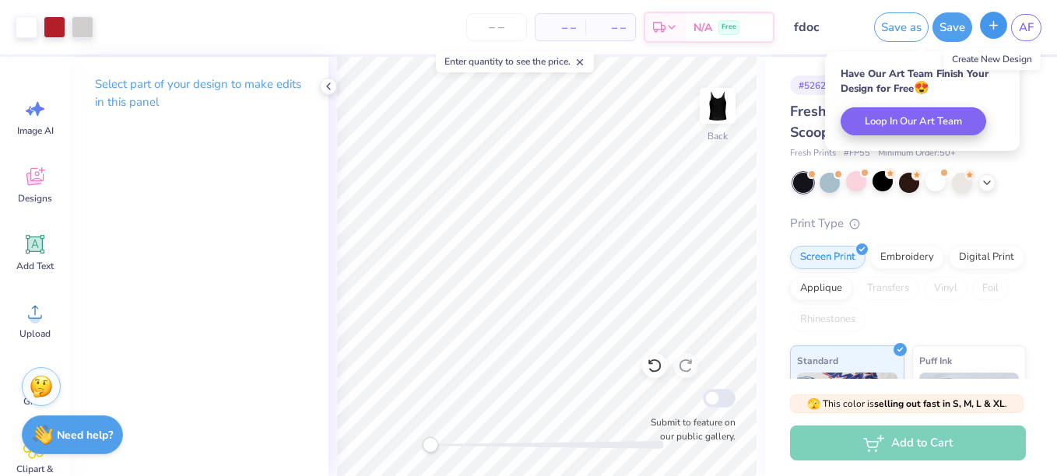
click at [991, 26] on icon "button" at bounding box center [993, 25] width 13 height 13
checkbox input "true"
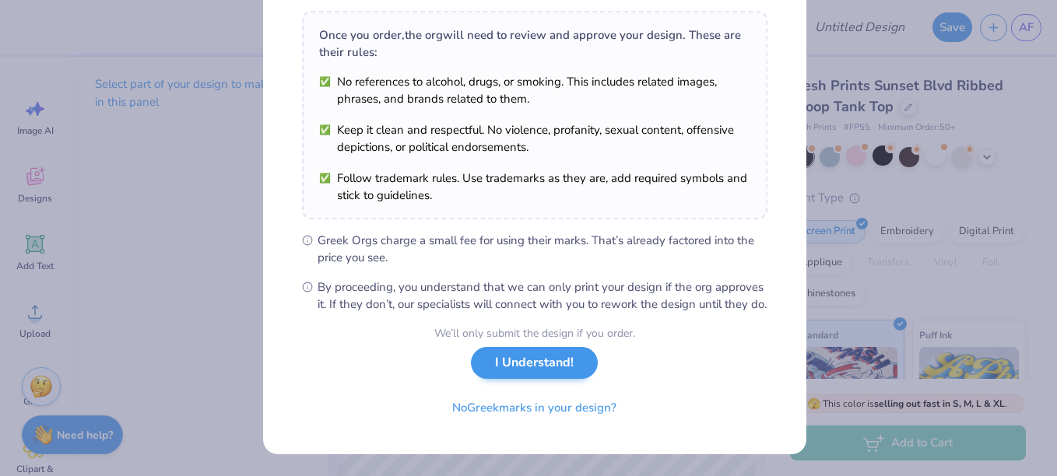
click at [535, 379] on button "I Understand!" at bounding box center [534, 363] width 127 height 32
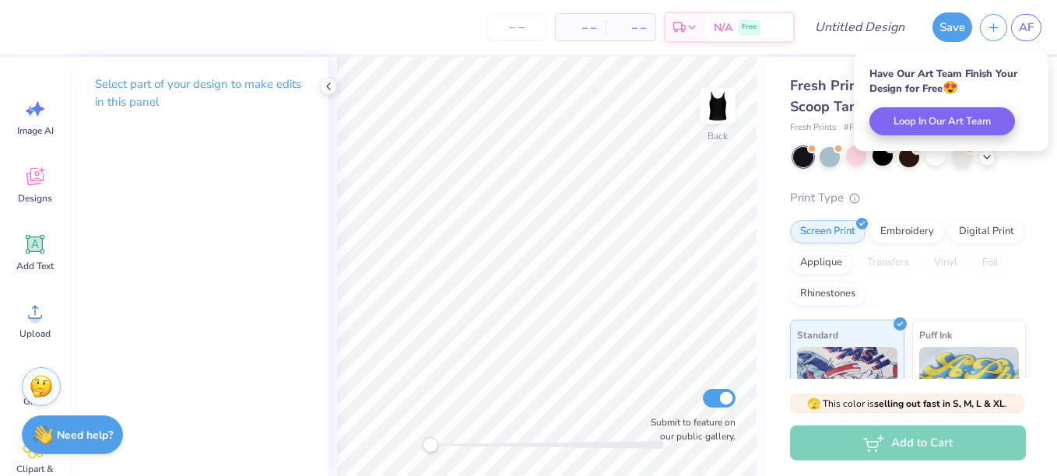
scroll to position [24, 0]
click at [1013, 192] on div "Print Type" at bounding box center [908, 198] width 236 height 18
click at [997, 184] on div "Fresh Prints Sunset Blvd Ribbed Scoop Tank Top Fresh Prints # FP55 Minimum Orde…" at bounding box center [908, 373] width 236 height 596
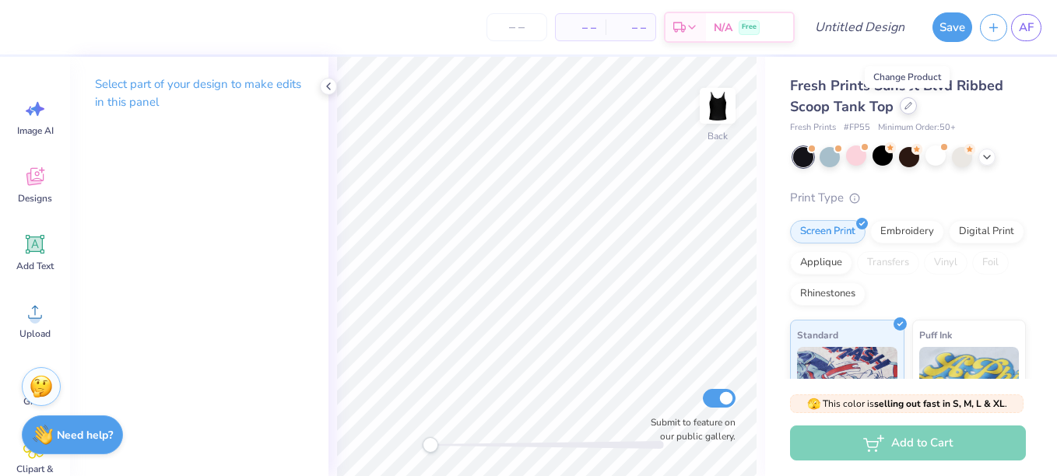
click at [910, 108] on icon at bounding box center [908, 106] width 8 height 8
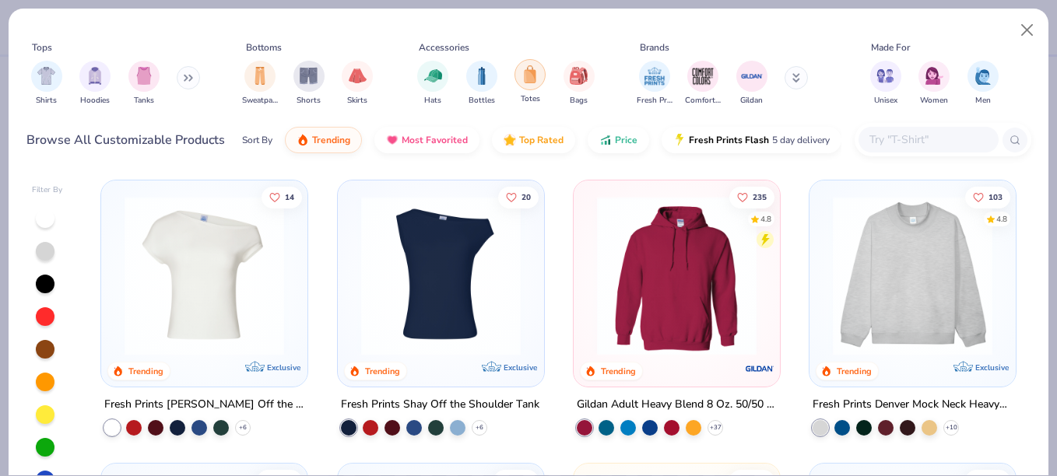
click at [530, 78] on img "filter for Totes" at bounding box center [529, 74] width 17 height 18
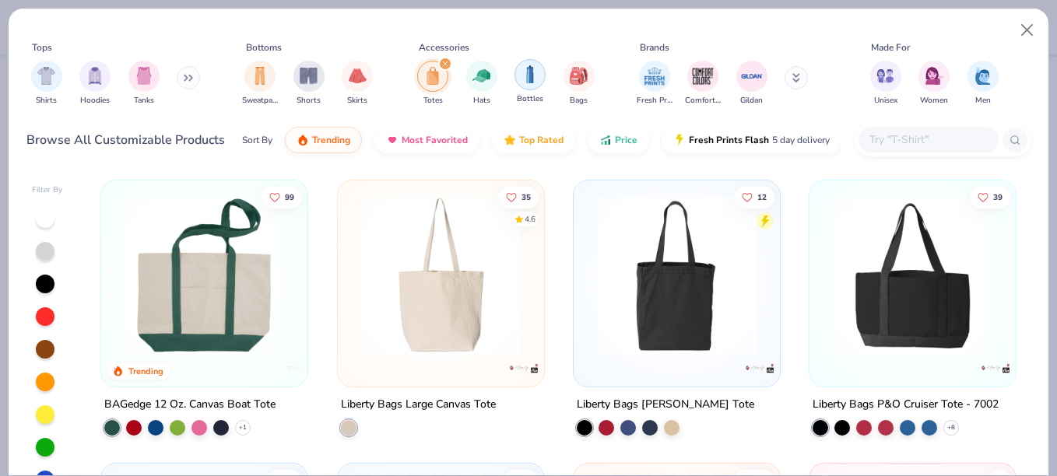
click at [523, 74] on img "filter for Bottles" at bounding box center [529, 74] width 17 height 18
click at [431, 79] on img "filter for Bottles" at bounding box center [432, 76] width 17 height 18
click at [445, 65] on icon "filter for Totes" at bounding box center [445, 63] width 5 height 5
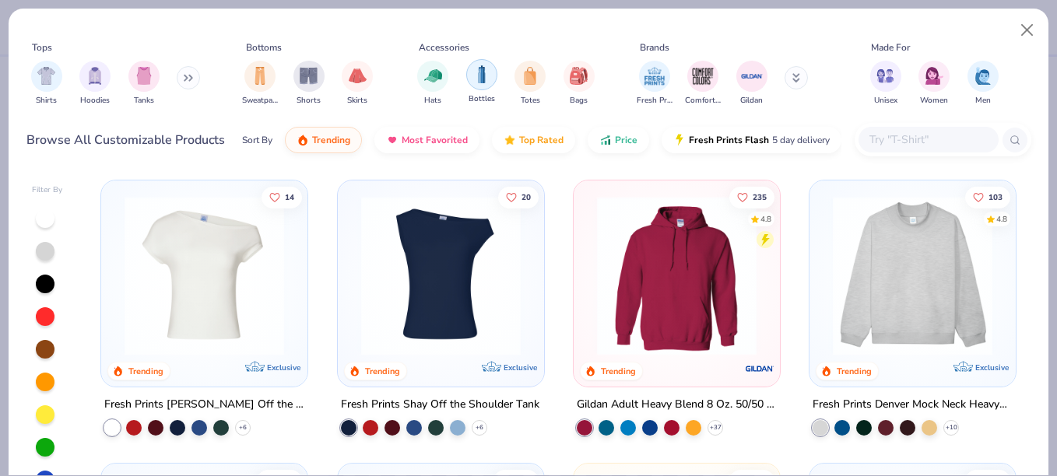
click at [484, 83] on img "filter for Bottles" at bounding box center [481, 74] width 17 height 18
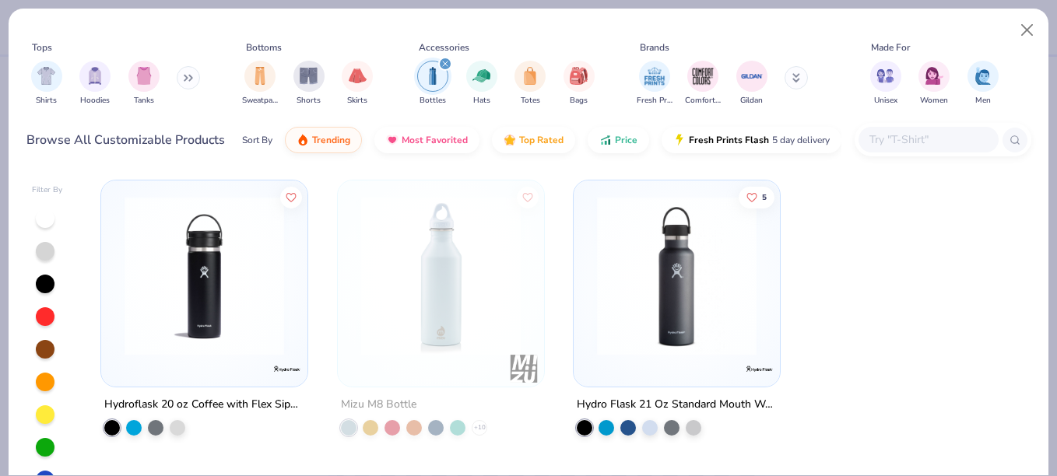
click at [445, 61] on icon "filter for Bottles" at bounding box center [445, 64] width 6 height 6
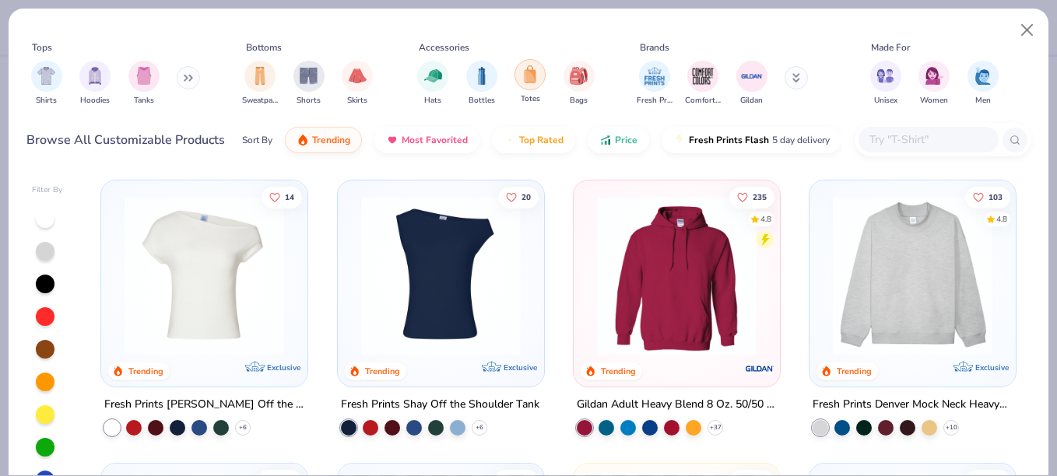
click at [538, 79] on img "filter for Totes" at bounding box center [529, 74] width 17 height 18
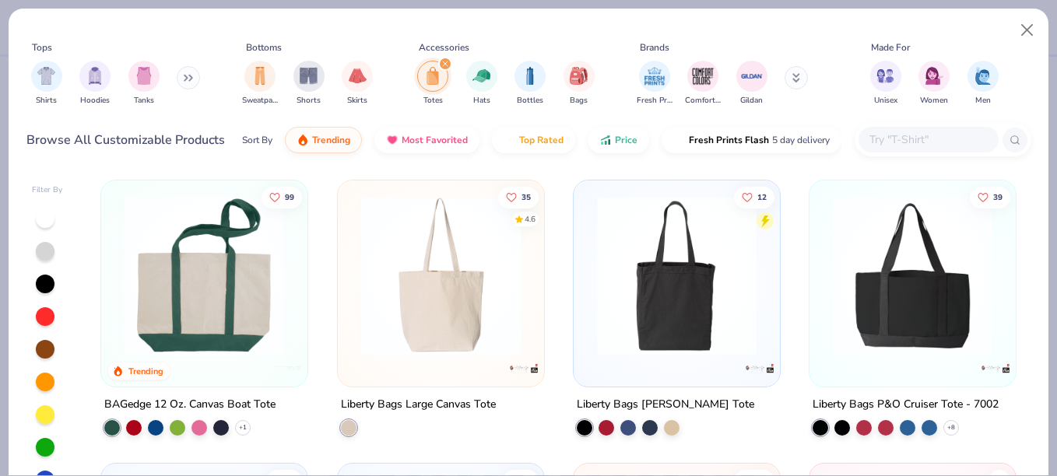
click at [233, 321] on div at bounding box center [205, 276] width 526 height 160
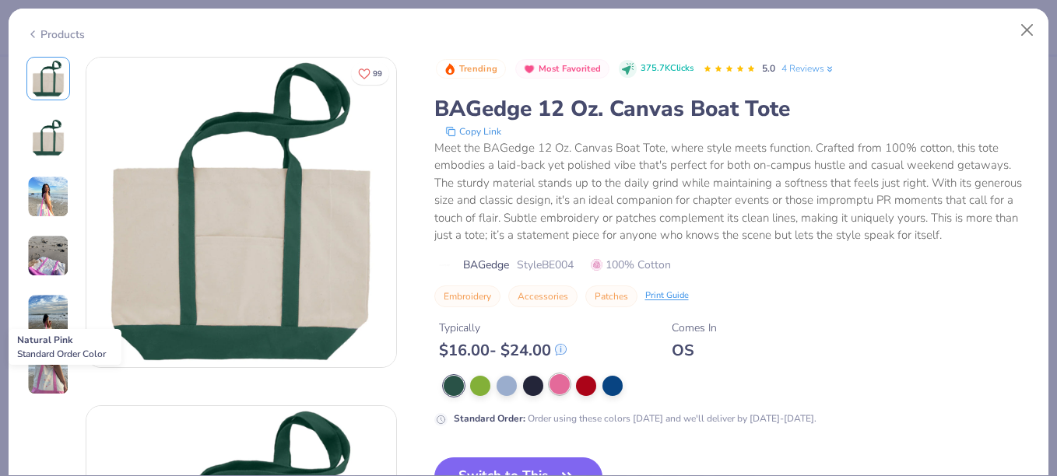
click at [561, 388] on div at bounding box center [559, 384] width 20 height 20
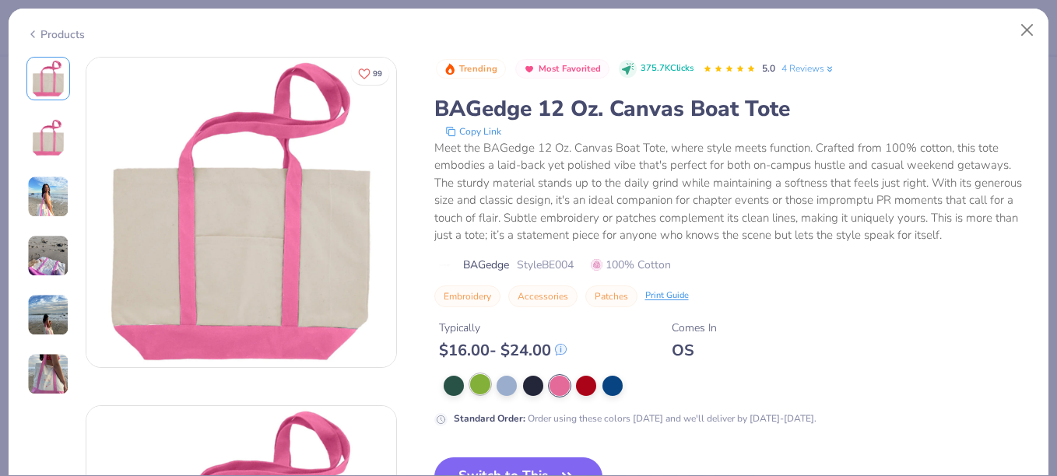
click at [479, 387] on div at bounding box center [480, 384] width 20 height 20
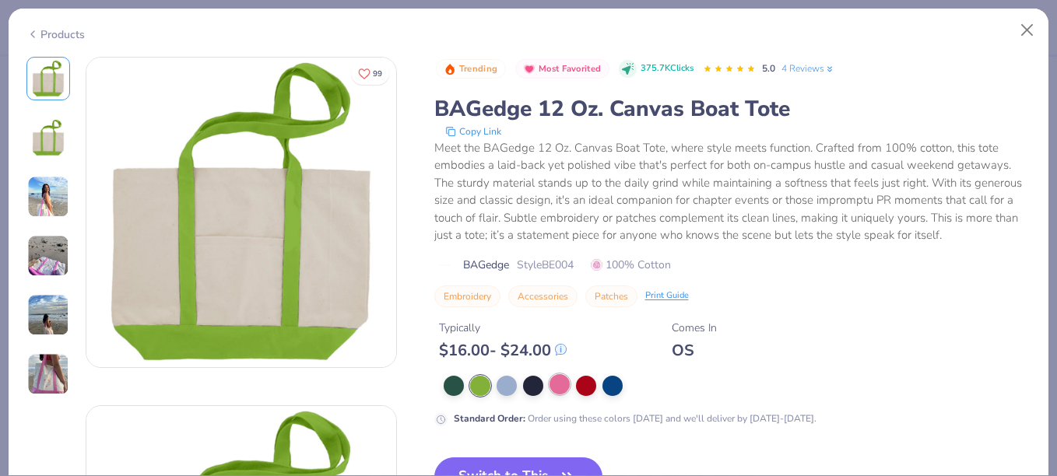
click at [555, 381] on div at bounding box center [559, 384] width 20 height 20
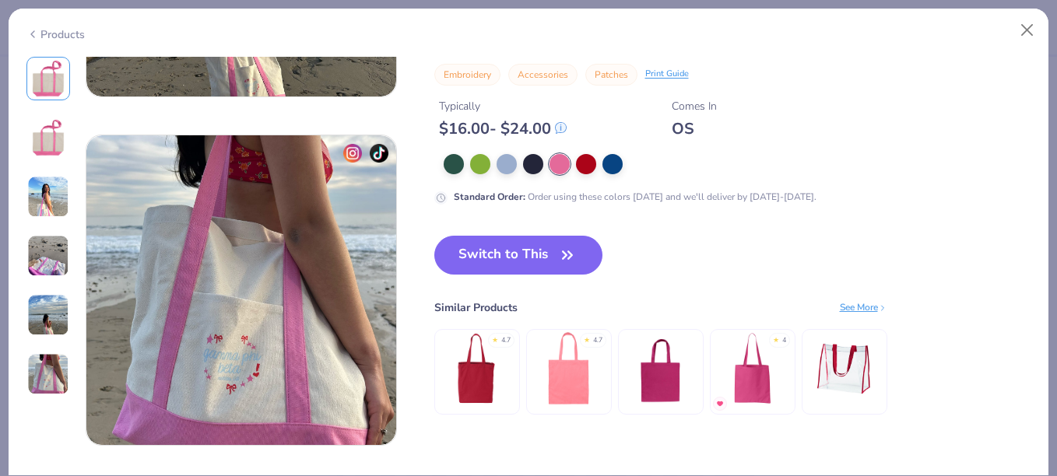
scroll to position [1633, 0]
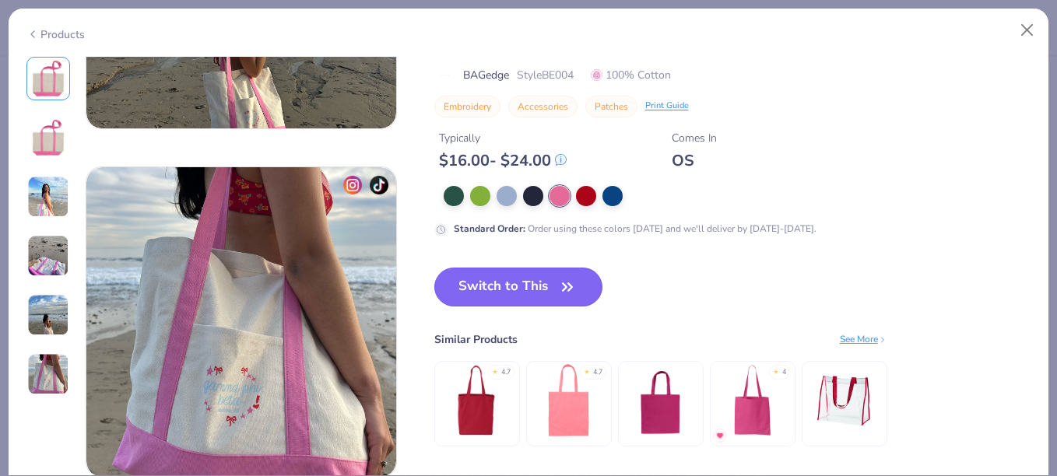
click at [554, 284] on button "Switch to This" at bounding box center [518, 287] width 169 height 39
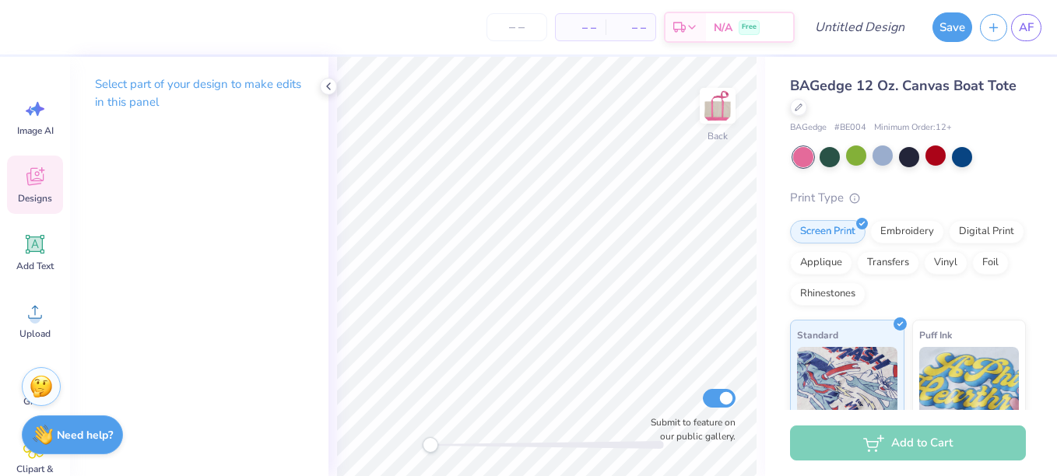
click at [40, 176] on icon at bounding box center [34, 176] width 23 height 23
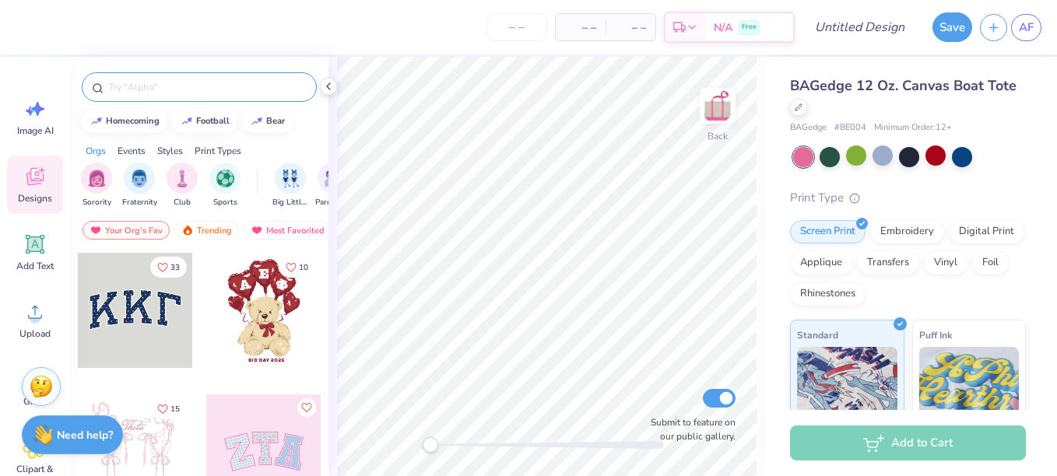
click at [153, 93] on input "text" at bounding box center [206, 87] width 199 height 16
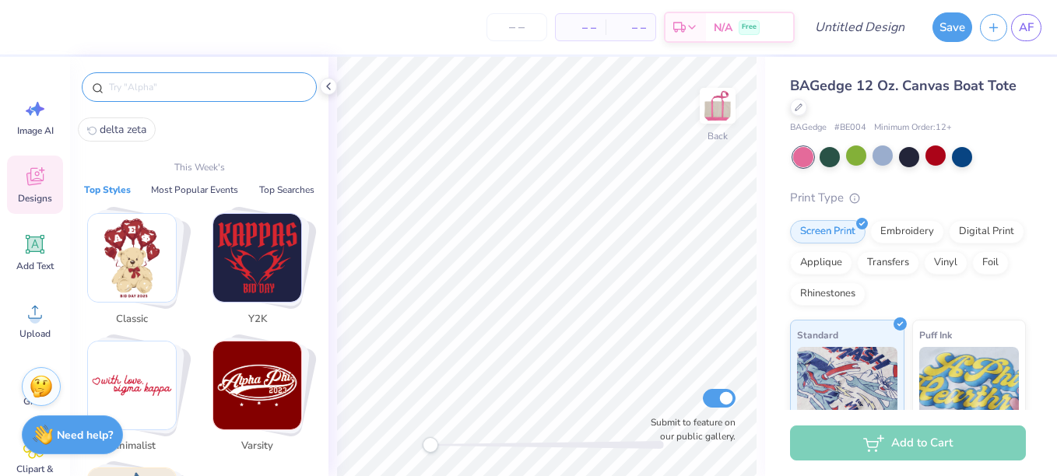
click at [137, 129] on span "delta zeta" at bounding box center [123, 129] width 47 height 15
type input "delta zeta"
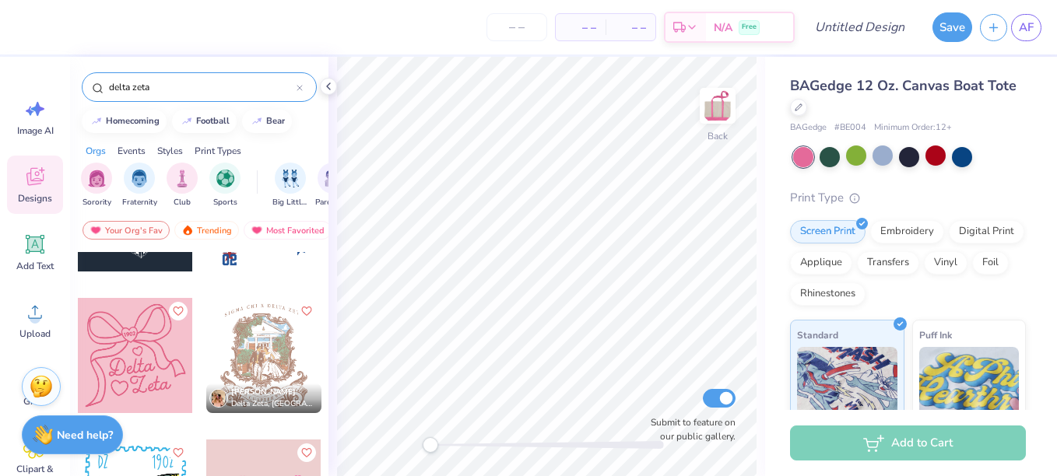
scroll to position [3333, 0]
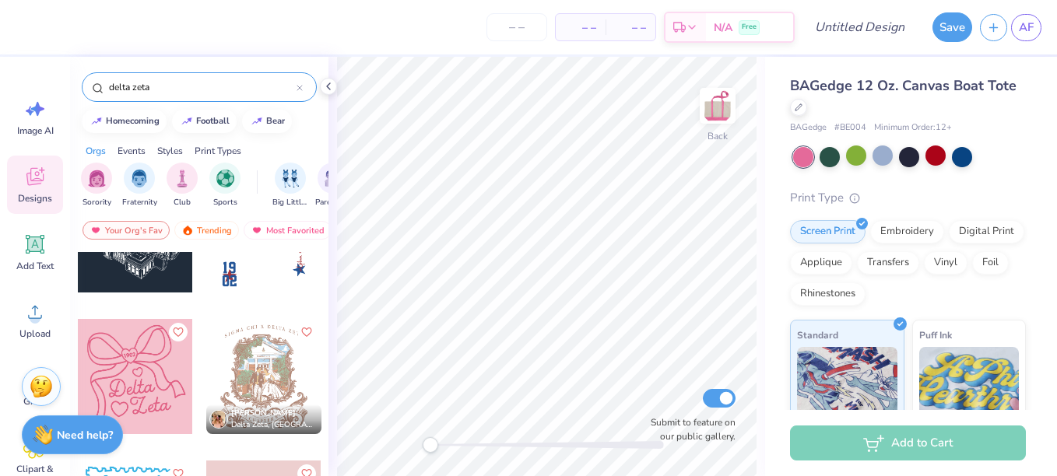
click at [139, 389] on div at bounding box center [135, 376] width 115 height 115
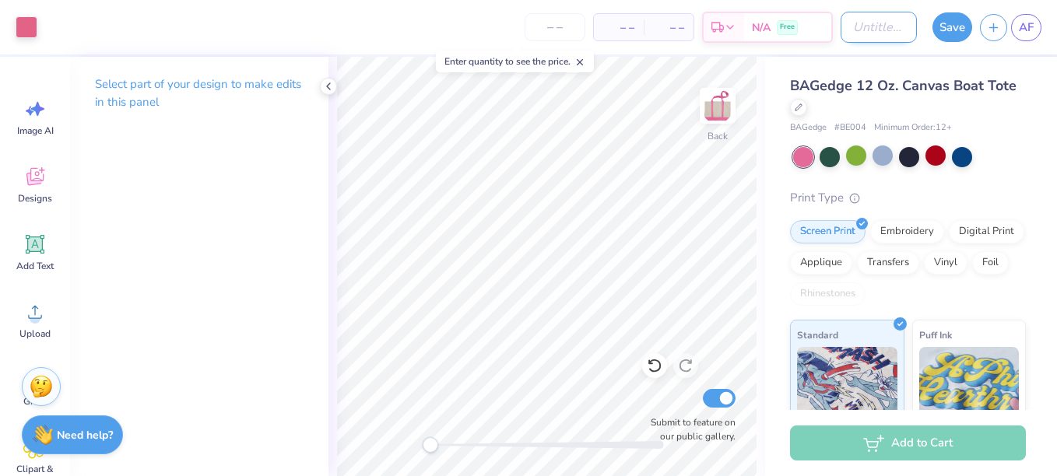
click at [876, 26] on input "Design Title" at bounding box center [878, 27] width 76 height 31
type input "bag"
click at [956, 28] on button "Save" at bounding box center [952, 25] width 40 height 30
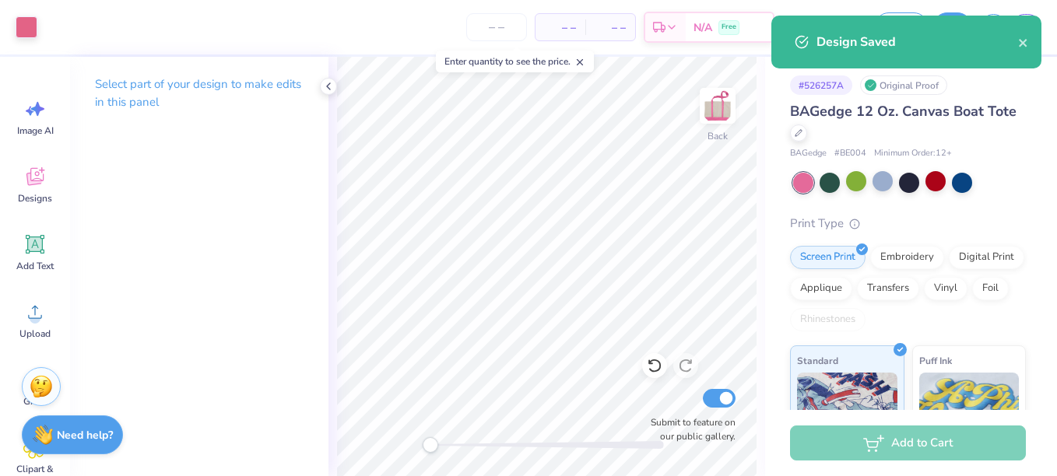
click at [1014, 123] on div "# 526257A Original Proof BAGedge 12 Oz. Canvas Boat Tote BAGedge # BE004 Minimu…" at bounding box center [911, 377] width 292 height 640
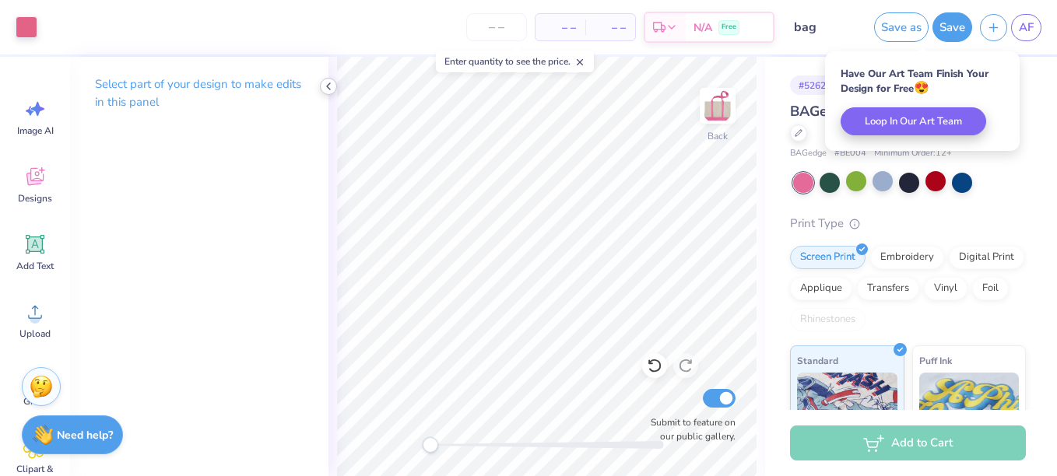
click at [328, 89] on icon at bounding box center [328, 86] width 12 height 12
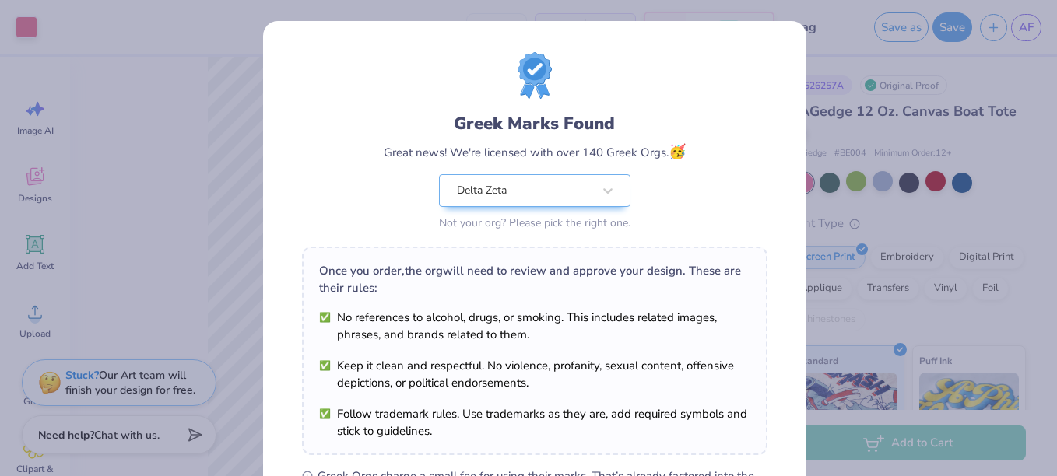
click at [995, 220] on div "Greek Marks Found Great news! We're licensed with over 140 Greek Orgs. 🥳 Delta …" at bounding box center [528, 238] width 1057 height 476
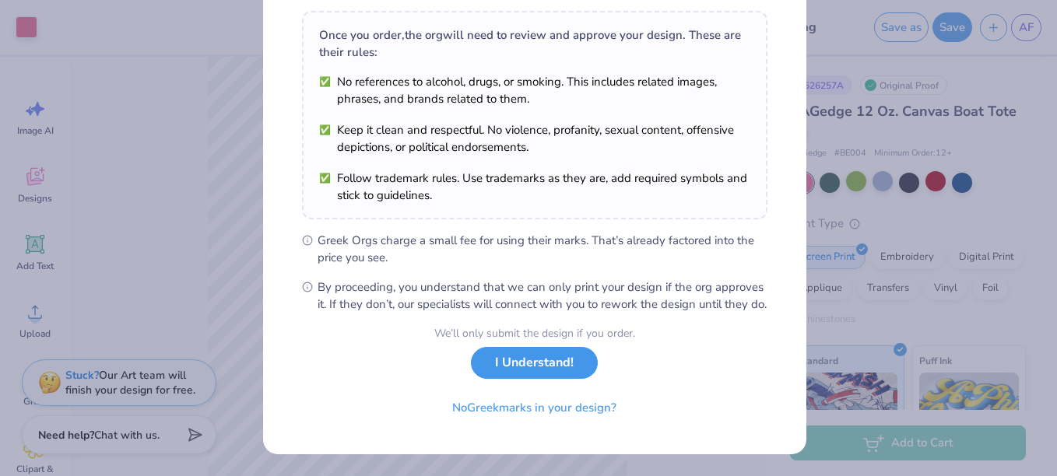
click at [552, 373] on button "I Understand!" at bounding box center [534, 363] width 127 height 32
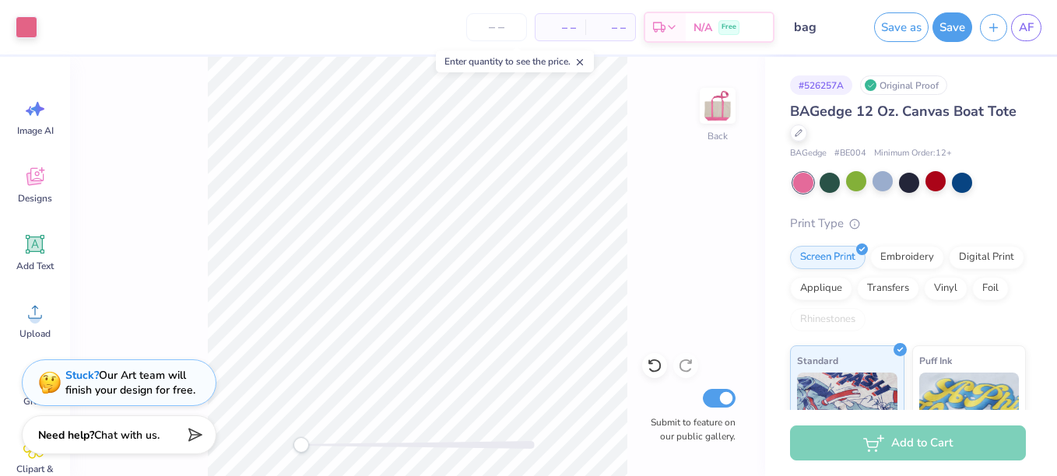
scroll to position [24, 0]
click at [1020, 27] on span "AF" at bounding box center [1026, 28] width 15 height 18
